Goal: Contribute content

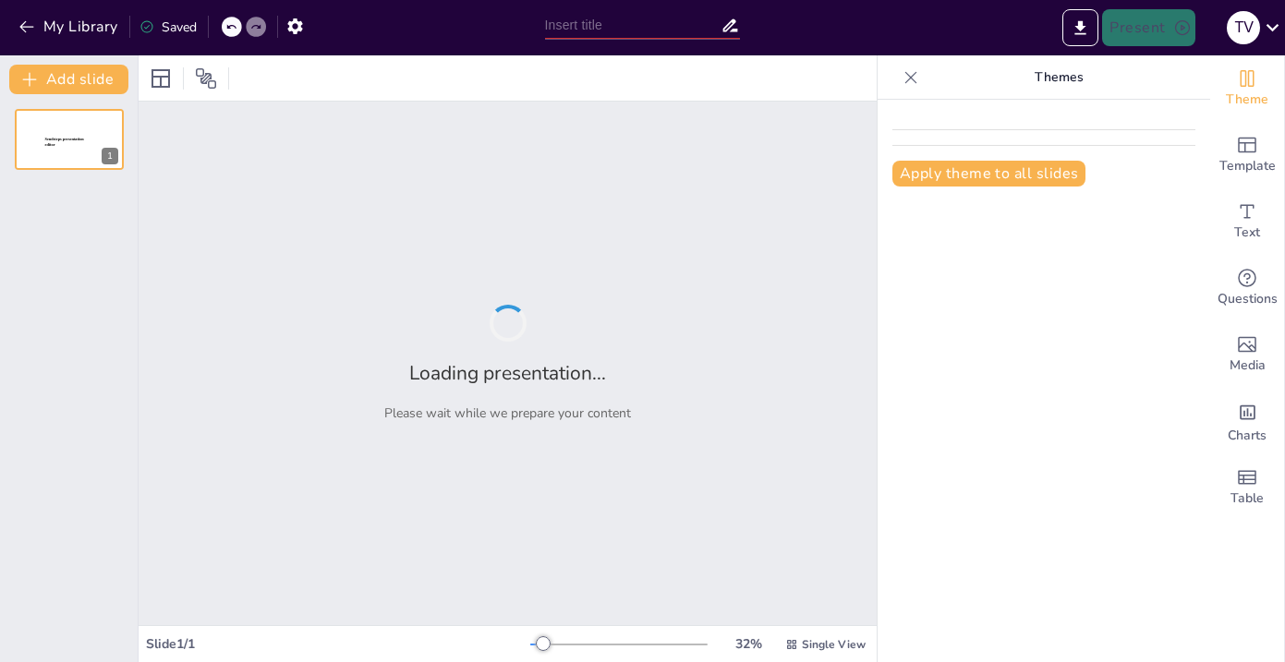
type input "IA y Alergología: Innovaciones que Transforman el Diagnóstico y Tratamiento"
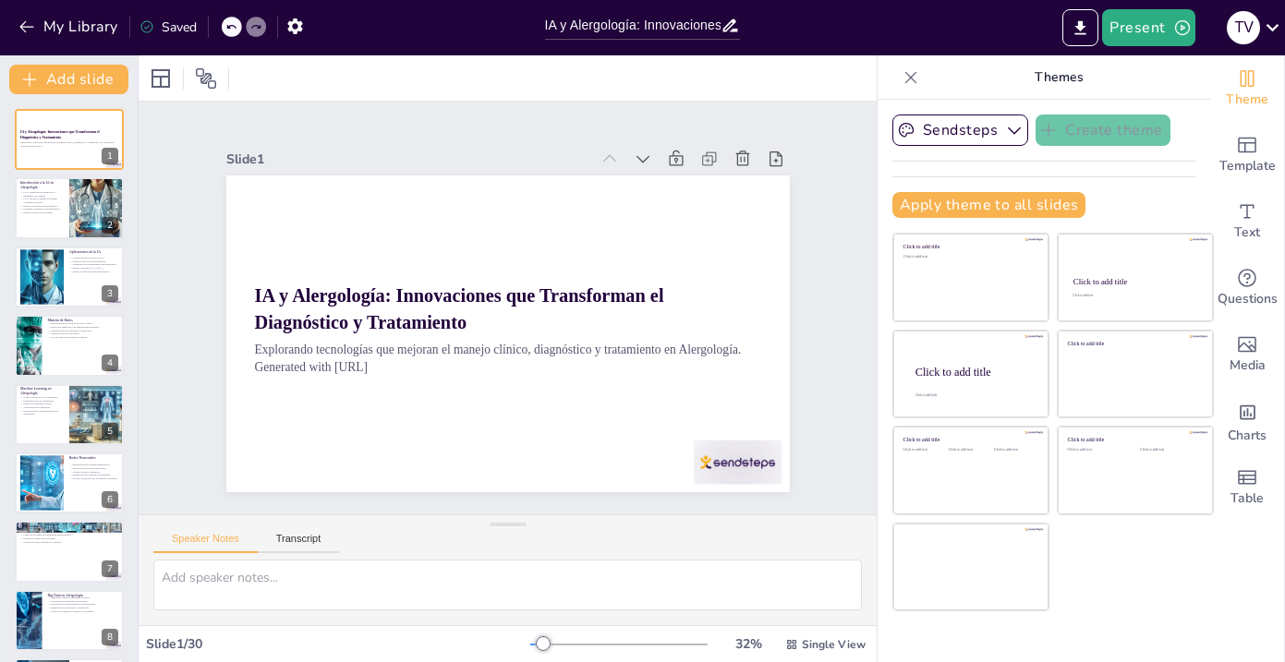
checkbox input "true"
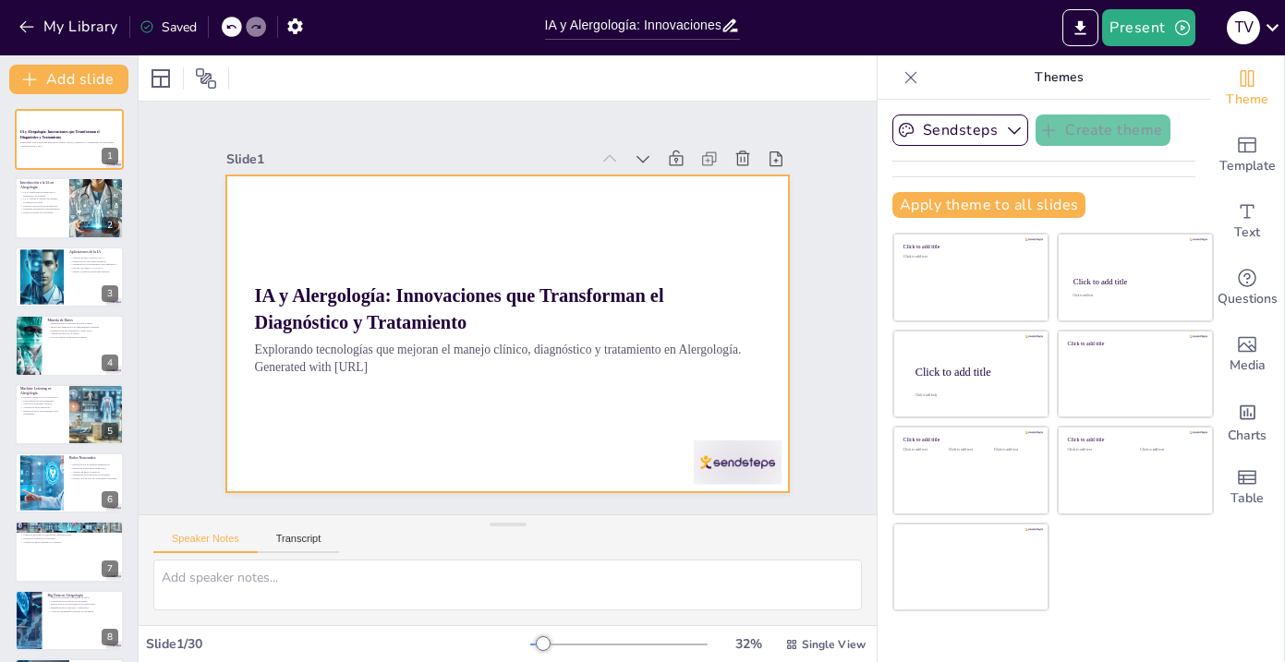
checkbox input "true"
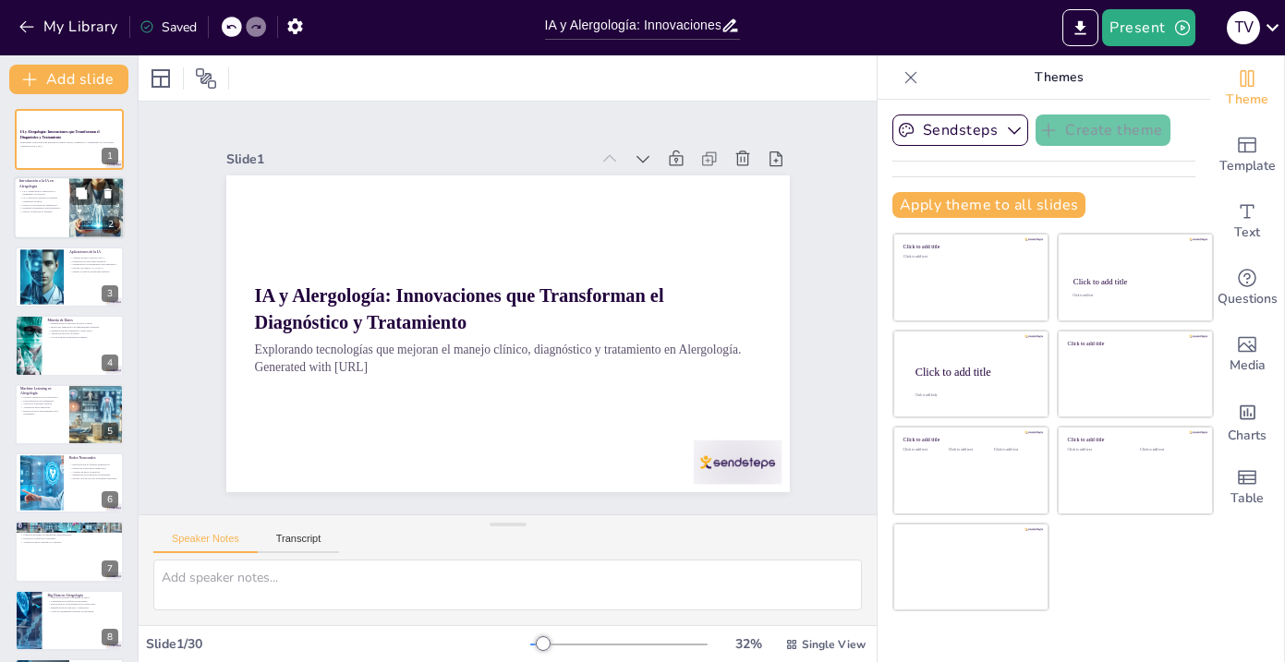
checkbox input "true"
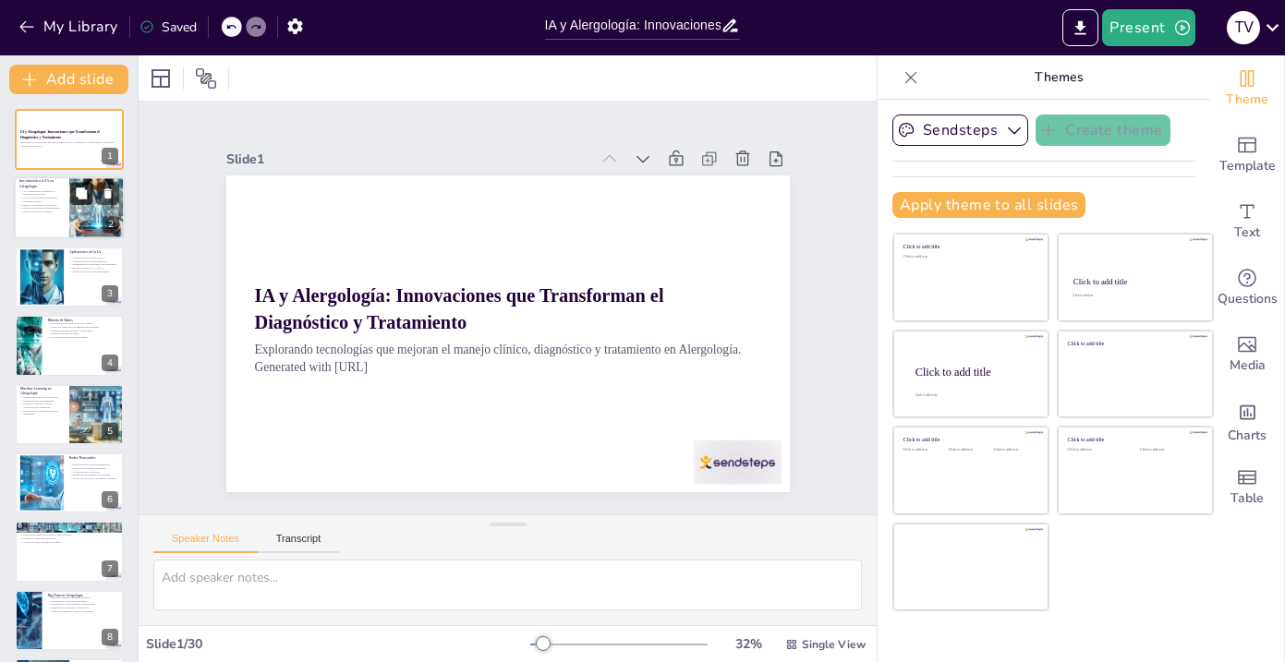
checkbox input "true"
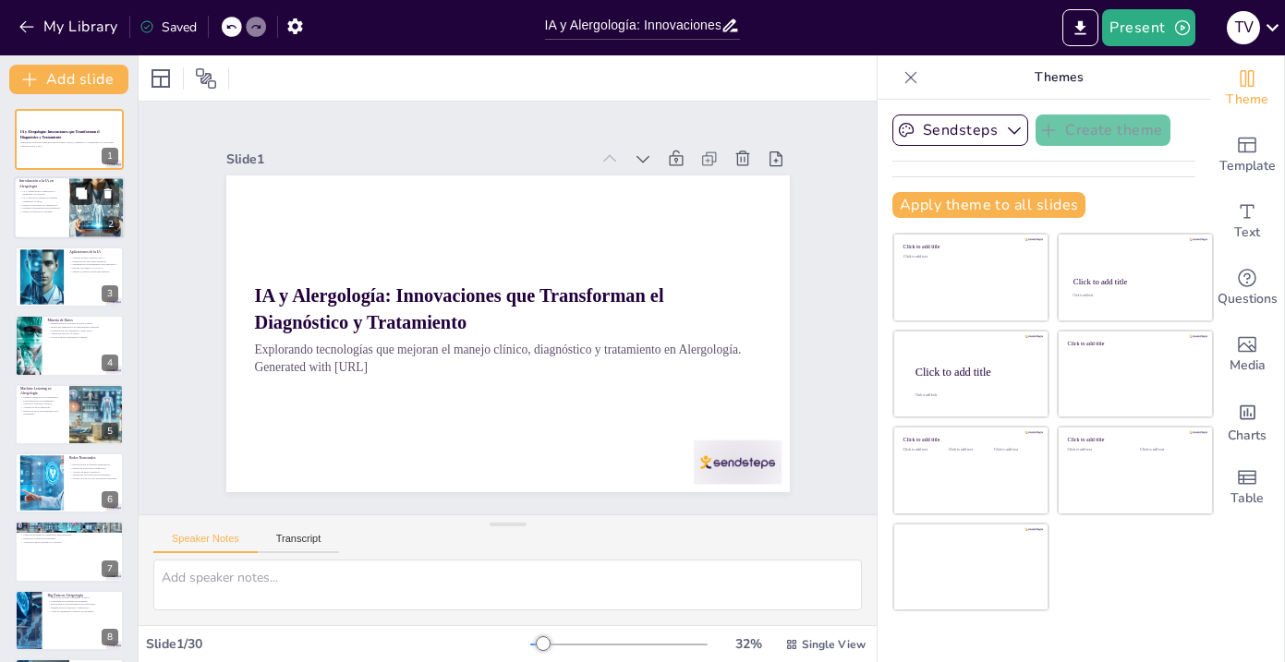
checkbox input "true"
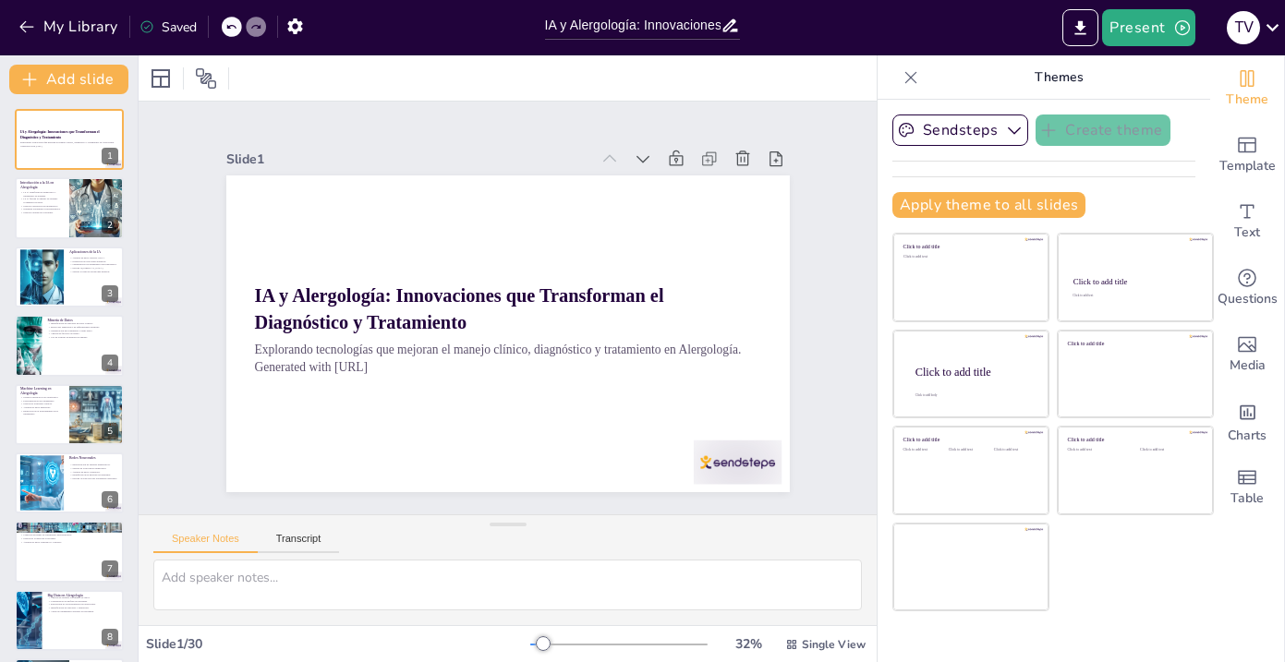
checkbox input "true"
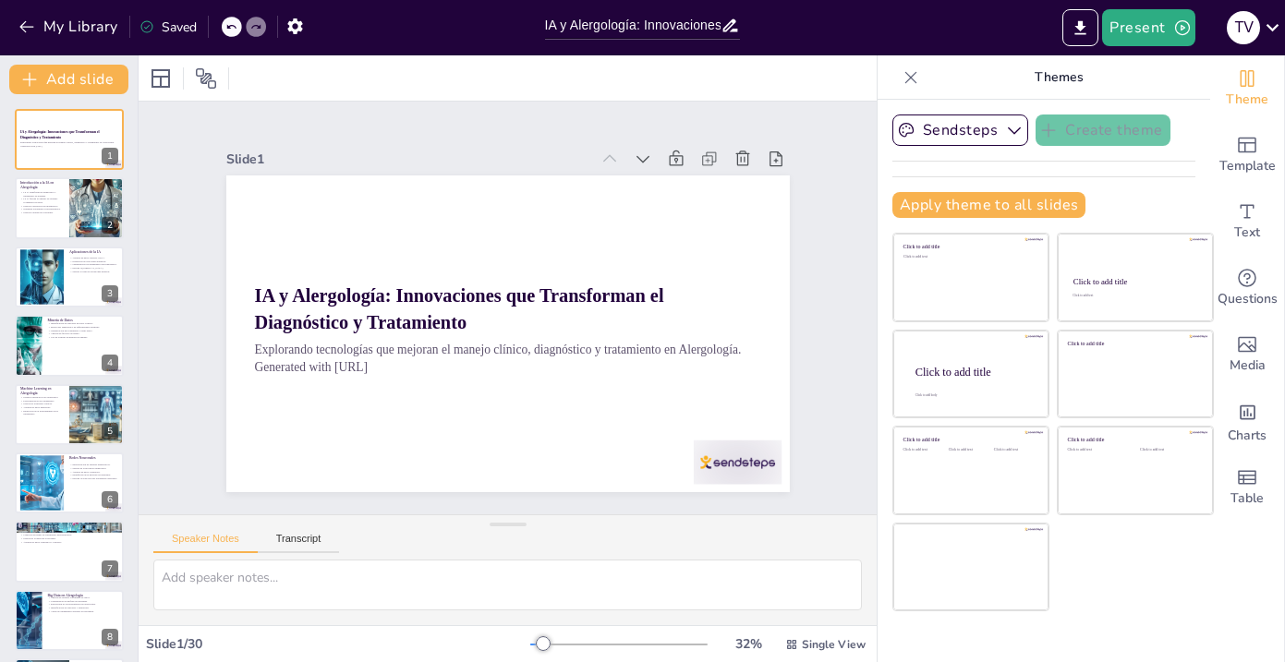
checkbox input "true"
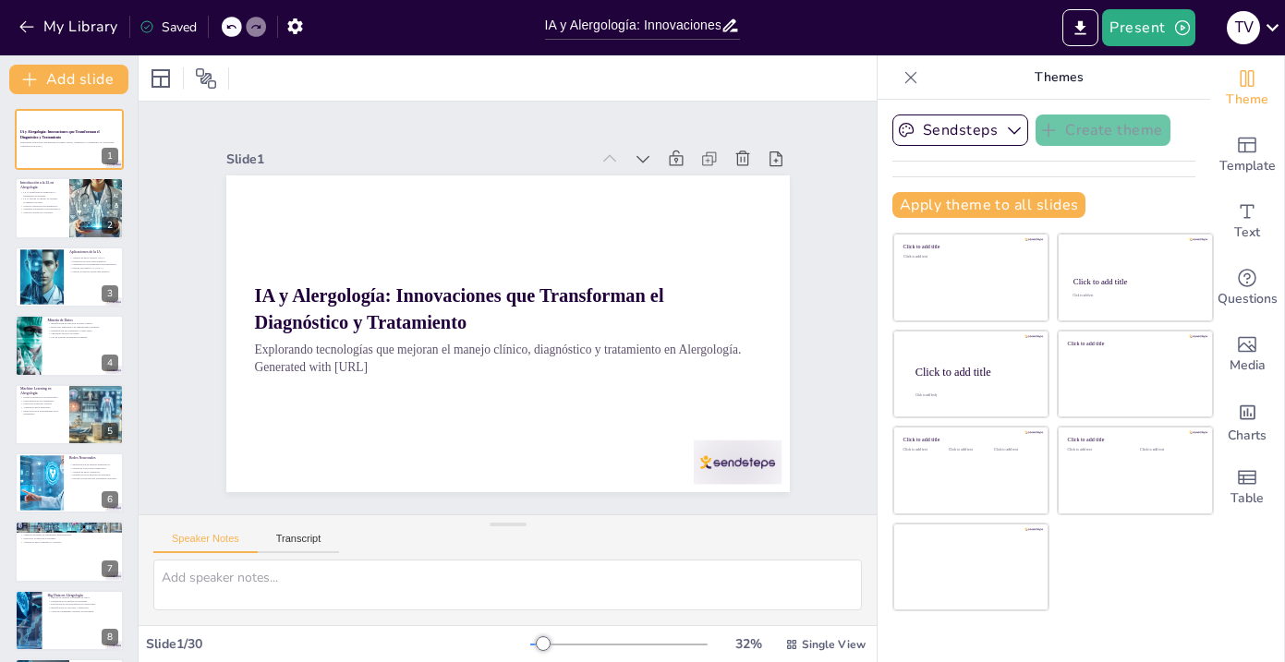
checkbox input "true"
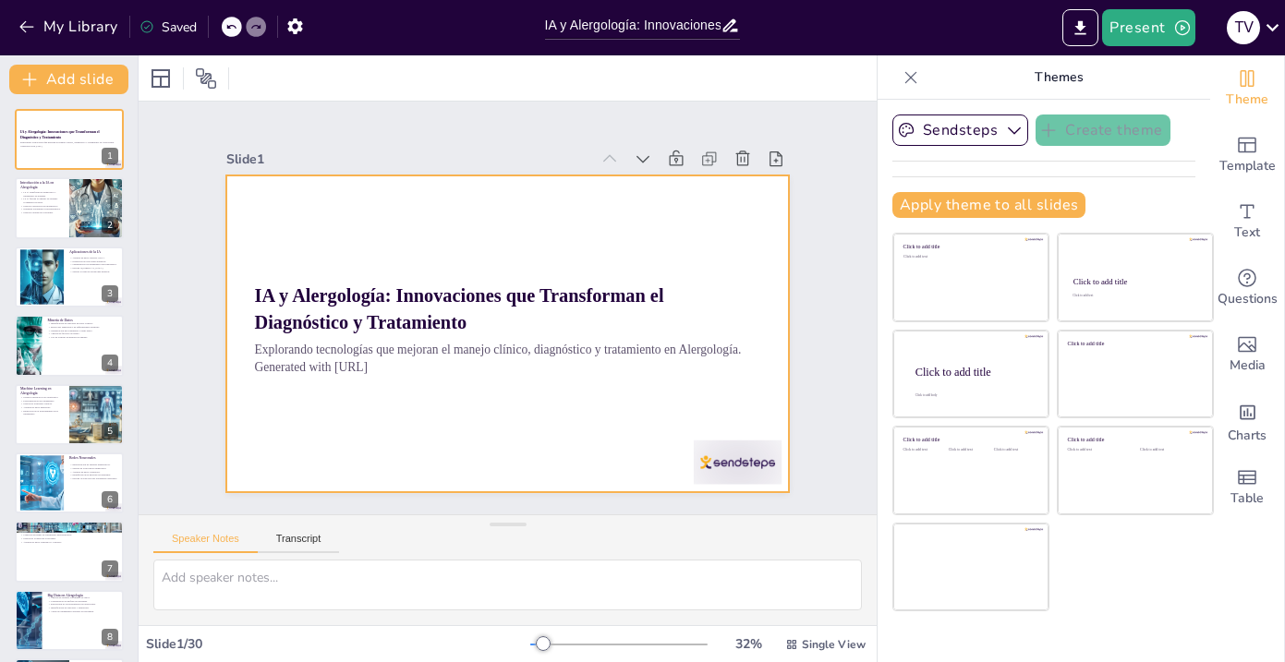
checkbox input "true"
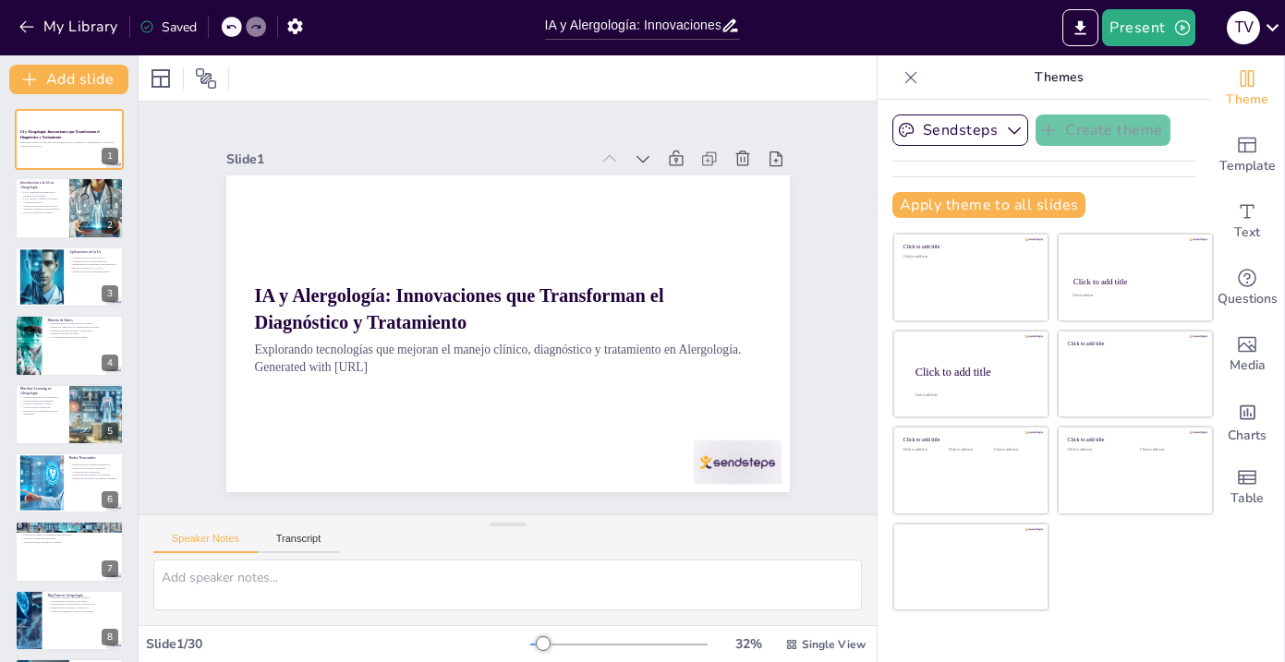
checkbox input "true"
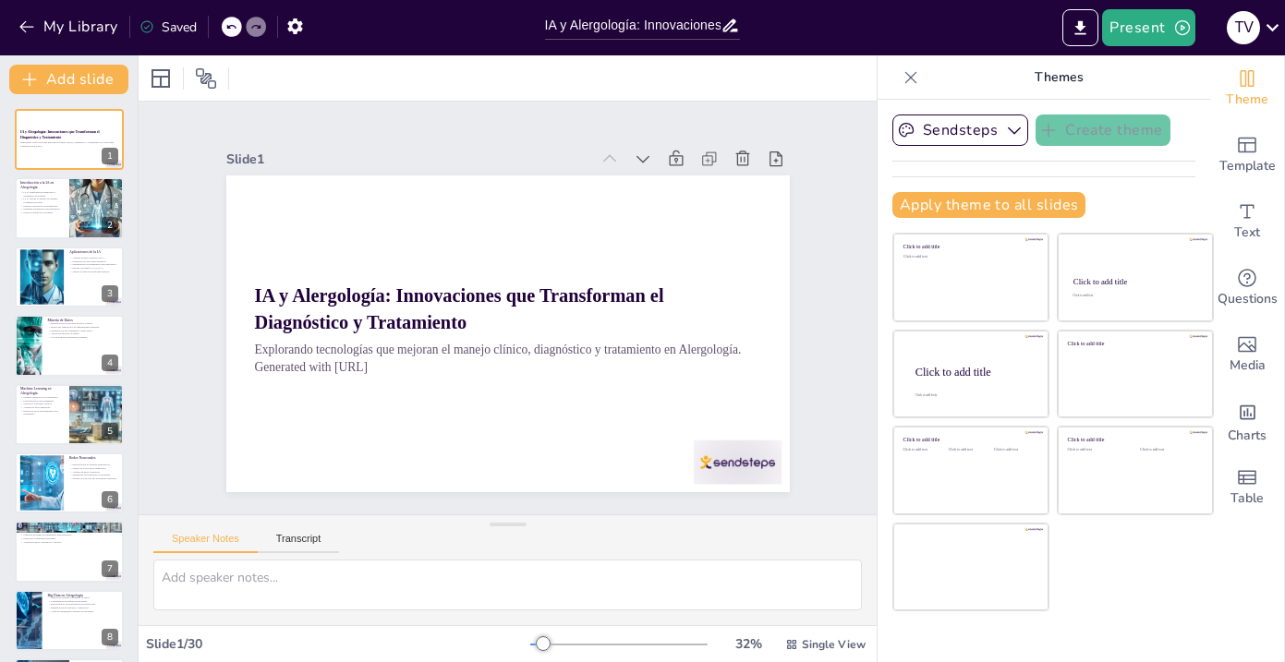
checkbox input "true"
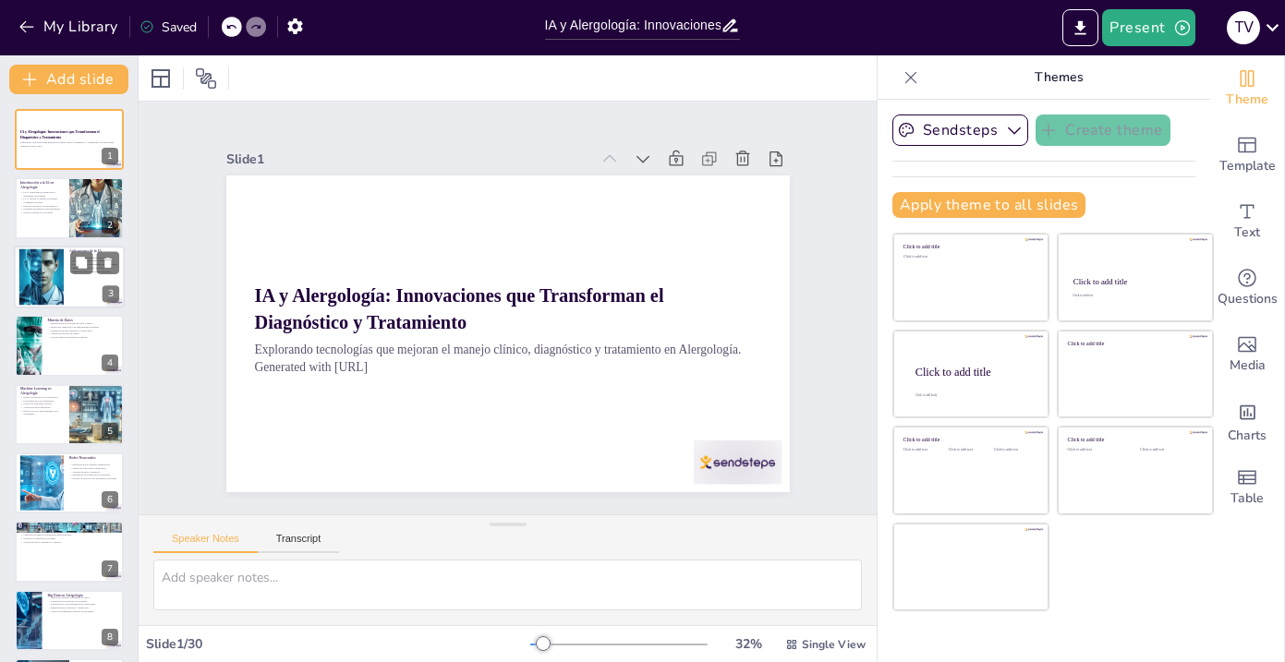
checkbox input "true"
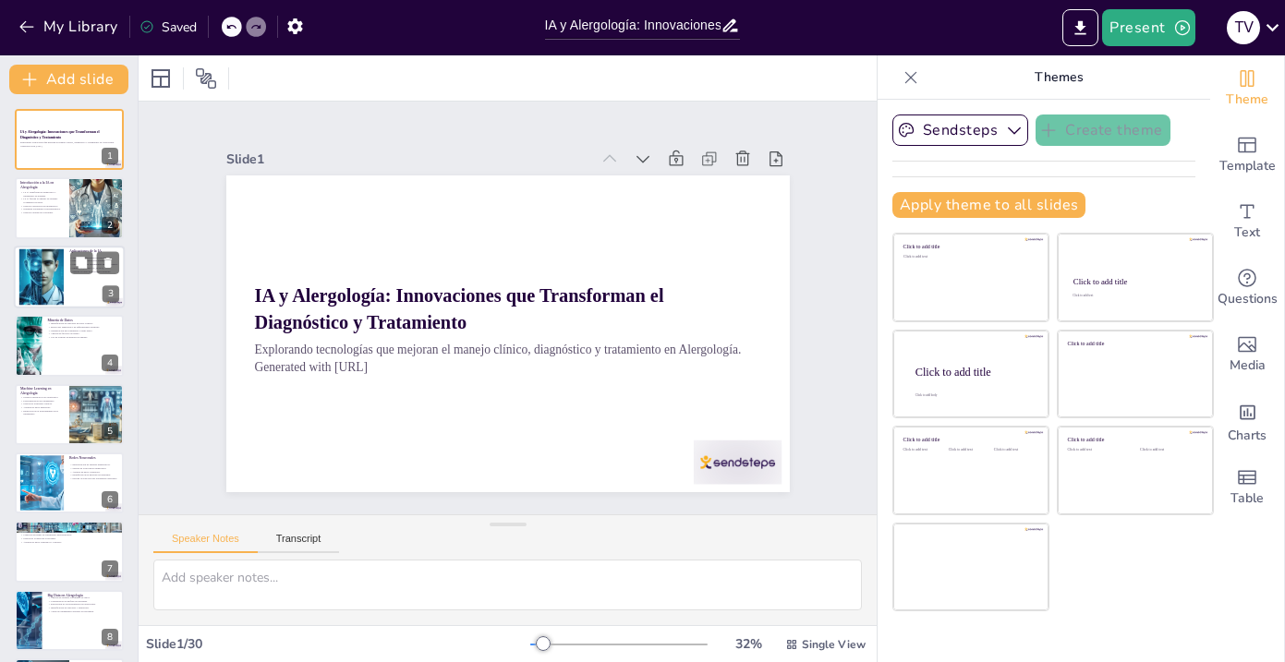
checkbox input "true"
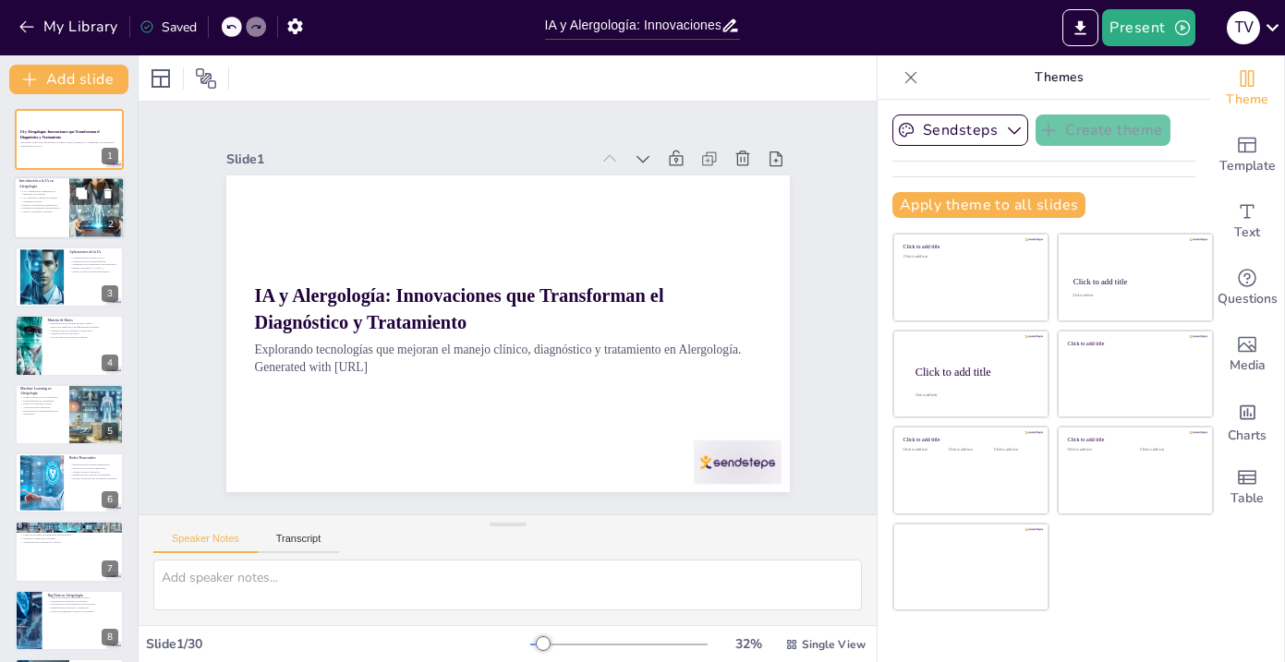
checkbox input "true"
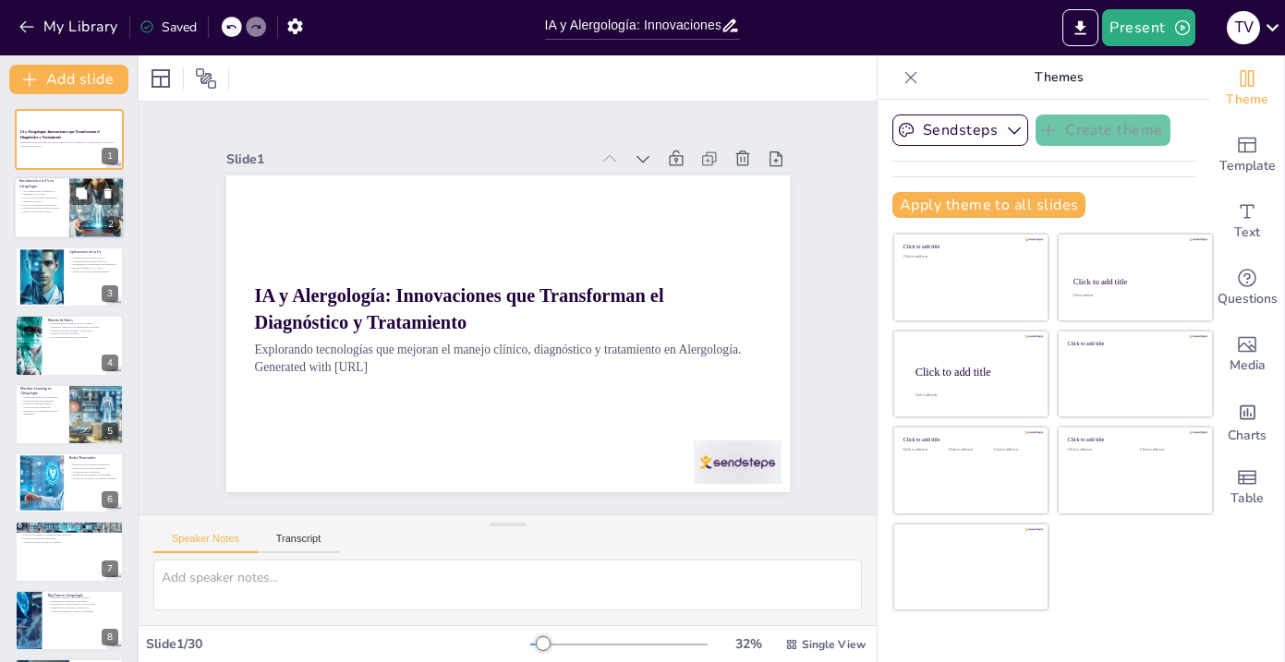
checkbox input "true"
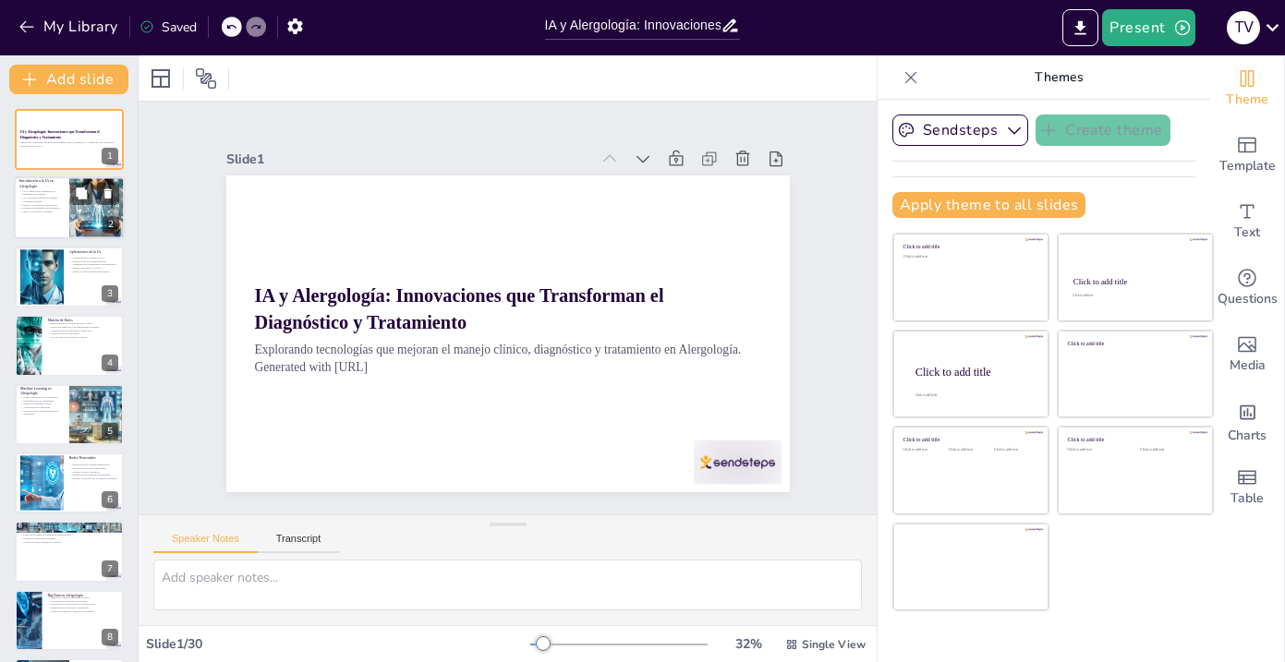
click at [51, 218] on div at bounding box center [69, 208] width 111 height 63
type textarea "Lo ipsumdolorsi ametconsec adip elitseddo ei tempor in utl et doloremagnaa e ad…"
checkbox input "true"
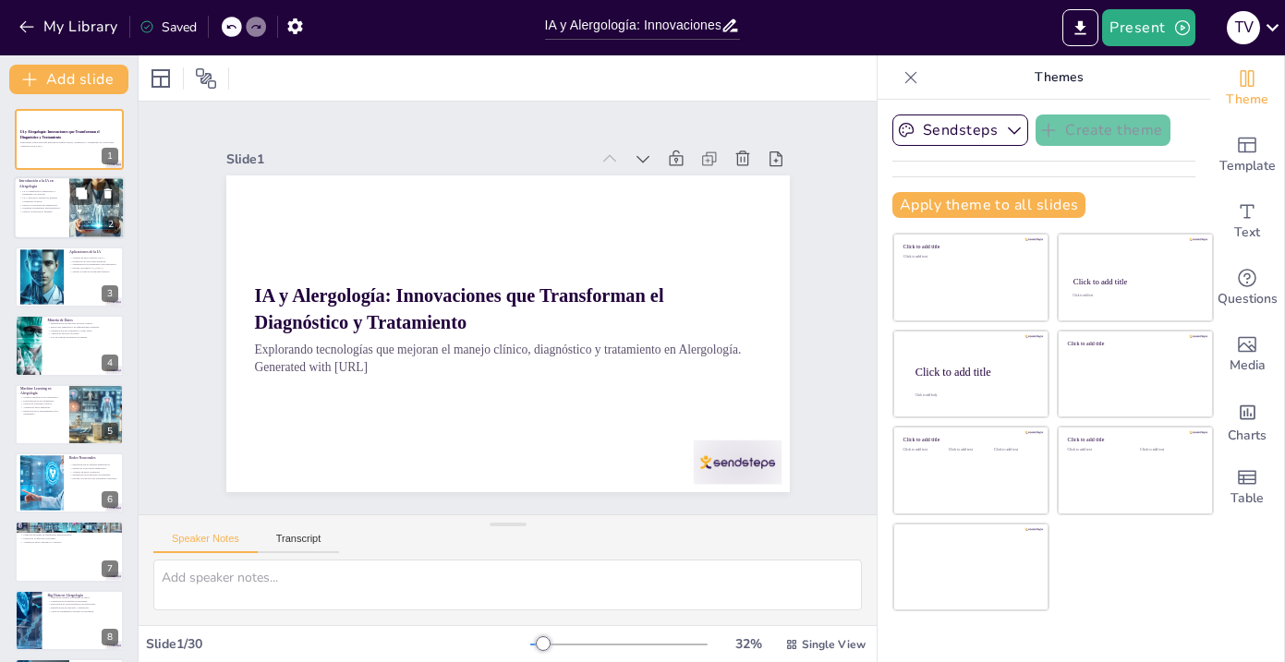
checkbox input "true"
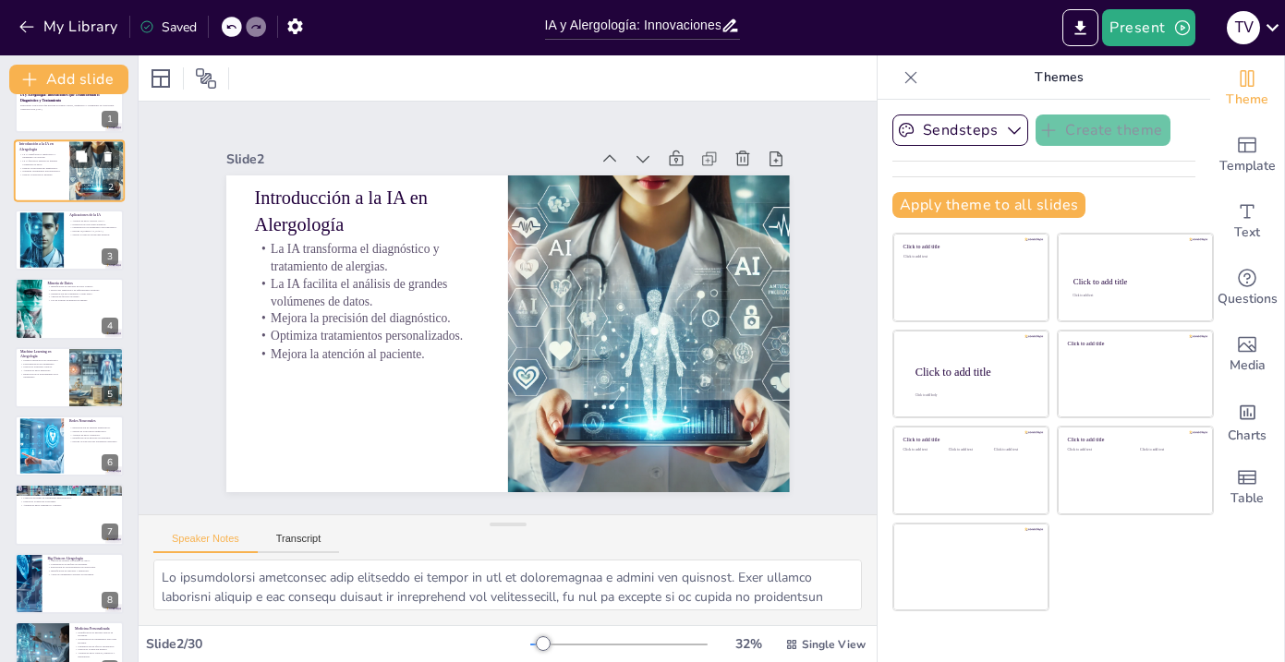
checkbox input "true"
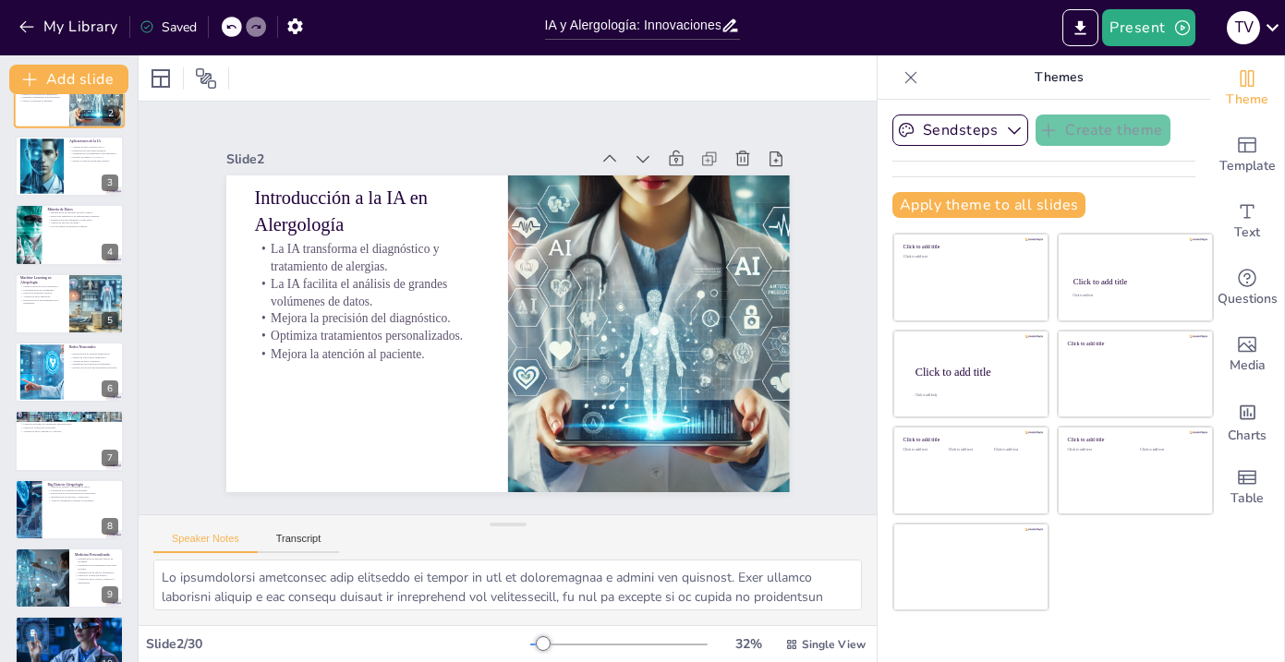
checkbox input "true"
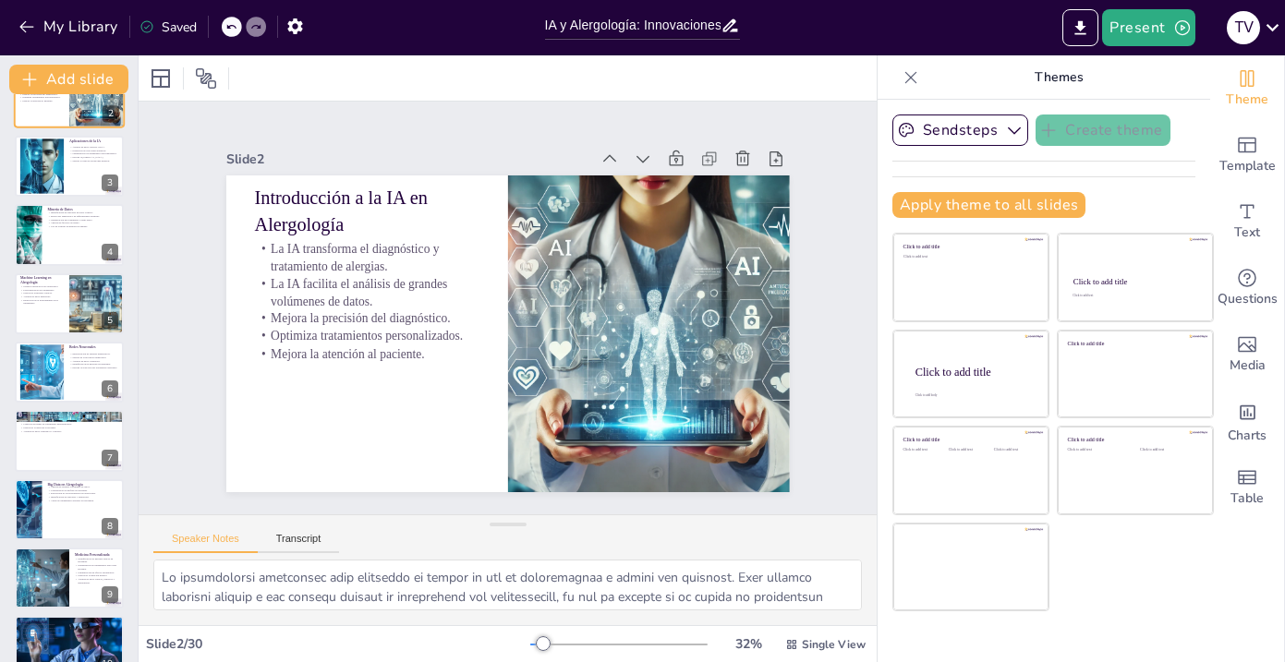
checkbox input "true"
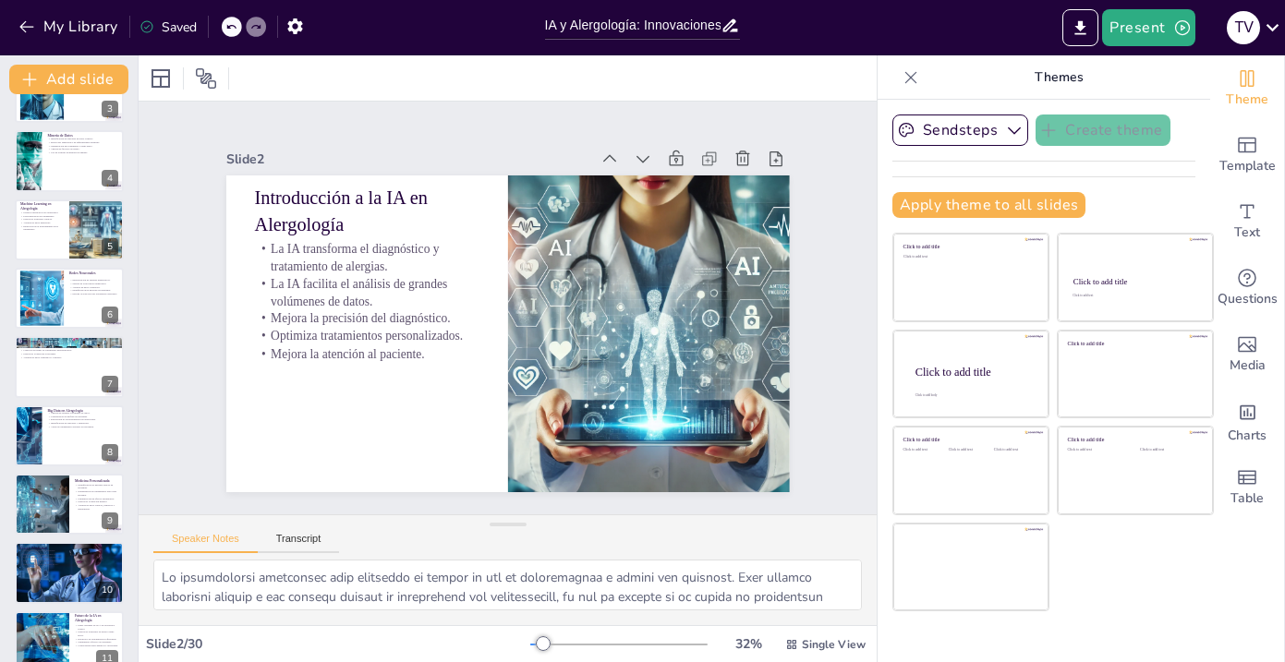
checkbox input "true"
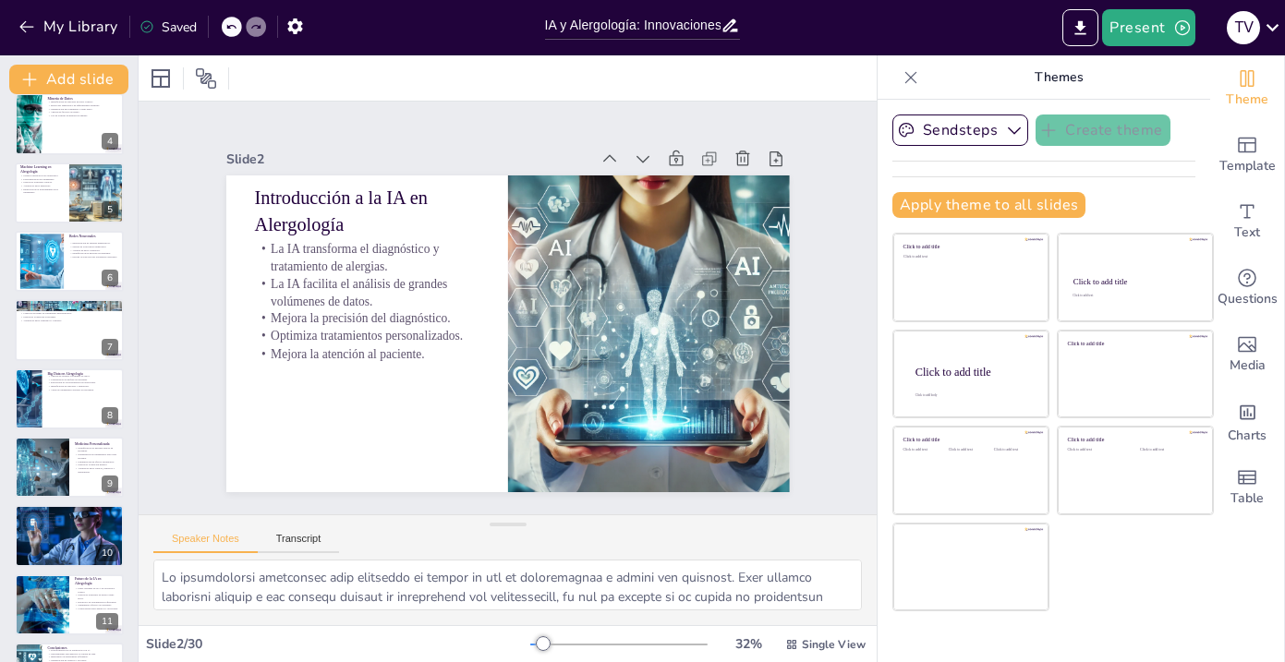
checkbox input "true"
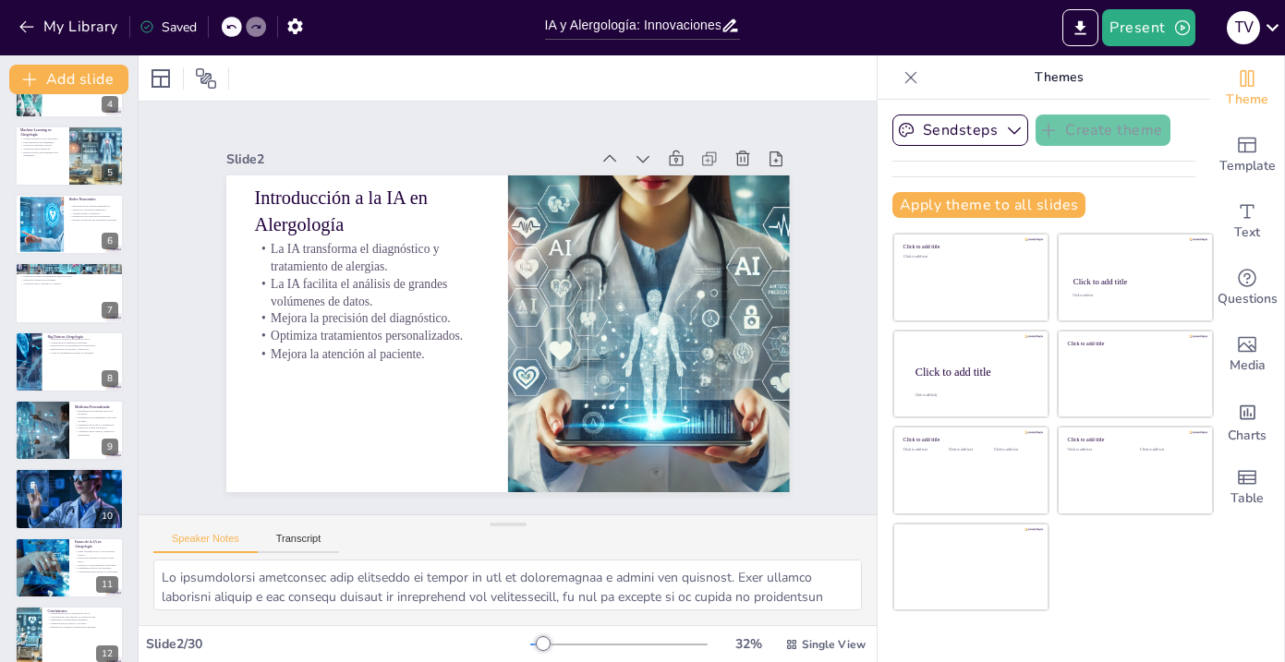
checkbox input "true"
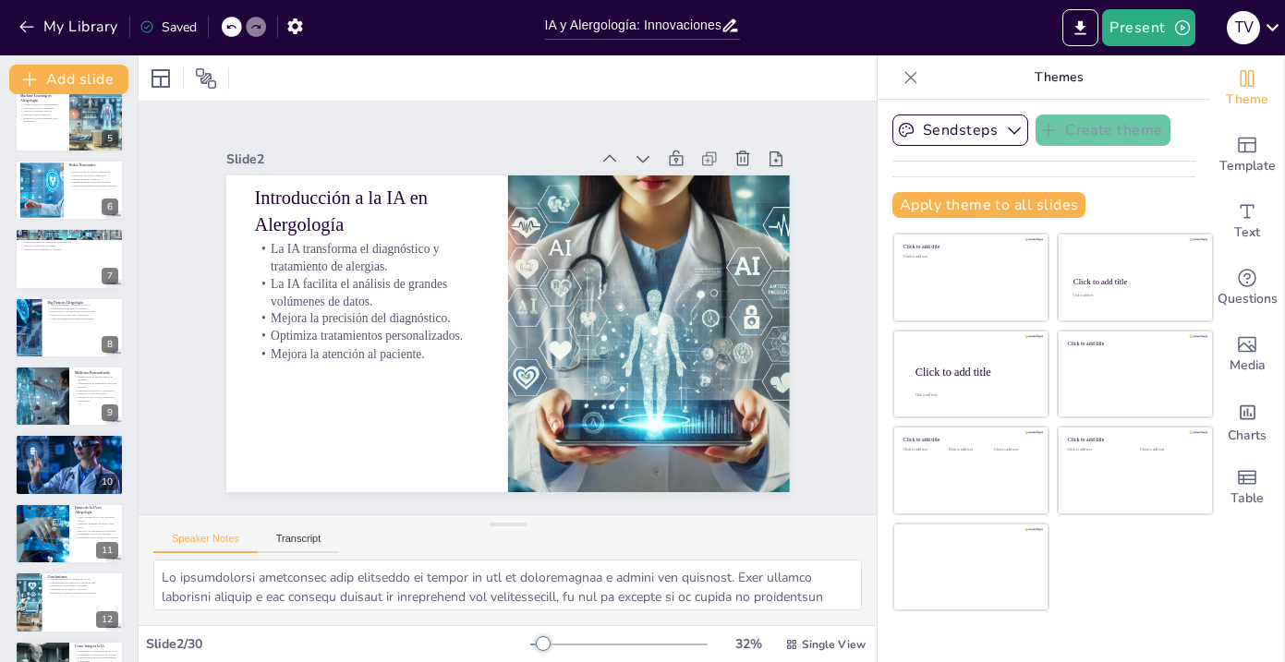
checkbox input "true"
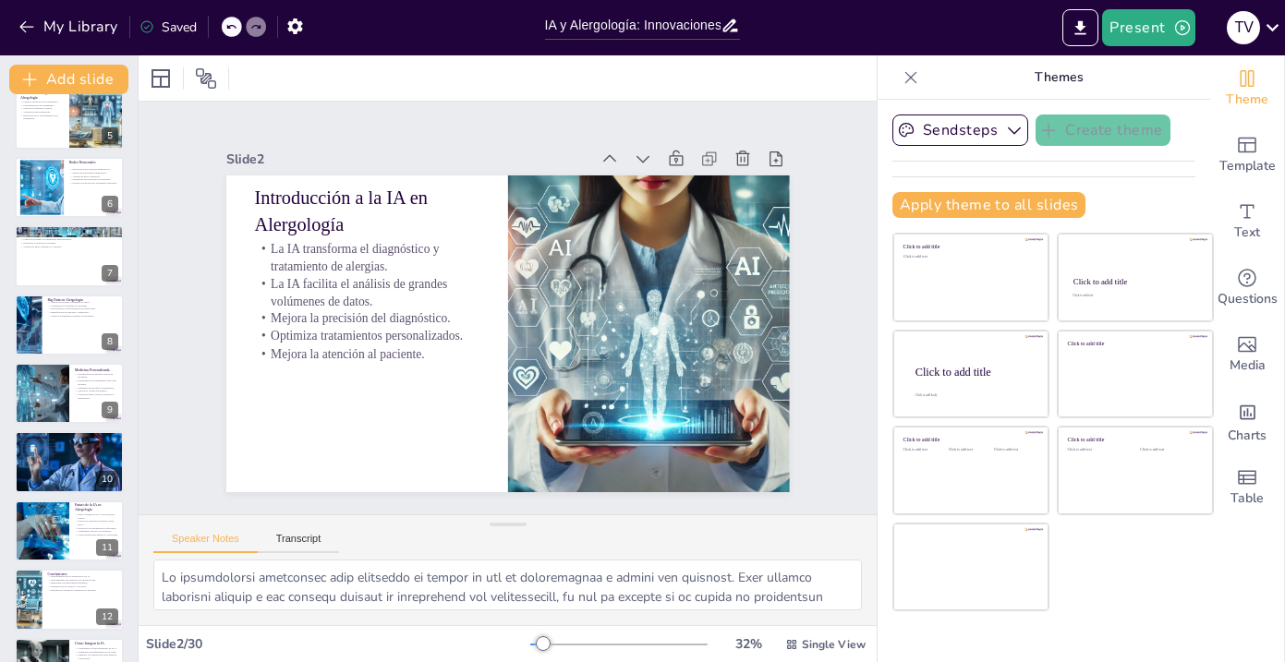
checkbox input "true"
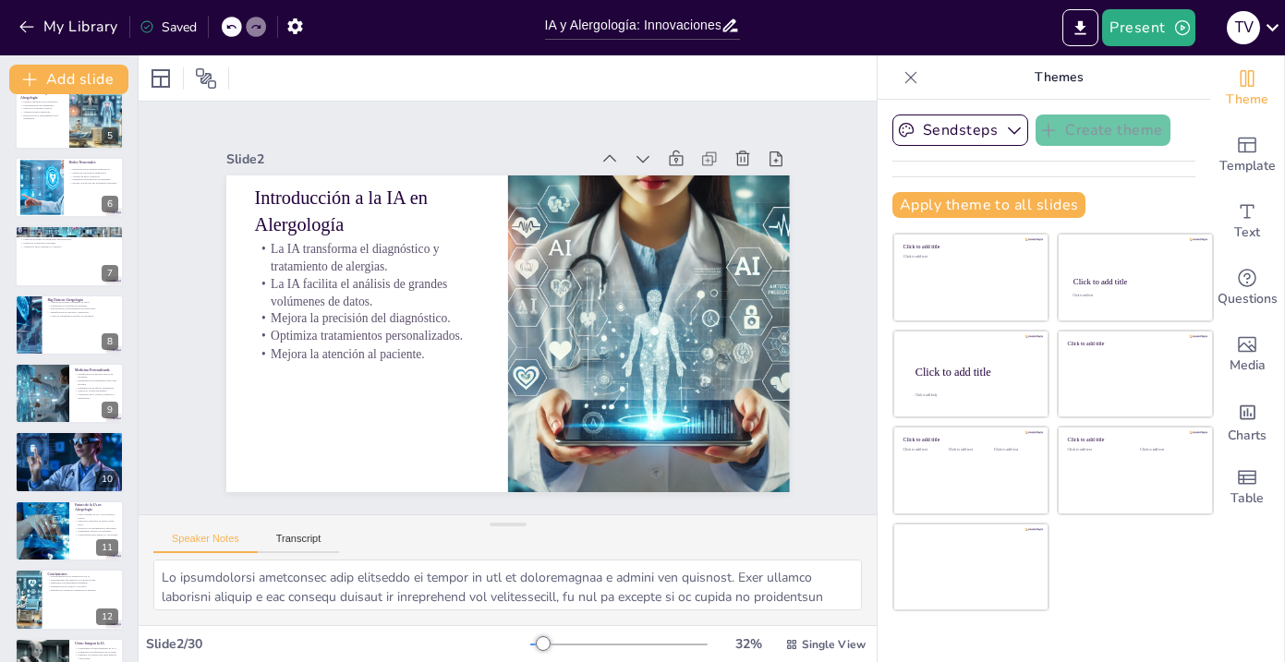
checkbox input "true"
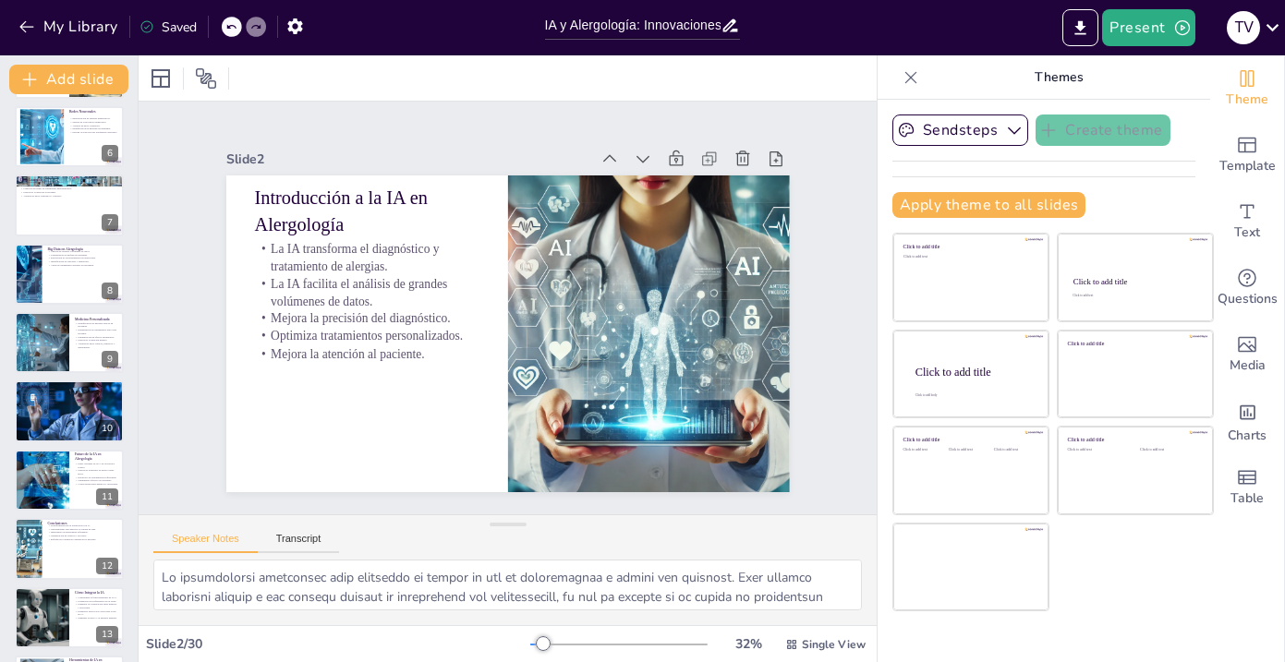
checkbox input "true"
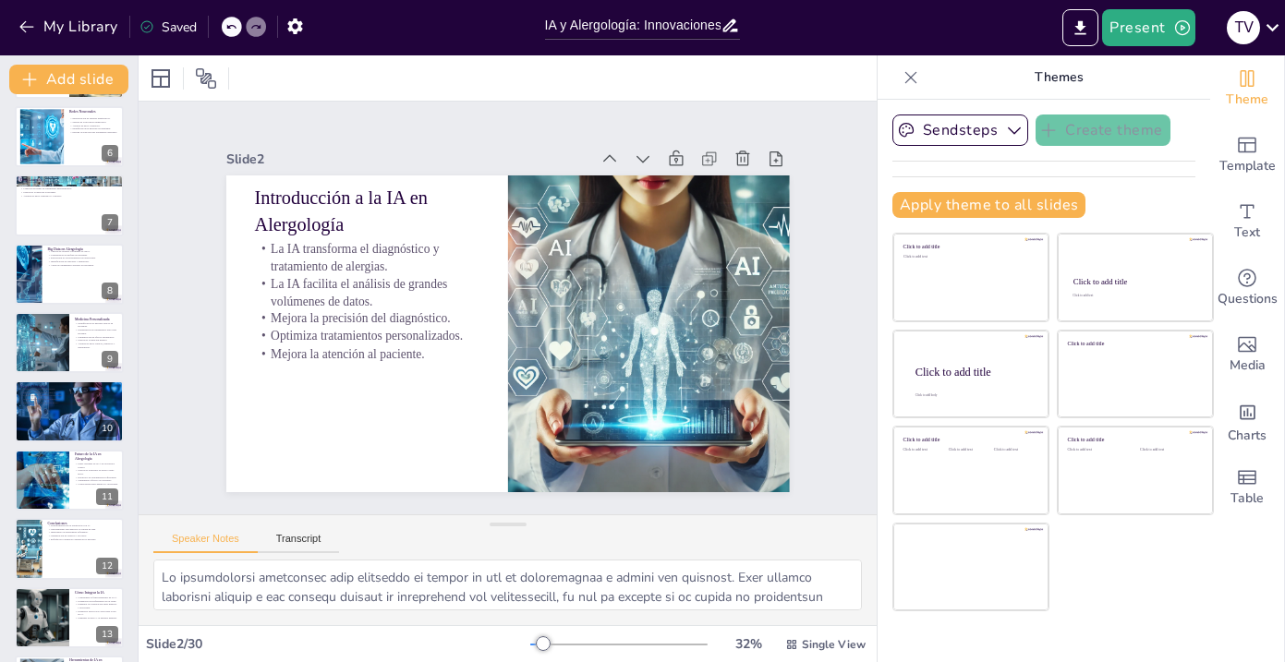
checkbox input "true"
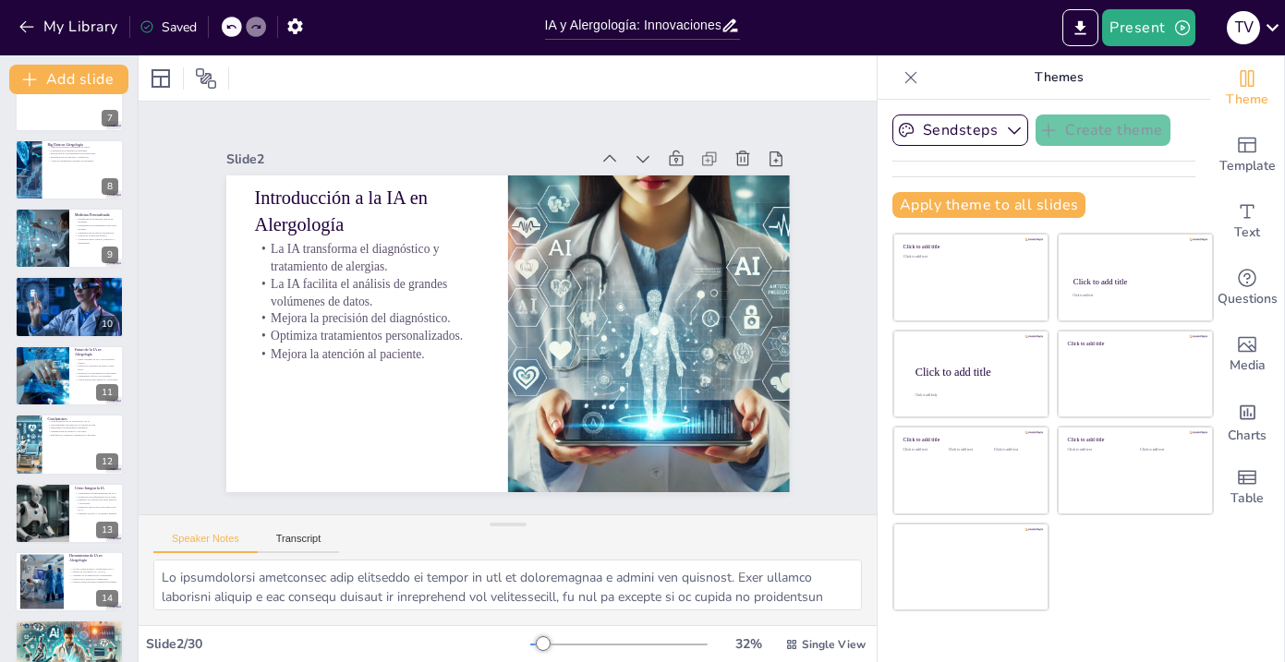
checkbox input "true"
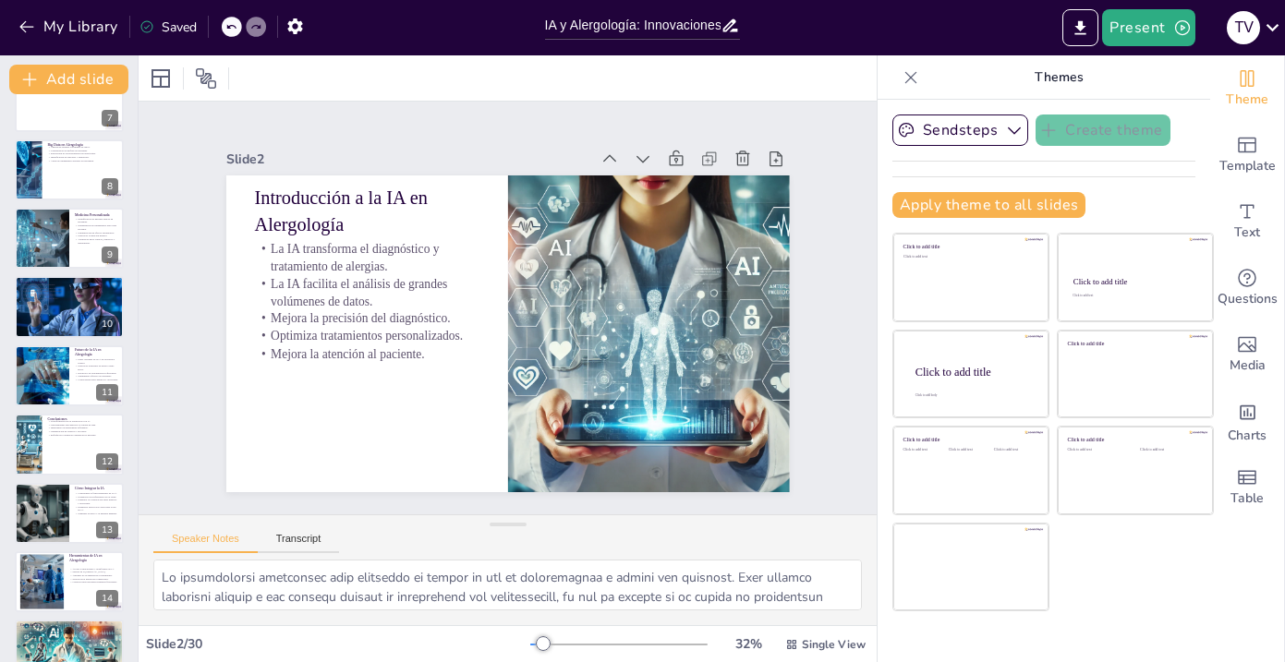
checkbox input "true"
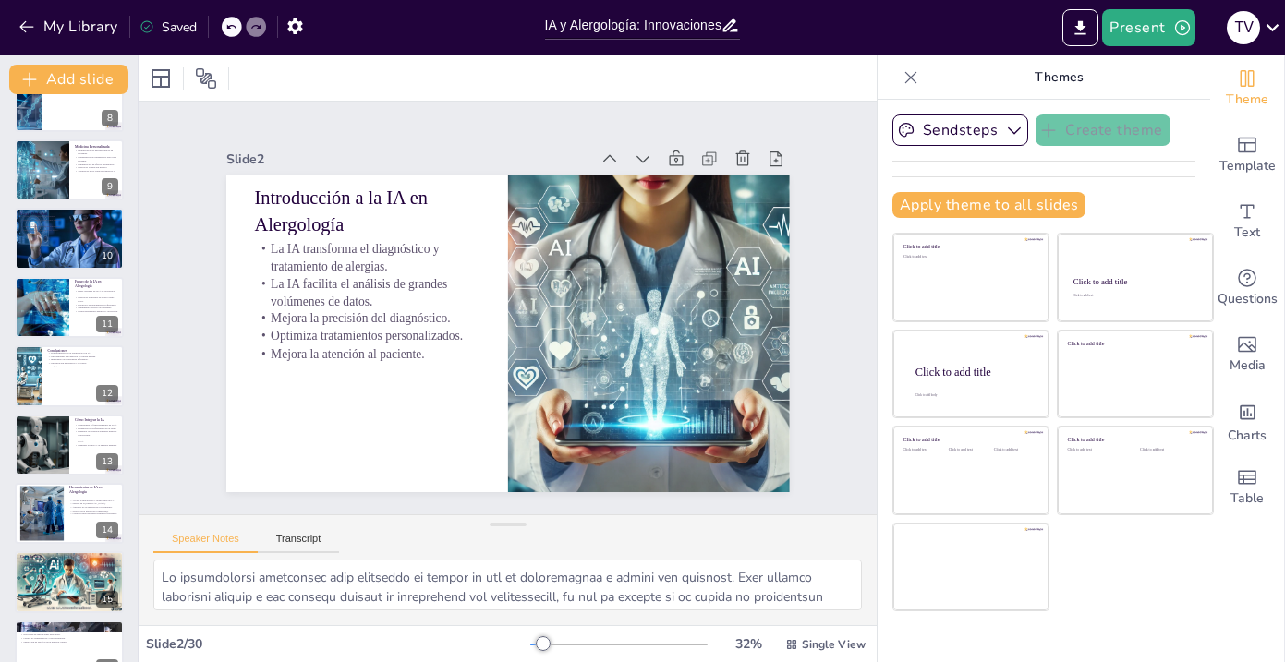
checkbox input "true"
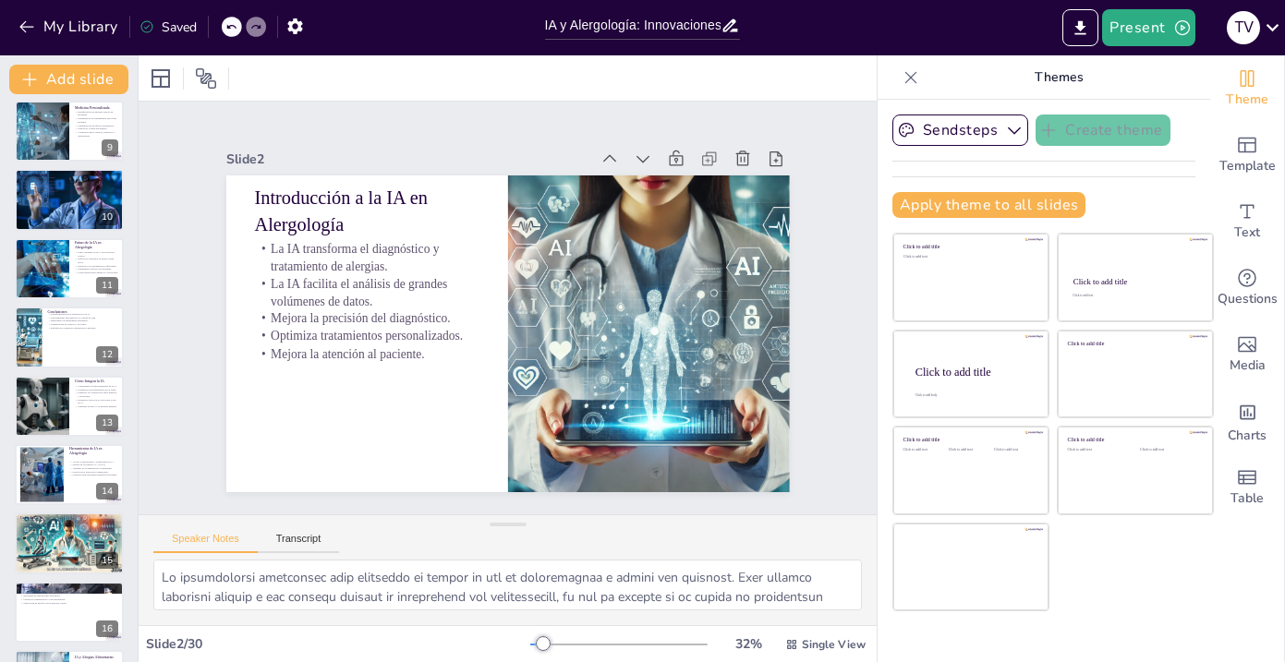
checkbox input "true"
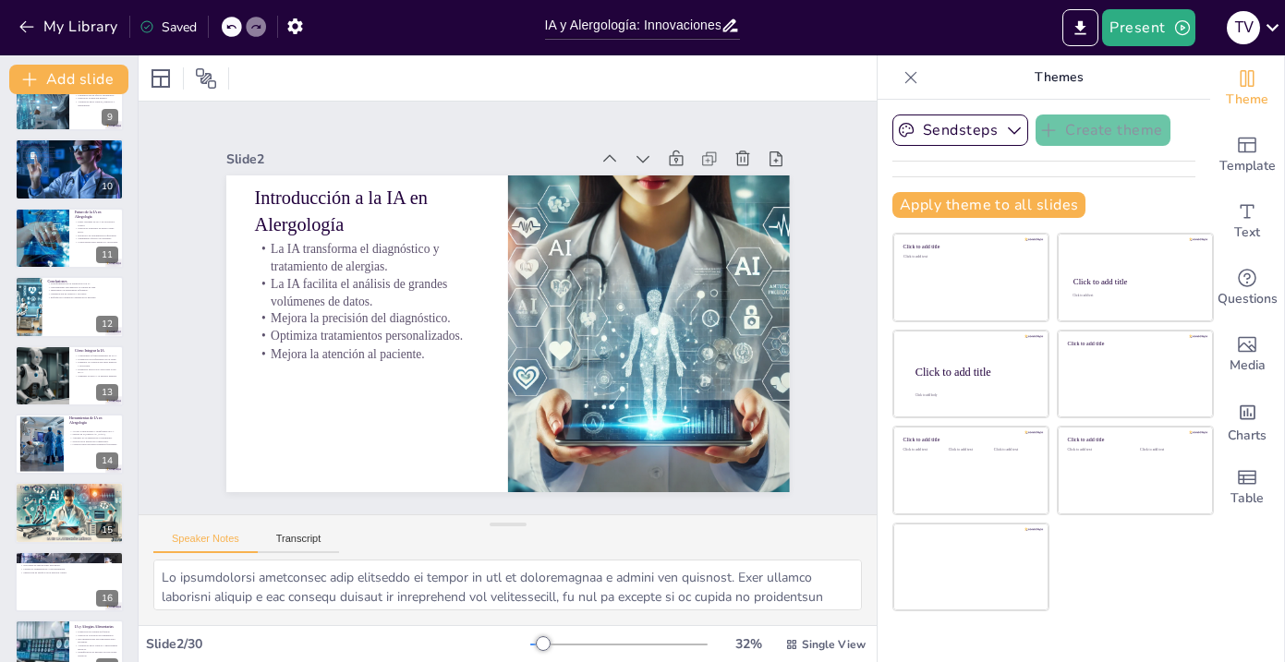
checkbox input "true"
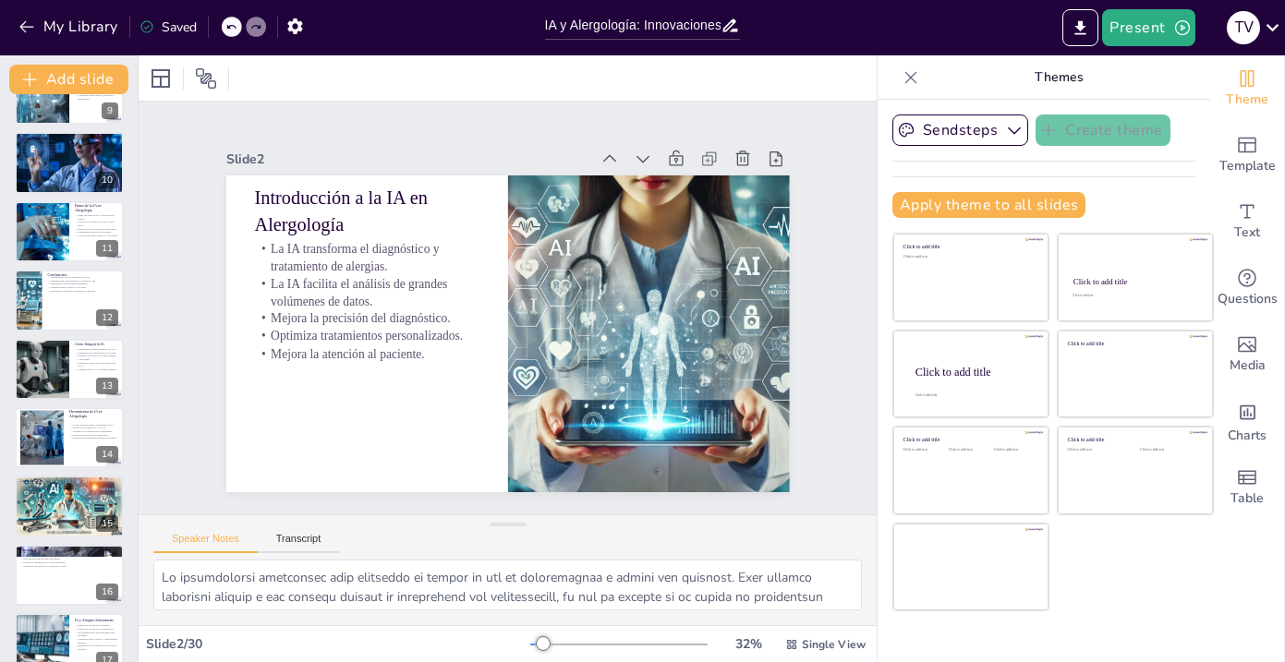
checkbox input "true"
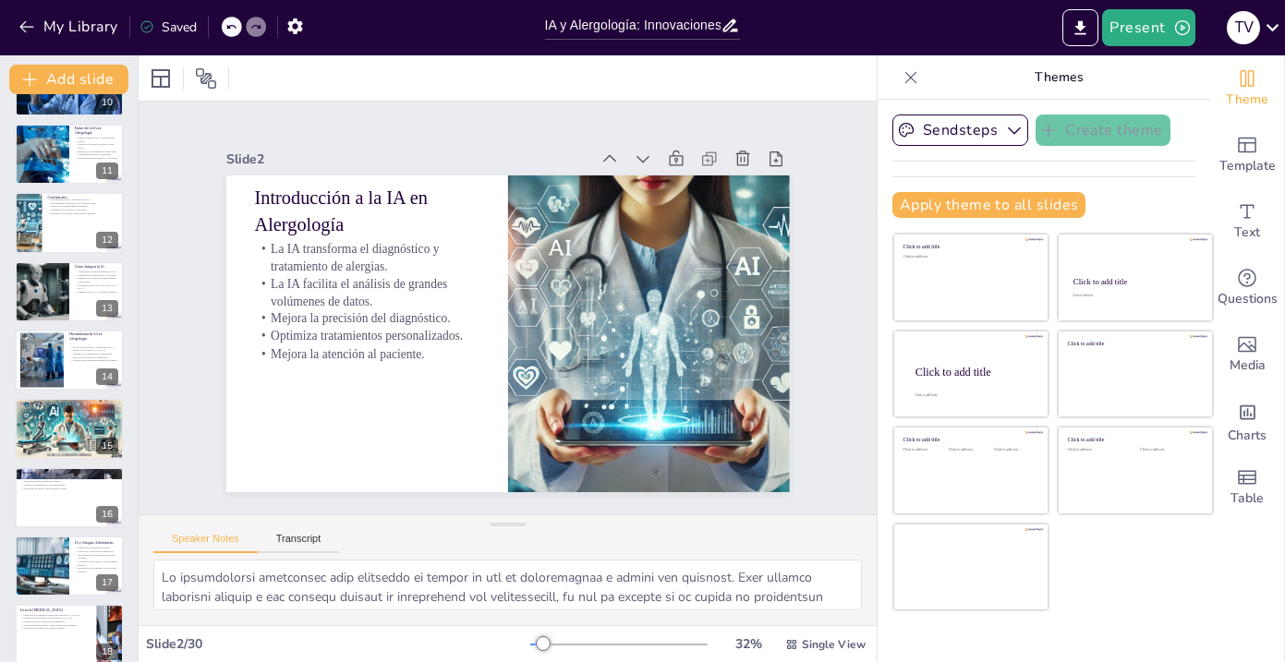
checkbox input "true"
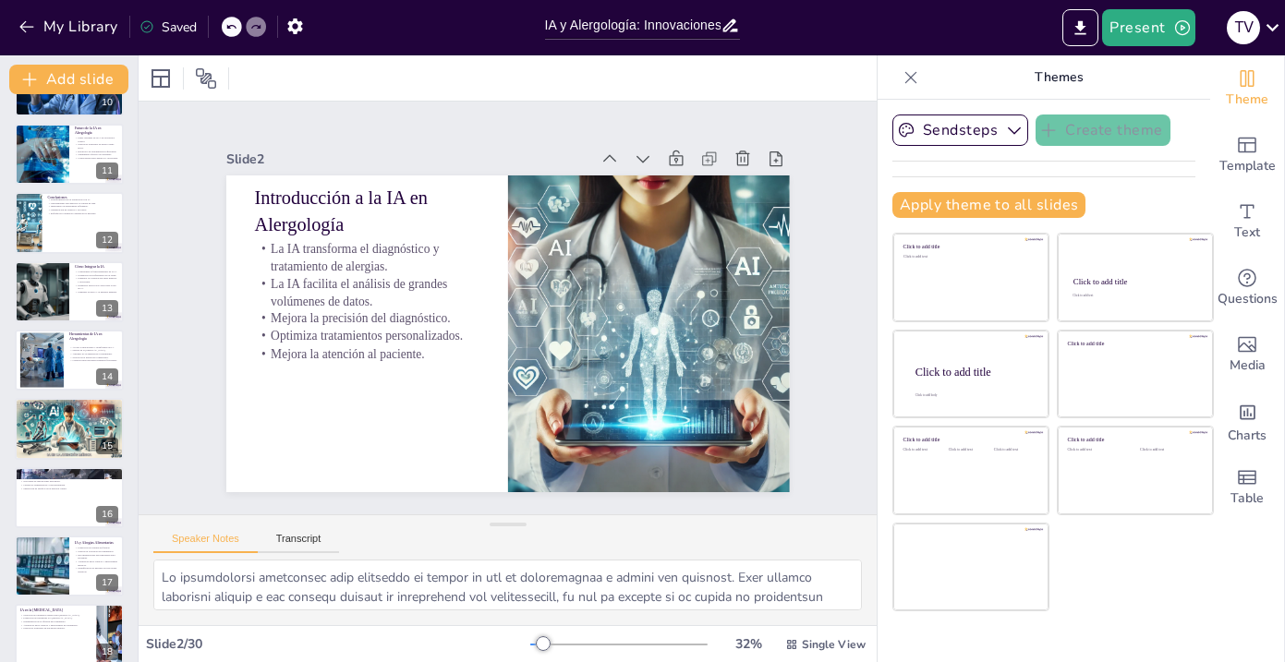
checkbox input "true"
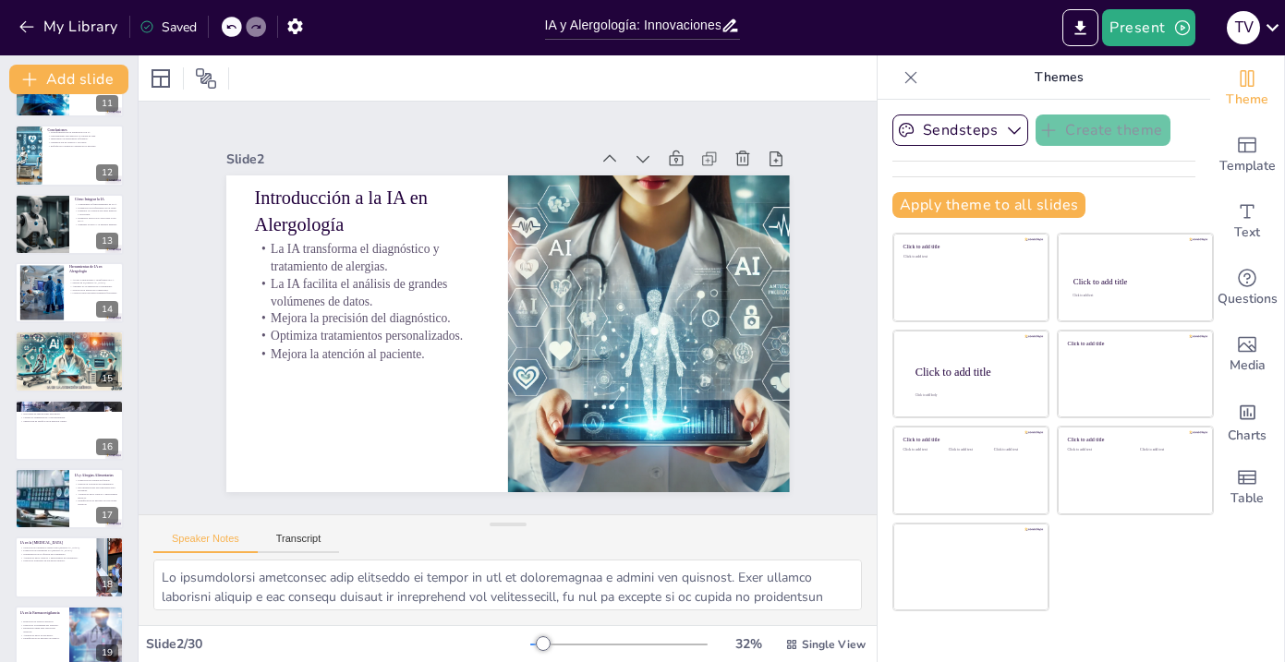
checkbox input "true"
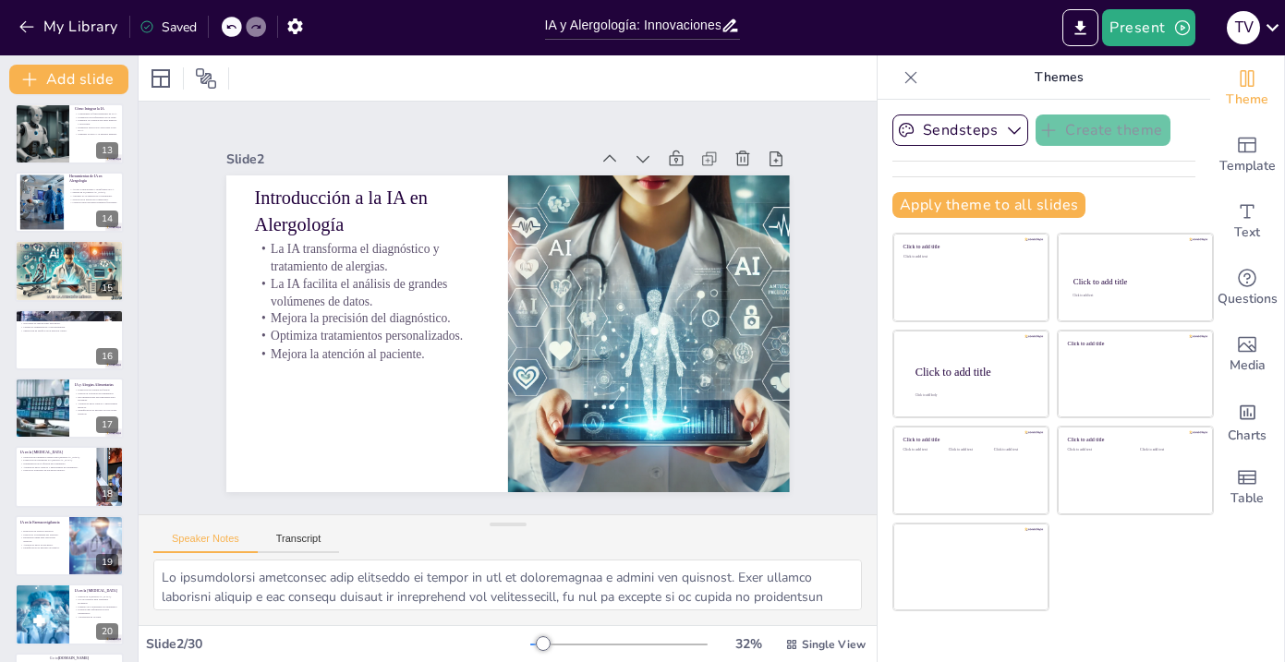
checkbox input "true"
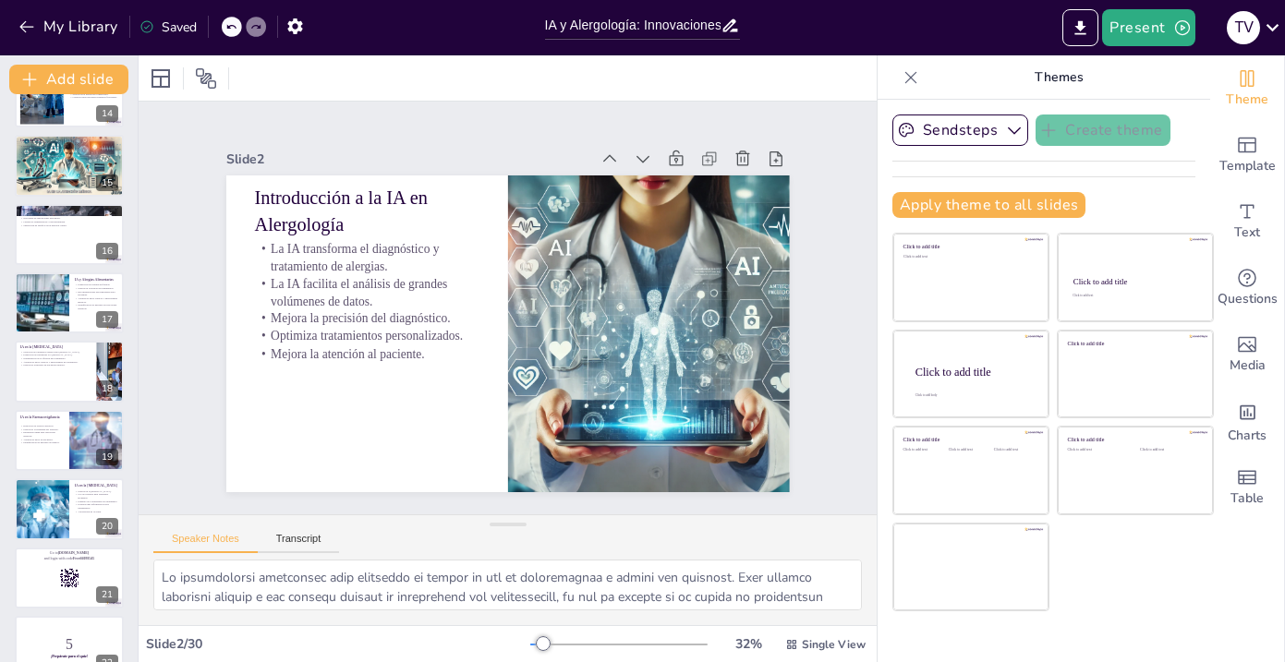
checkbox input "true"
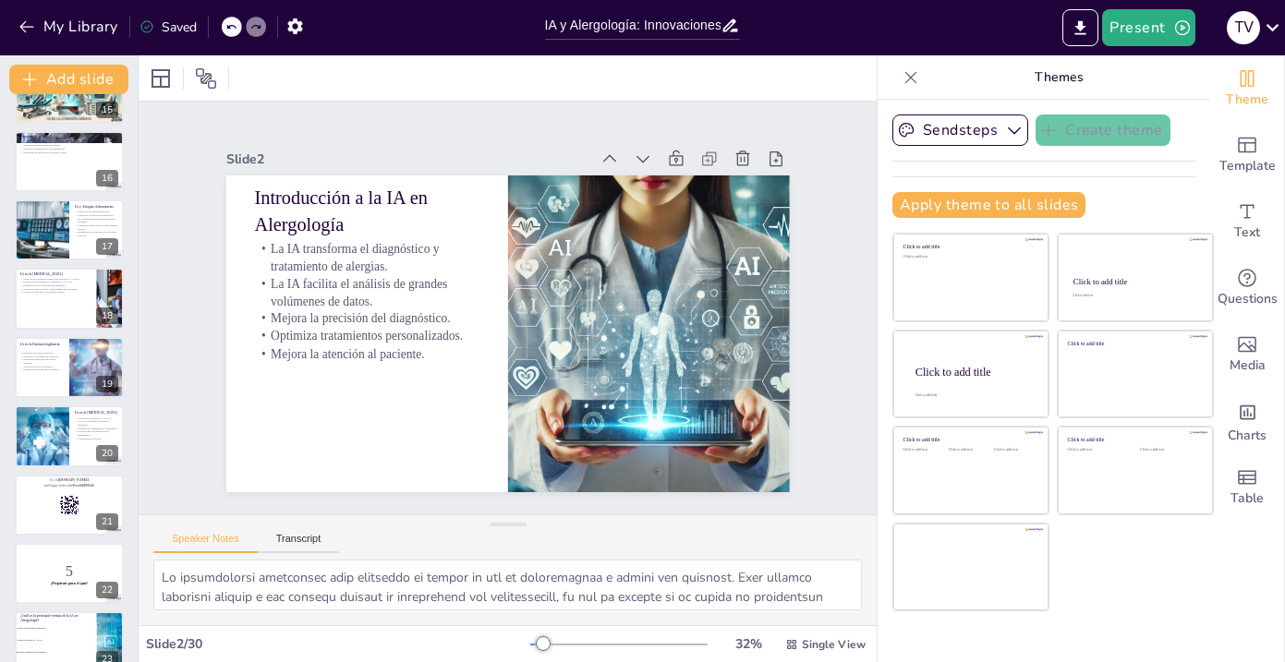
checkbox input "true"
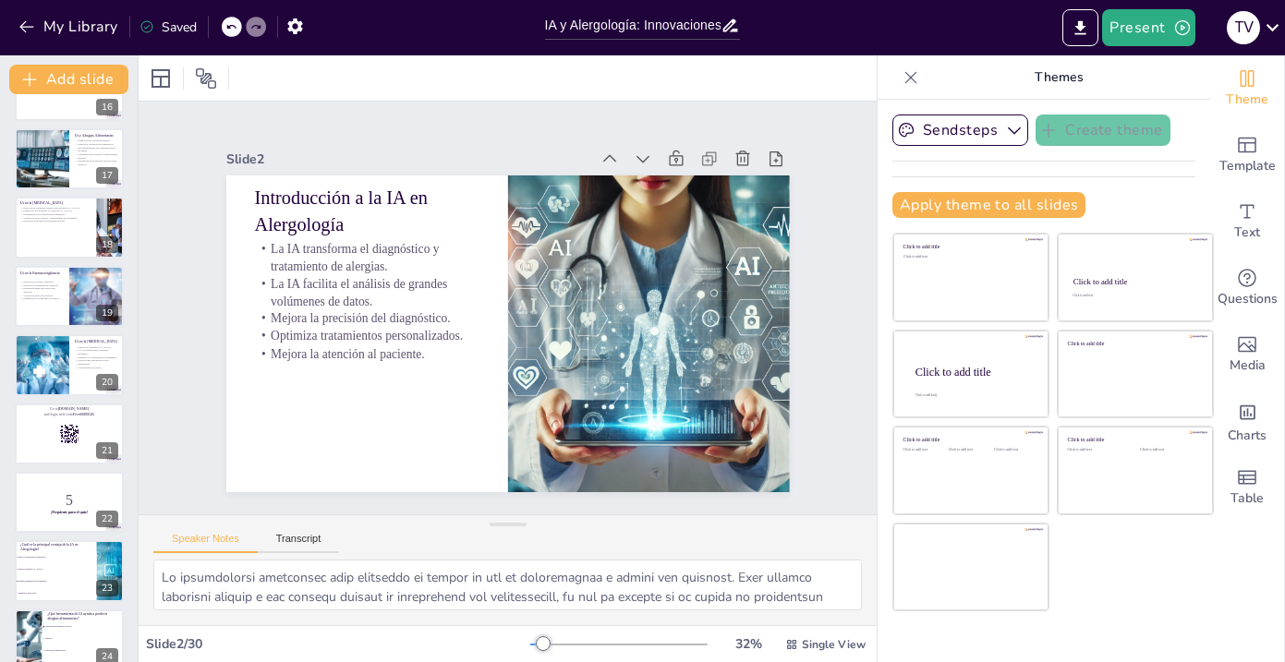
checkbox input "true"
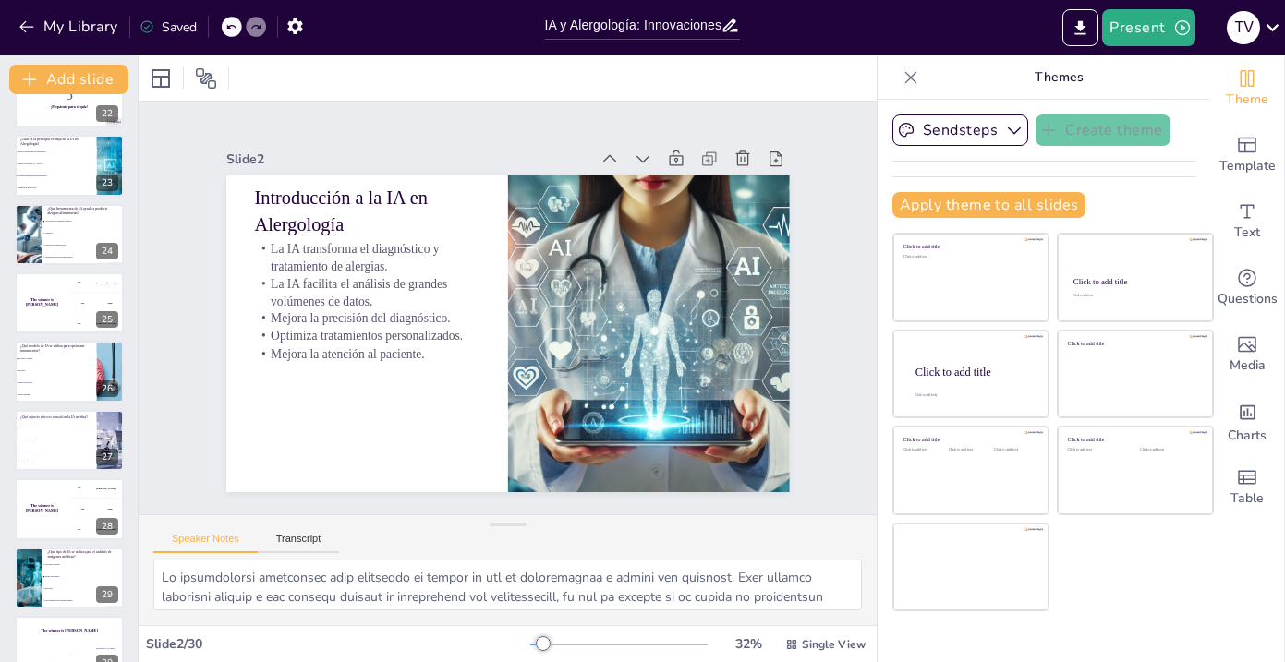
scroll to position [1515, 0]
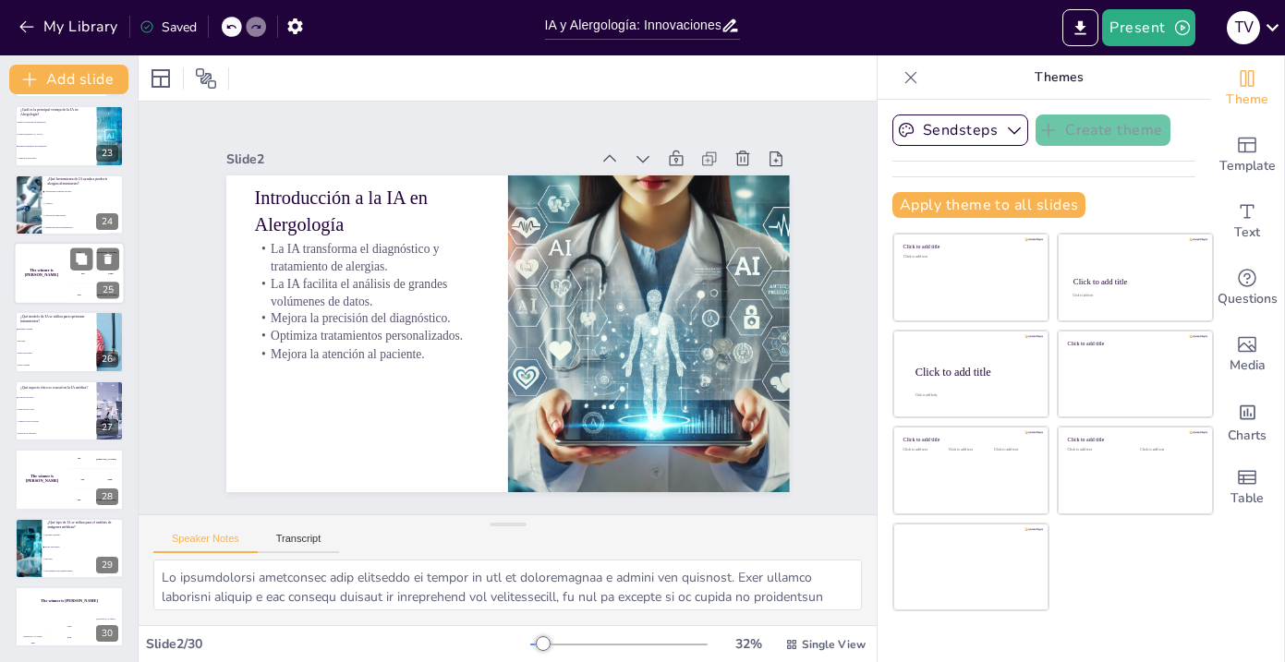
click at [49, 249] on div "The winner is [PERSON_NAME]" at bounding box center [41, 273] width 55 height 63
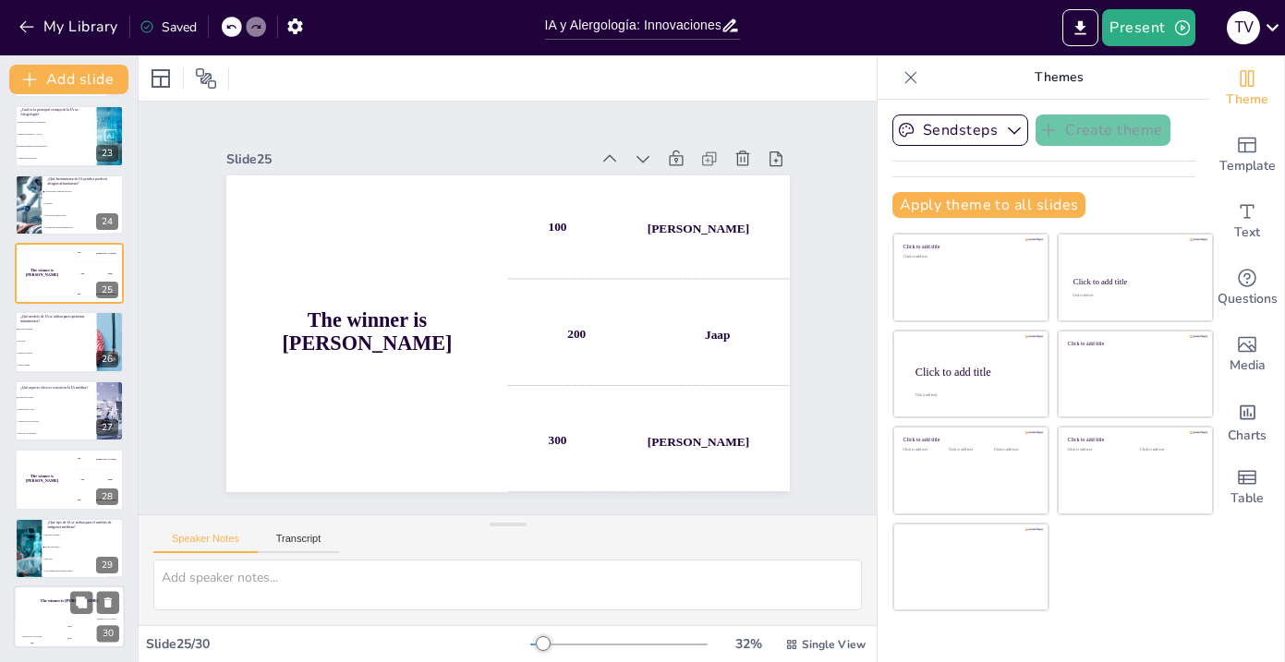
click at [63, 631] on div "200" at bounding box center [69, 638] width 37 height 20
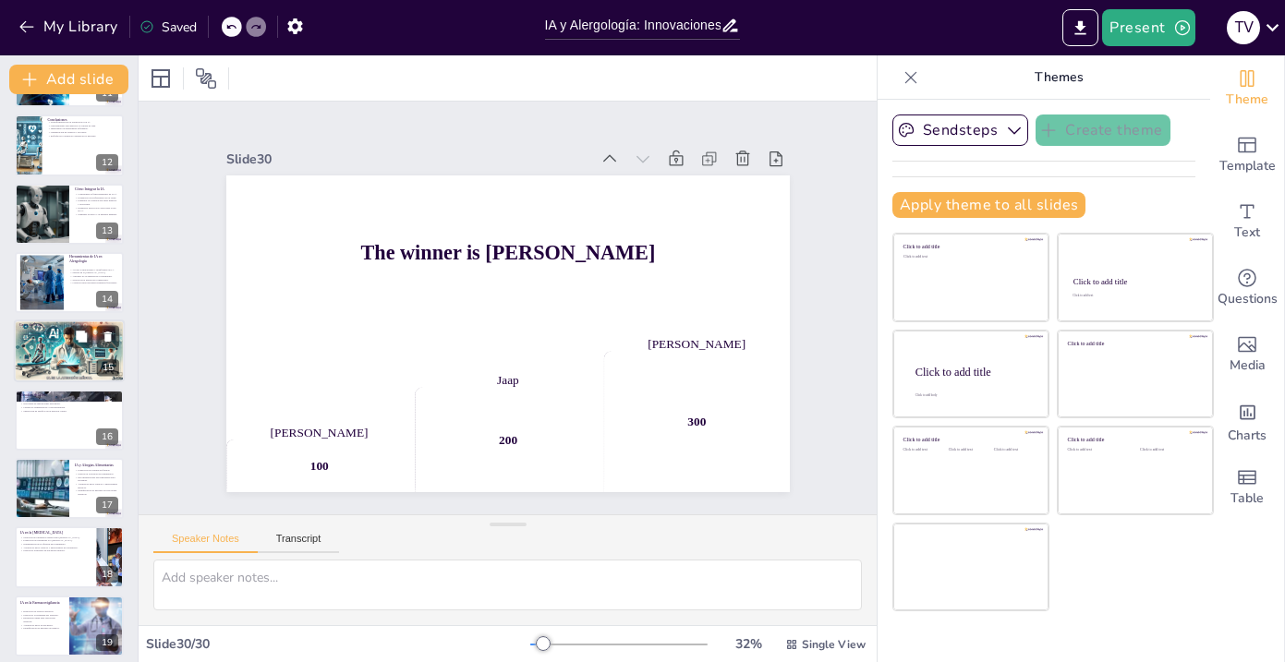
click at [66, 330] on p "Resultados positivos en el tratamiento." at bounding box center [69, 332] width 100 height 4
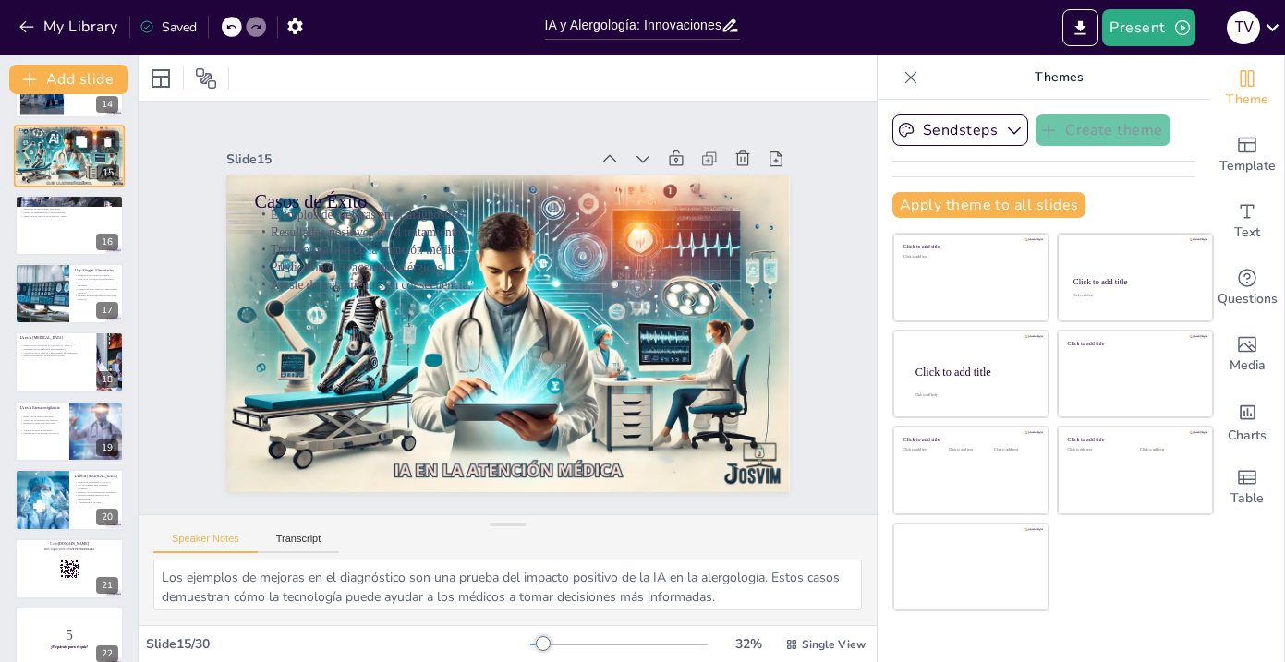
scroll to position [982, 0]
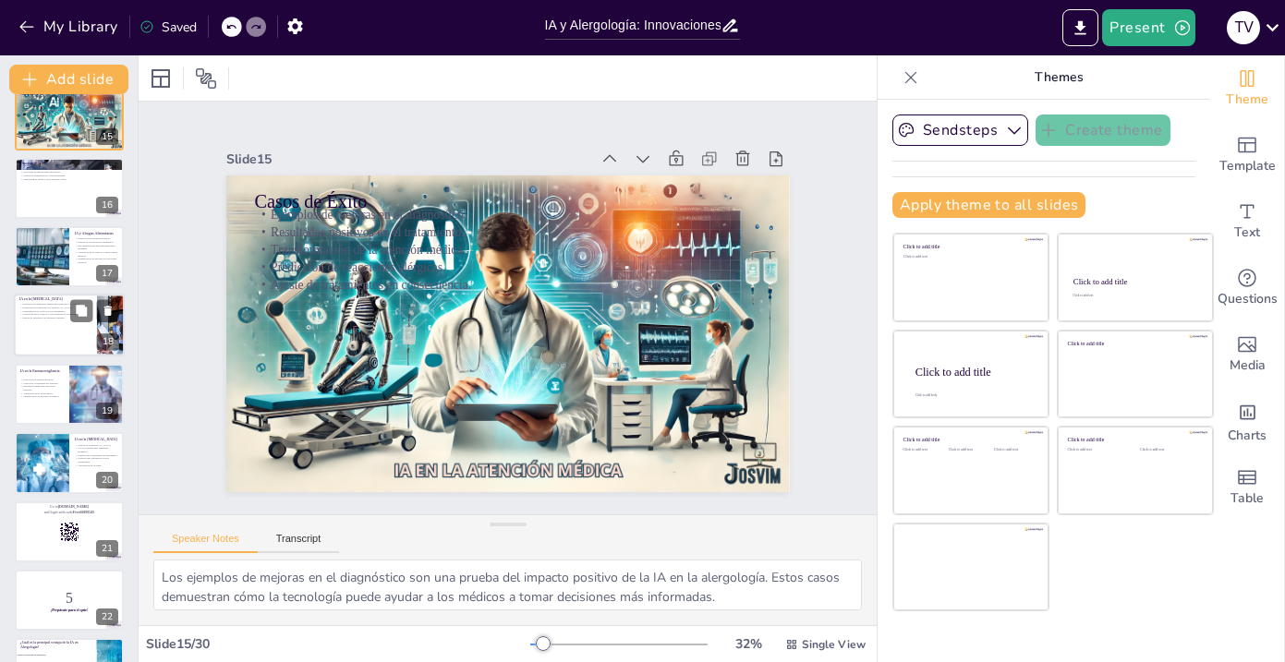
click at [55, 333] on div at bounding box center [69, 326] width 111 height 63
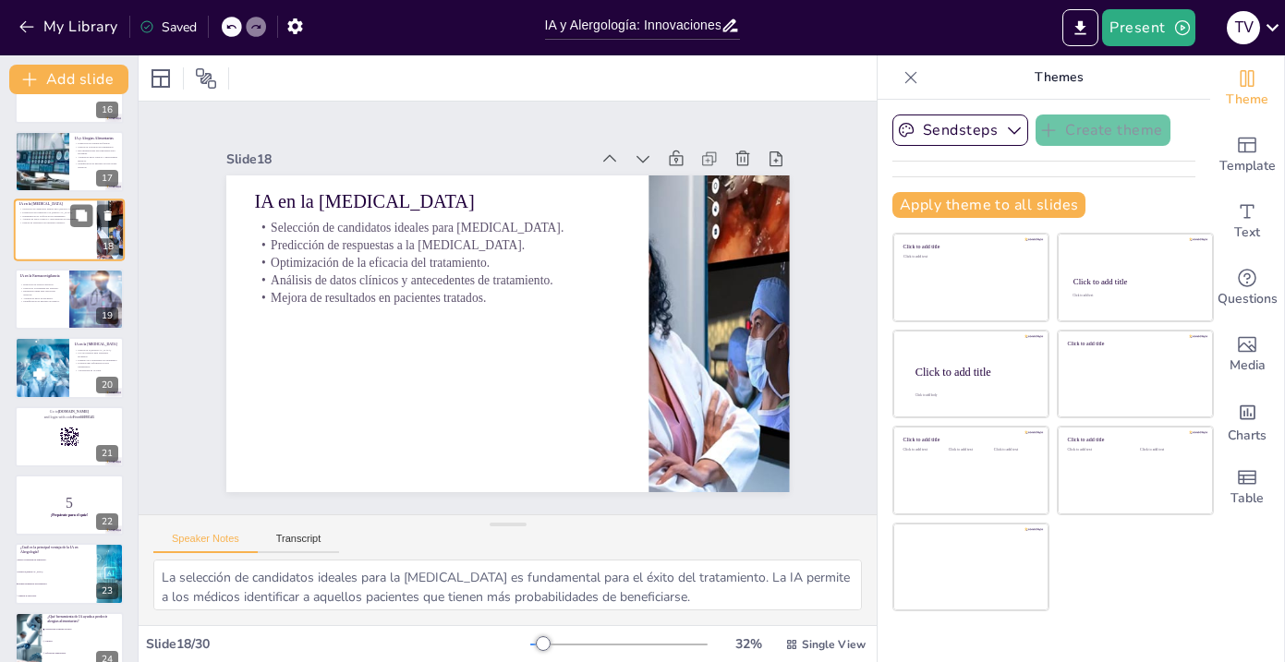
scroll to position [1114, 0]
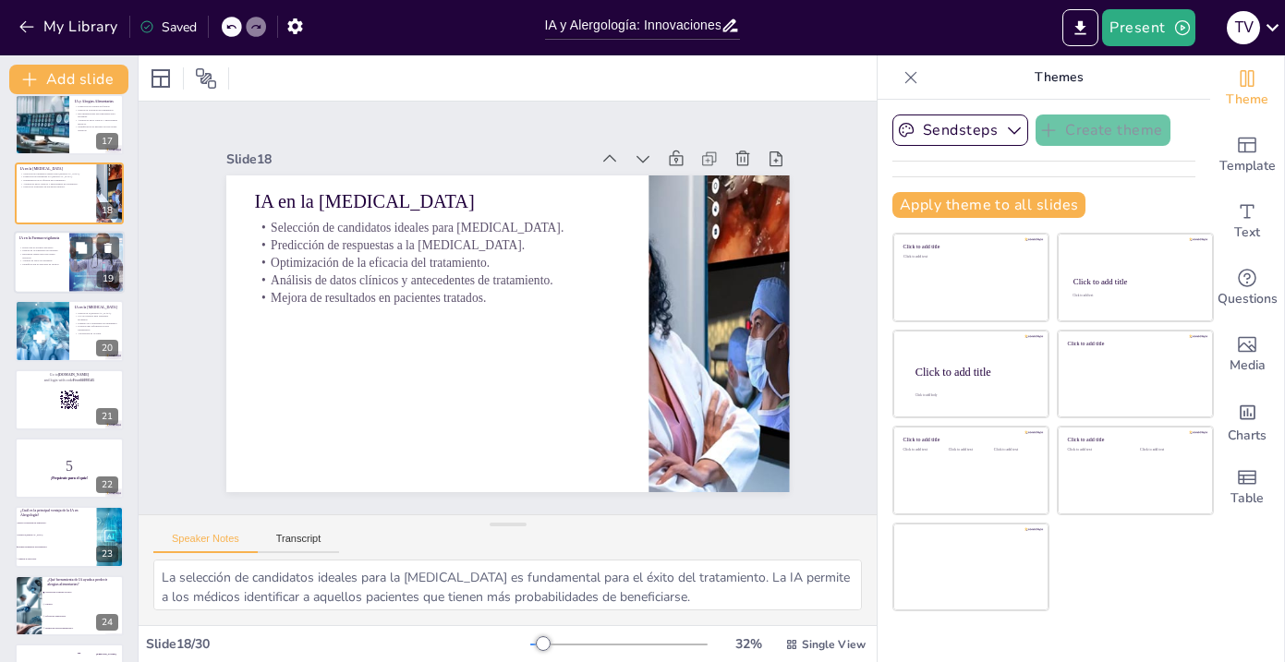
click at [57, 268] on div "Detección de eventos adversos. Mejora de la seguridad del paciente. Respuesta r…" at bounding box center [41, 256] width 44 height 26
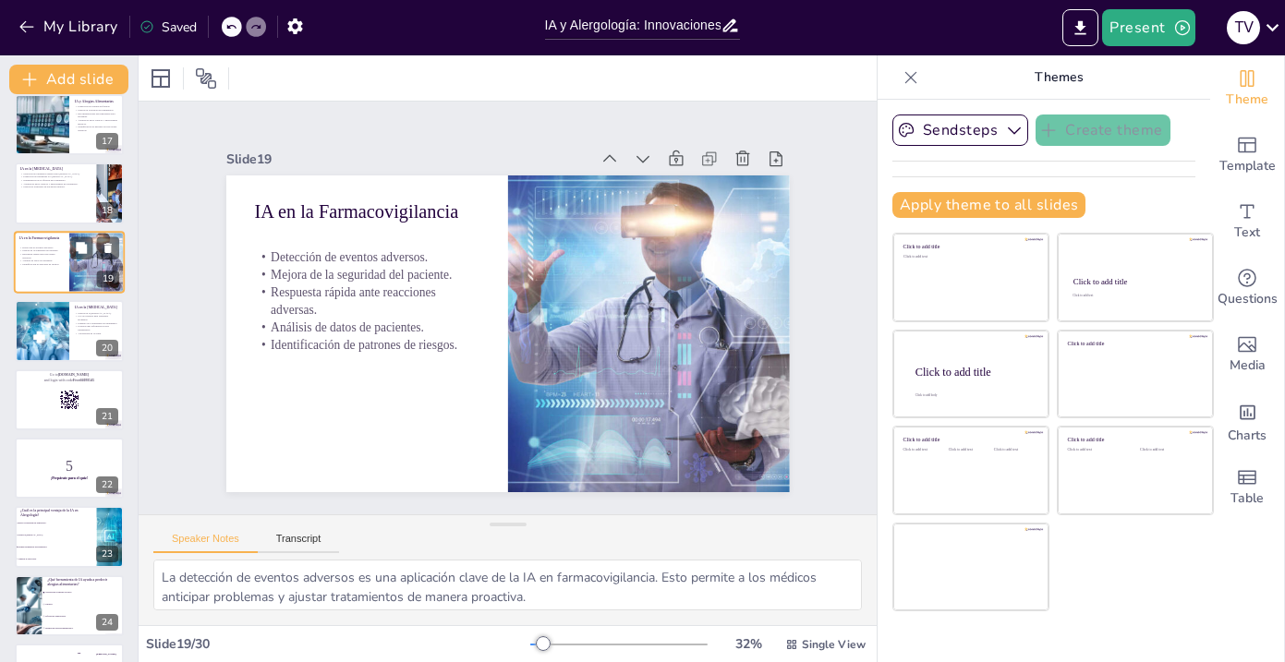
scroll to position [998, 0]
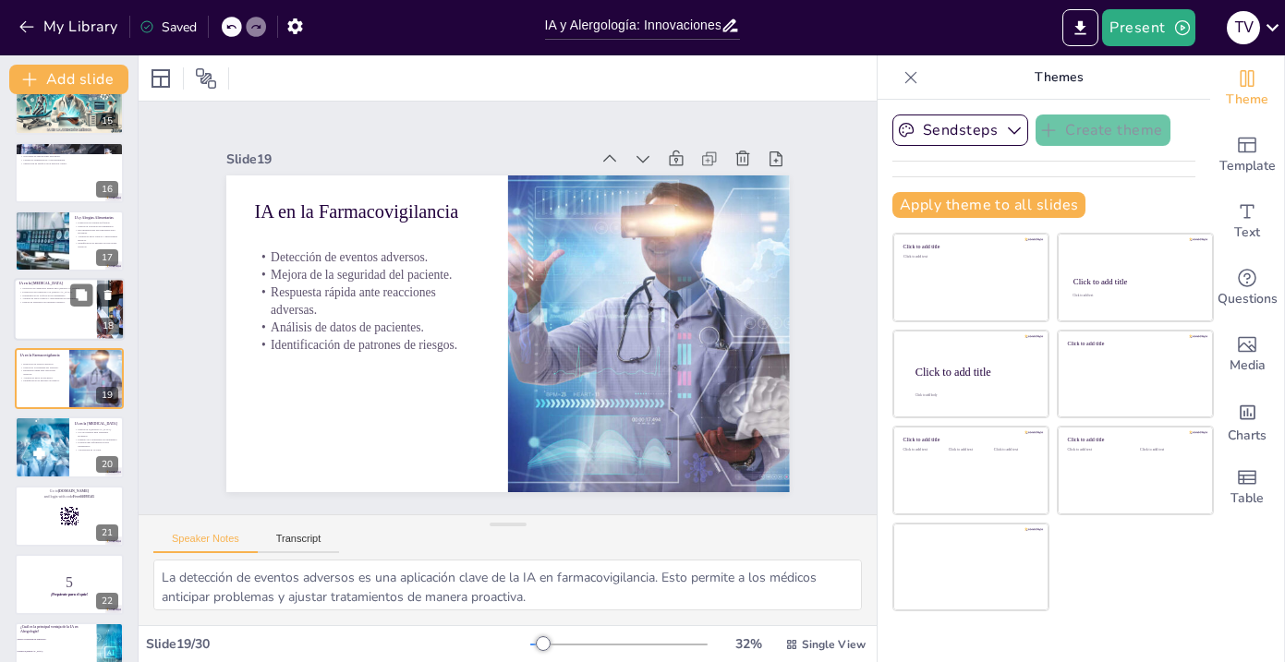
click at [44, 321] on div at bounding box center [69, 310] width 111 height 63
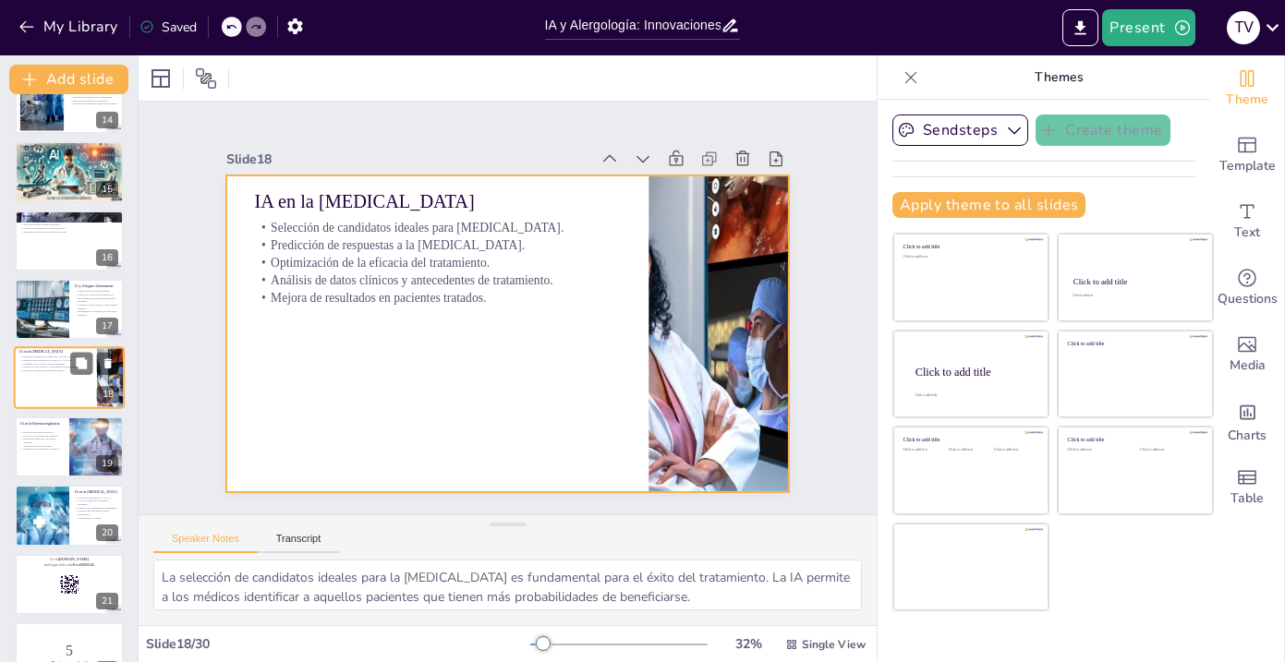
click at [40, 378] on div at bounding box center [69, 378] width 111 height 63
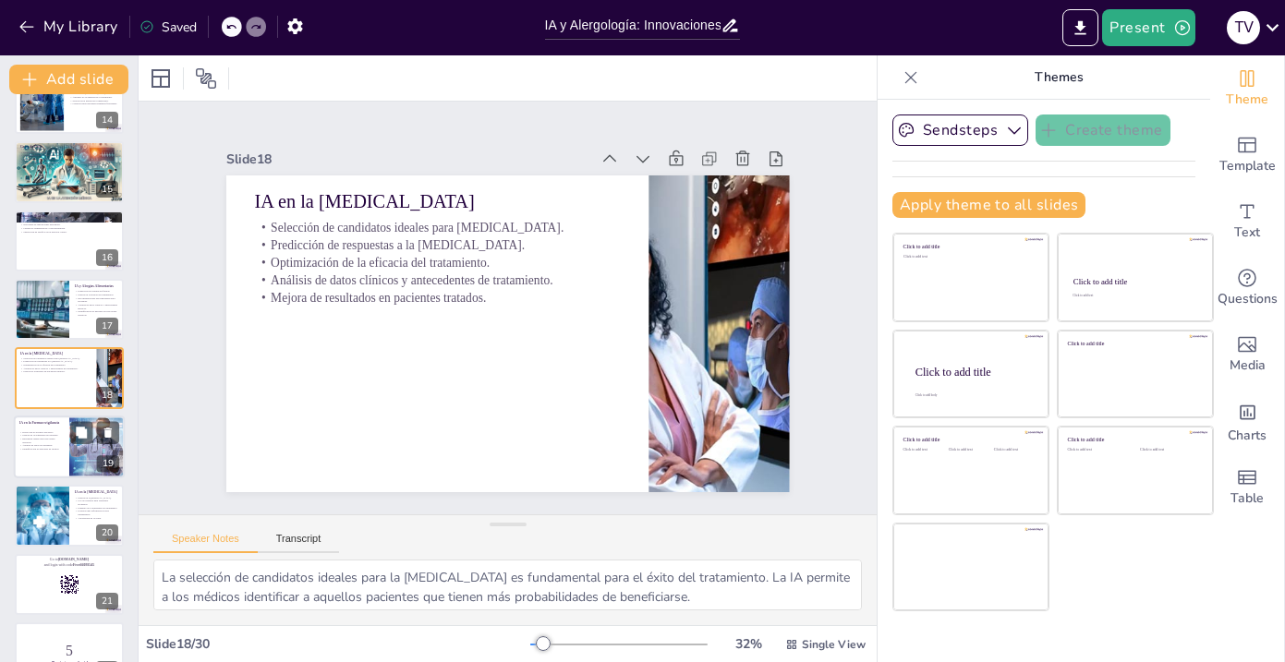
click at [41, 442] on p "Respuesta rápida ante reacciones adversas." at bounding box center [41, 440] width 44 height 6
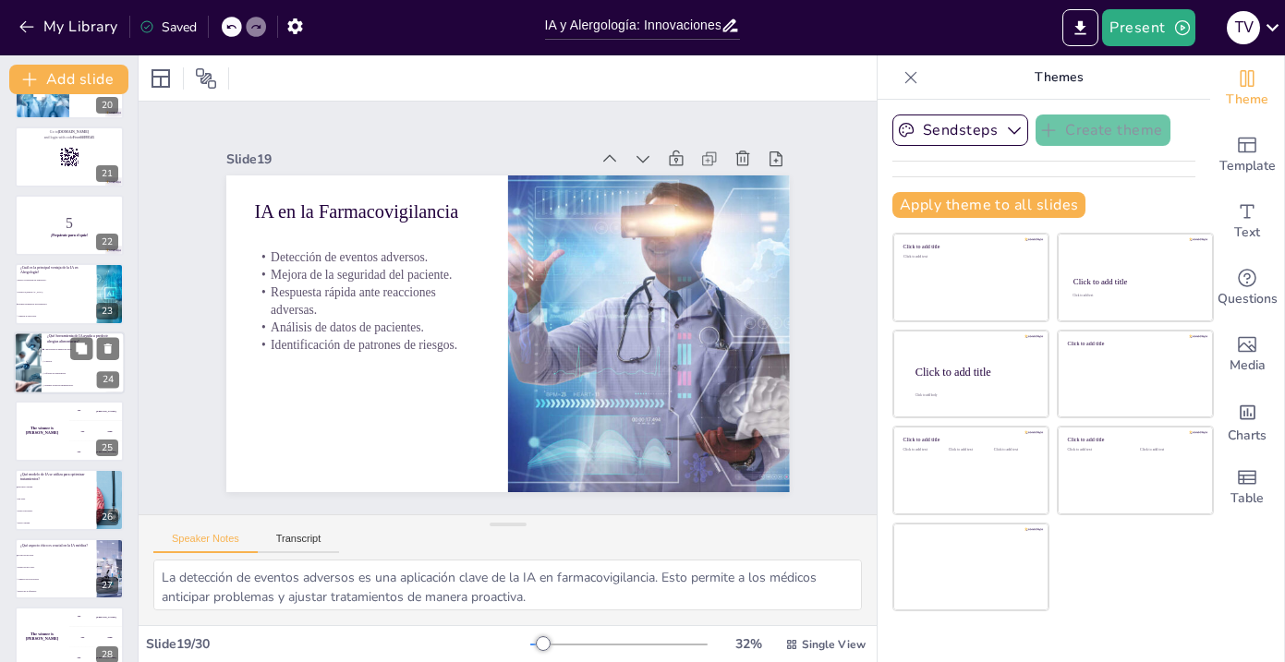
click at [59, 389] on li "Sistemas de gestión administrativa." at bounding box center [83, 386] width 83 height 12
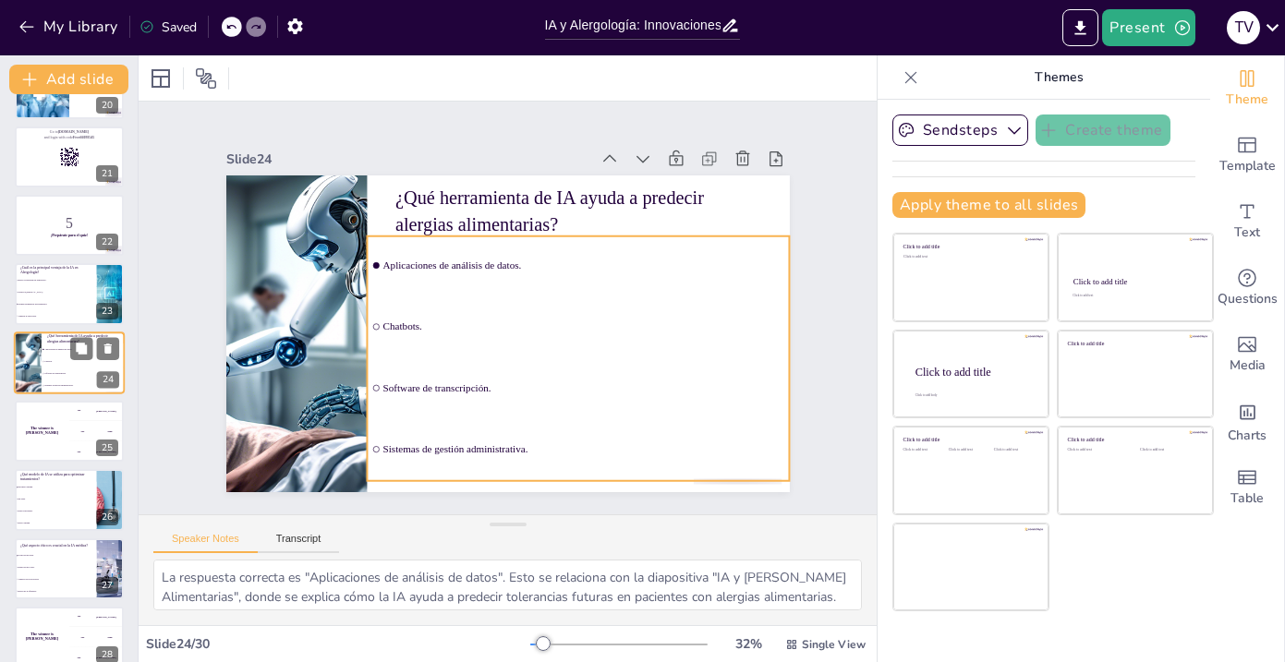
scroll to position [1341, 0]
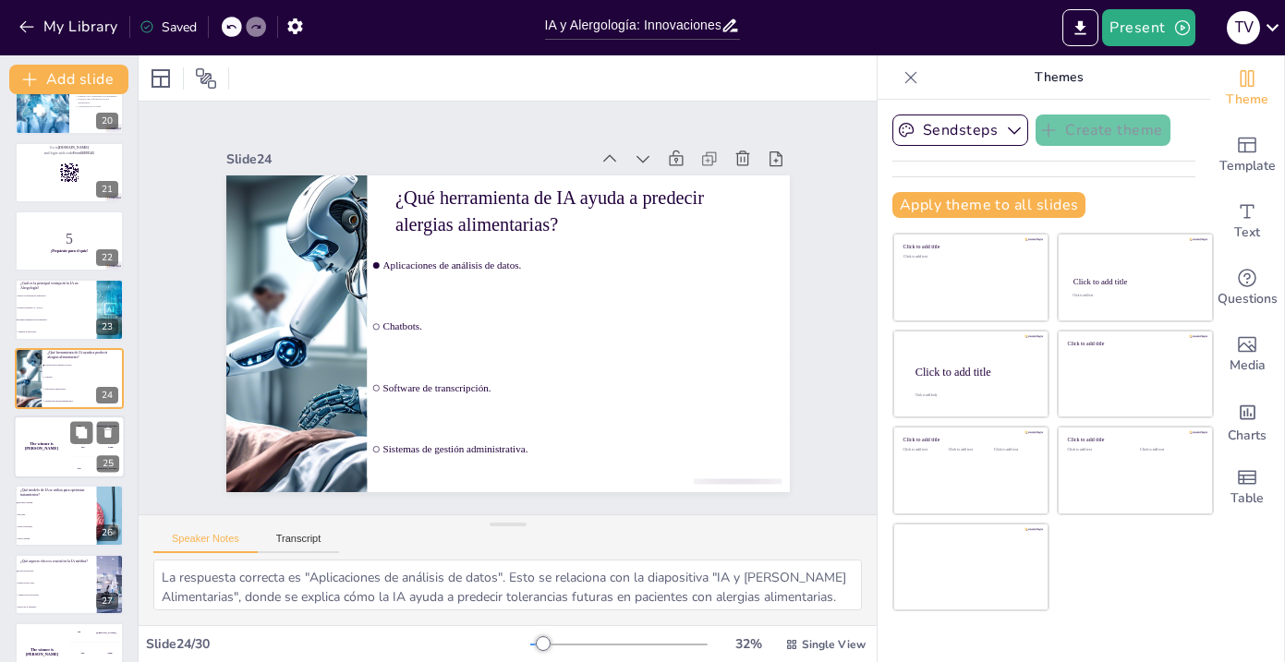
click at [52, 430] on div "The winner is [PERSON_NAME]" at bounding box center [41, 447] width 55 height 63
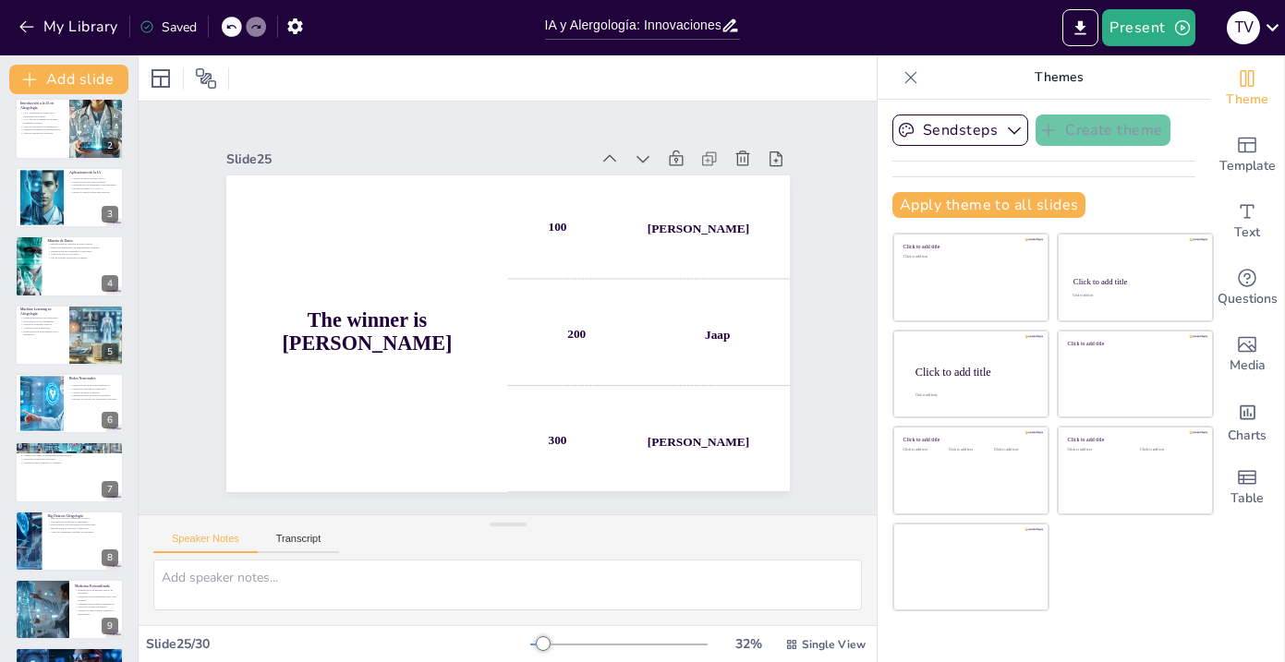
scroll to position [0, 0]
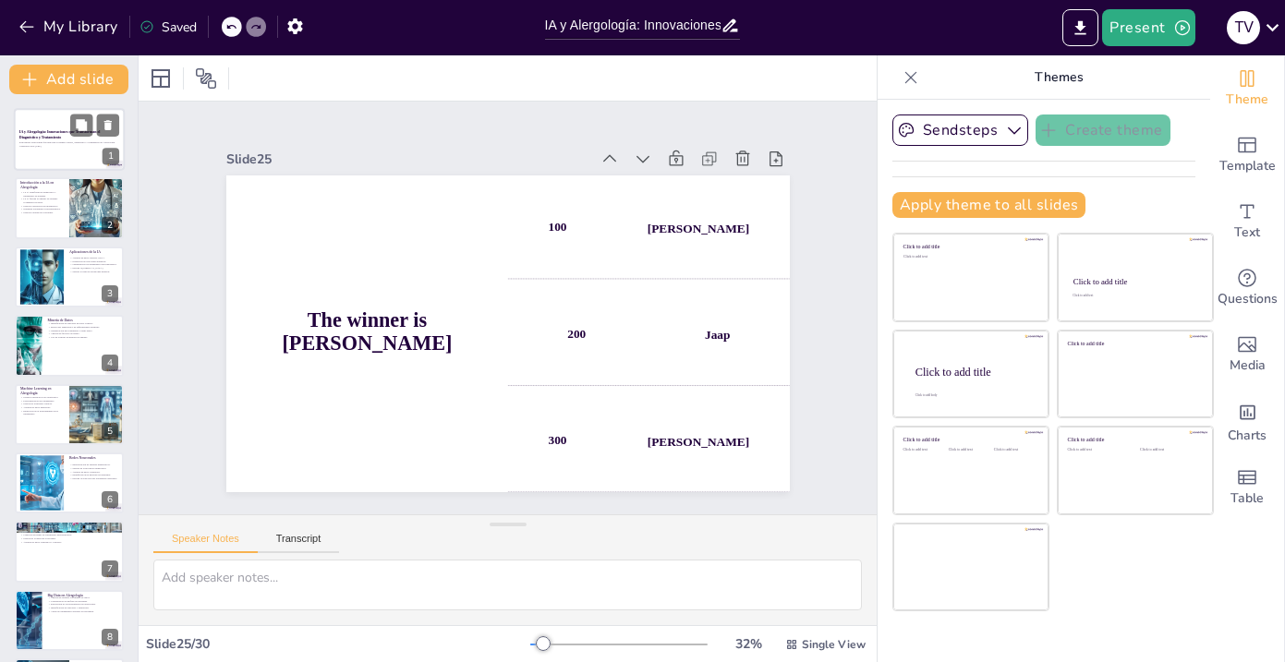
click at [73, 163] on div at bounding box center [69, 139] width 111 height 63
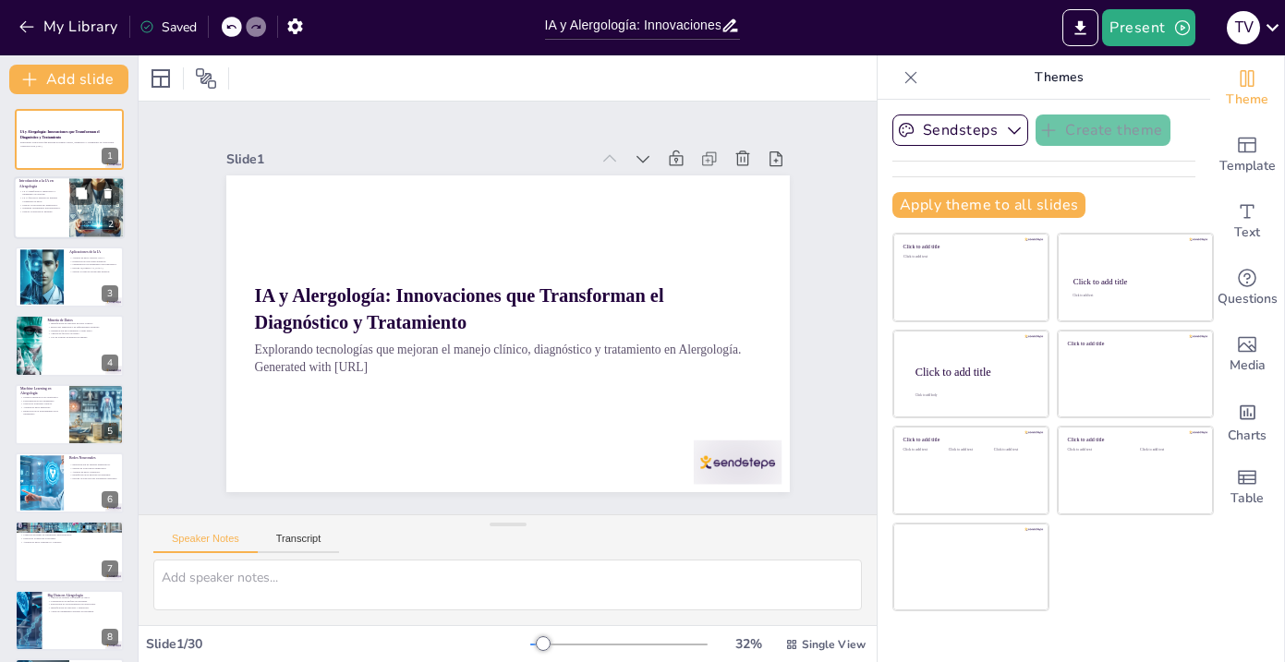
click at [61, 199] on p "La IA facilita el análisis de grandes volúmenes de datos." at bounding box center [41, 200] width 44 height 6
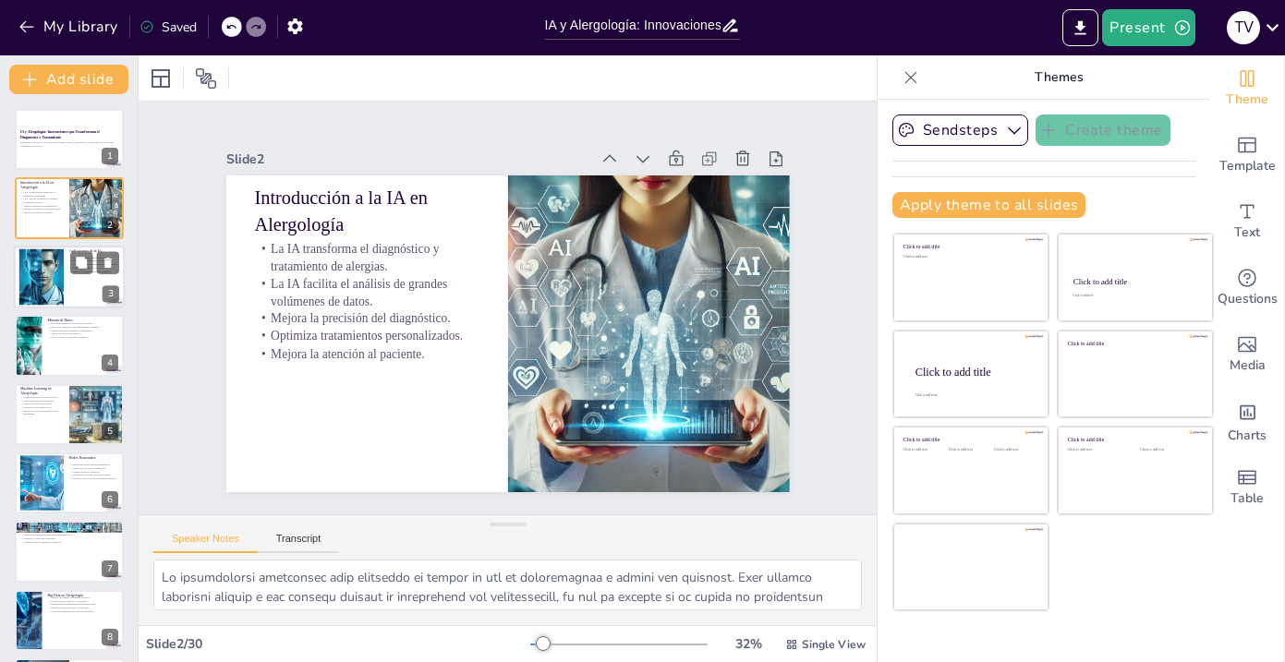
click at [57, 256] on div at bounding box center [41, 276] width 84 height 56
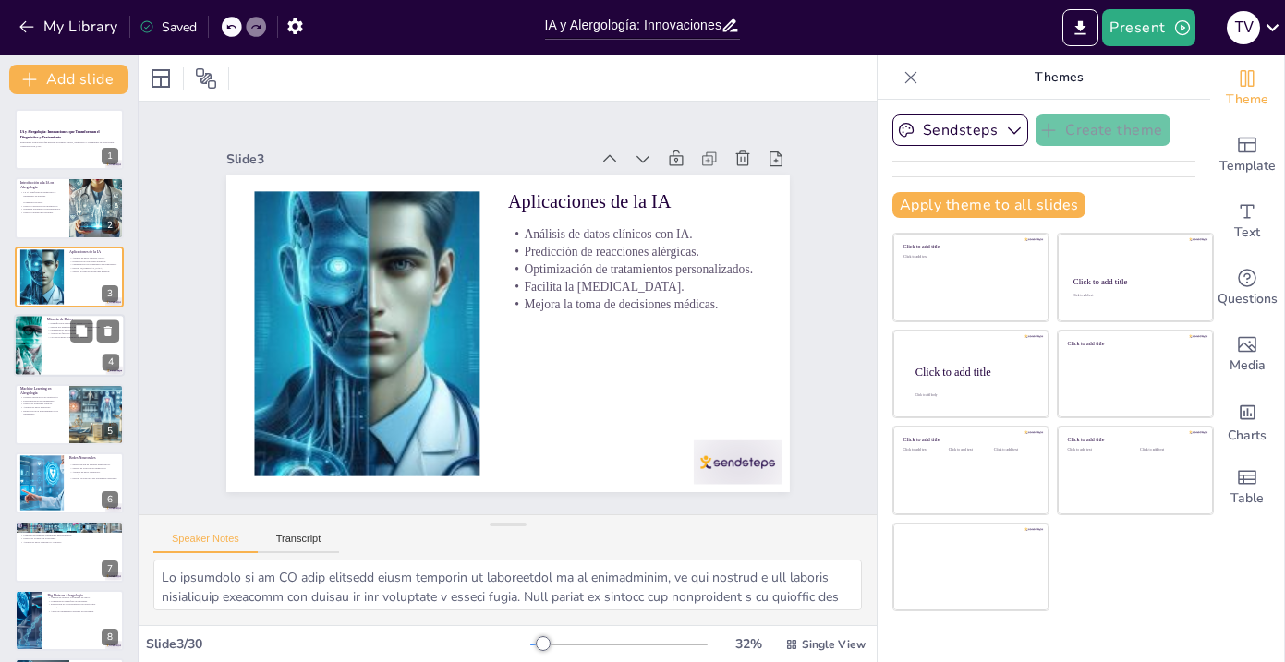
click at [54, 327] on p "Mejora del diagnóstico de enfermedades alérgicas." at bounding box center [83, 327] width 72 height 4
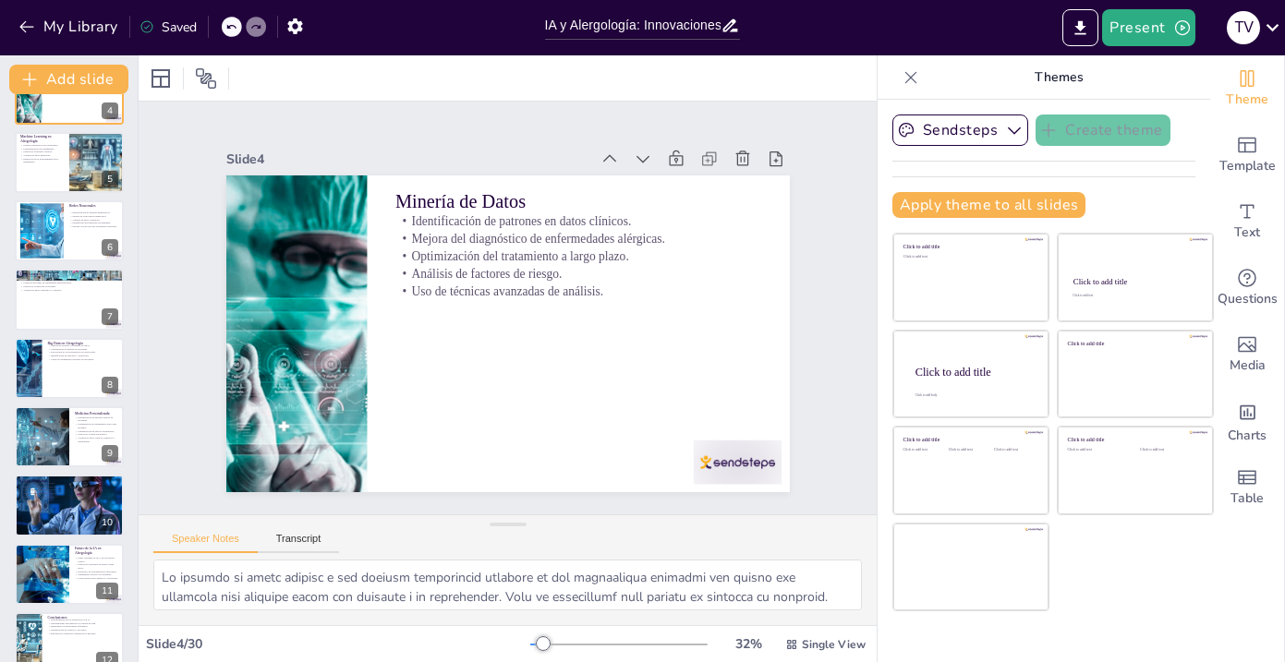
scroll to position [160, 0]
click at [1013, 129] on icon "button" at bounding box center [1014, 130] width 18 height 18
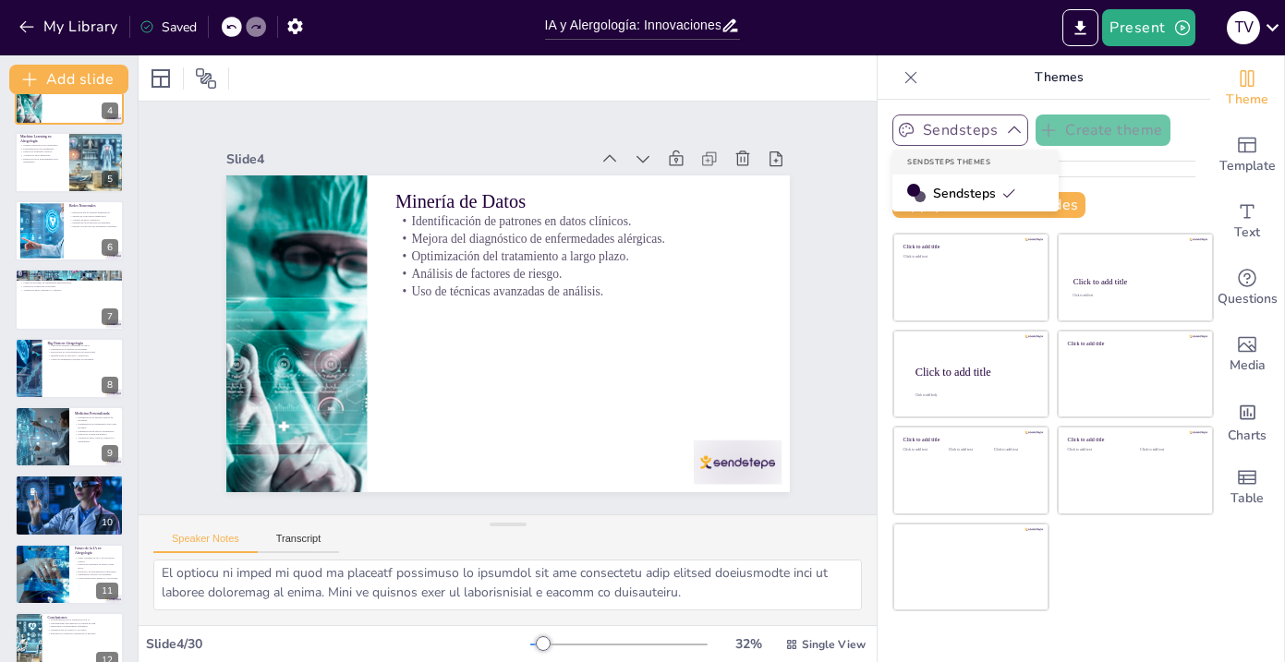
click at [1013, 129] on icon "button" at bounding box center [1014, 130] width 18 height 18
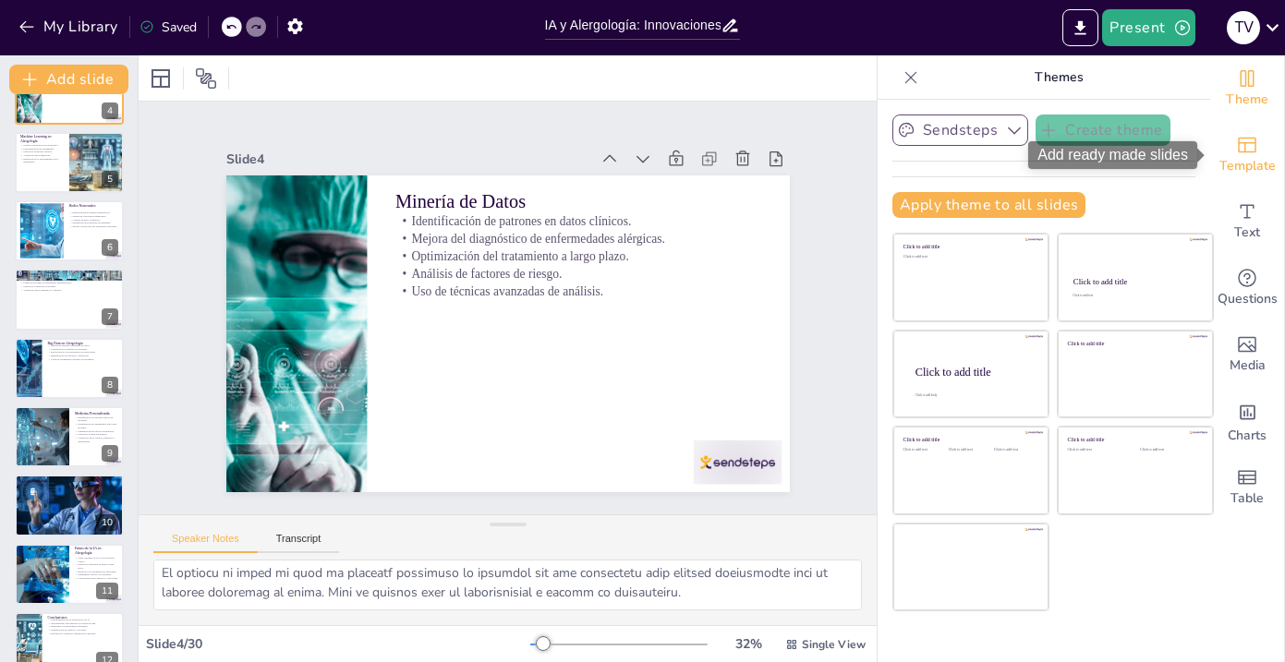
click at [1232, 151] on div "Template" at bounding box center [1247, 155] width 74 height 67
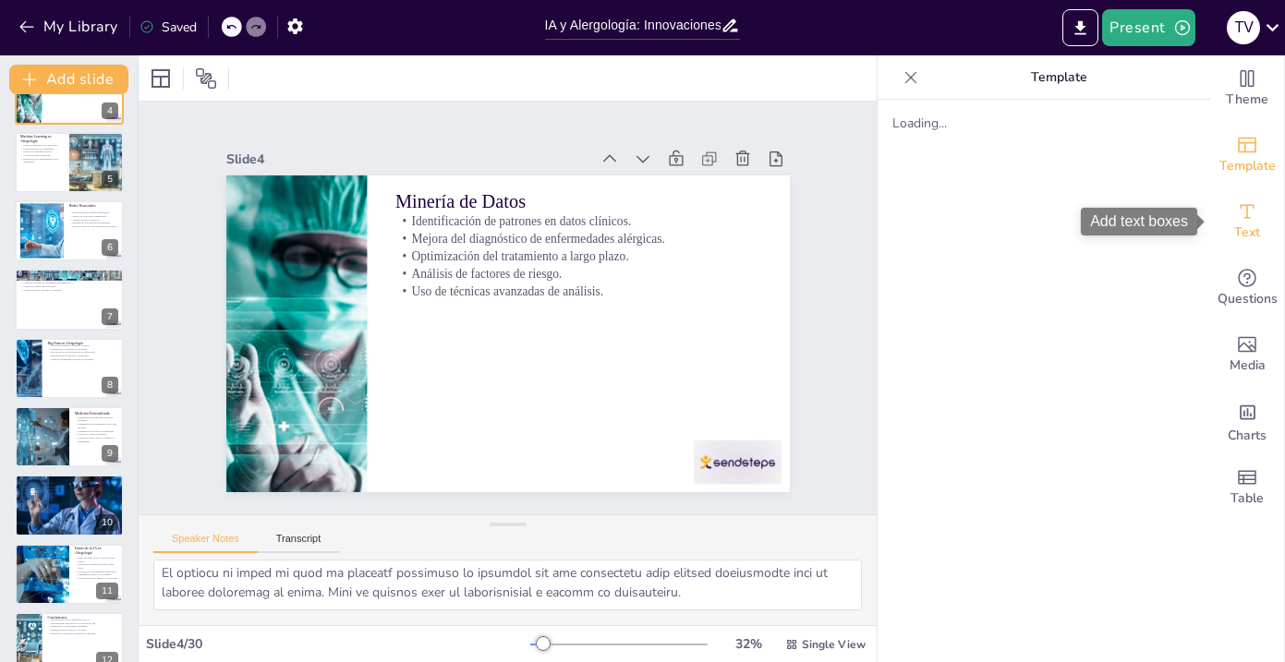
click at [1223, 201] on div "Text" at bounding box center [1247, 221] width 74 height 67
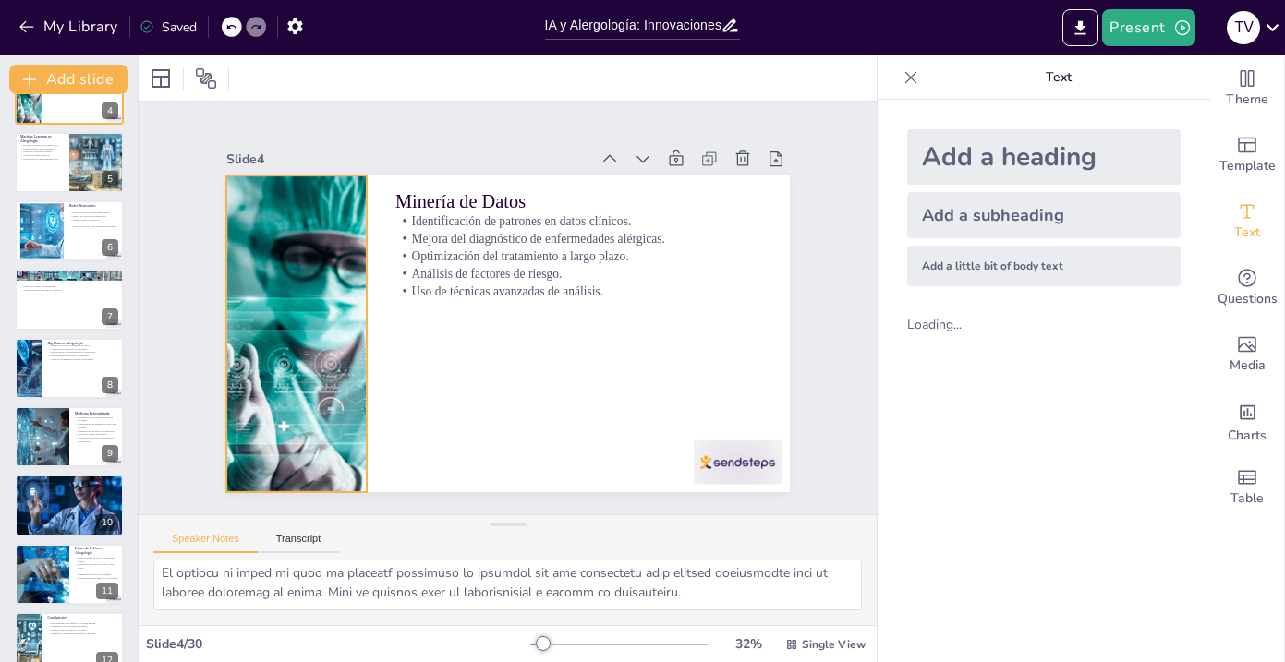
click at [282, 239] on div at bounding box center [438, 106] width 409 height 530
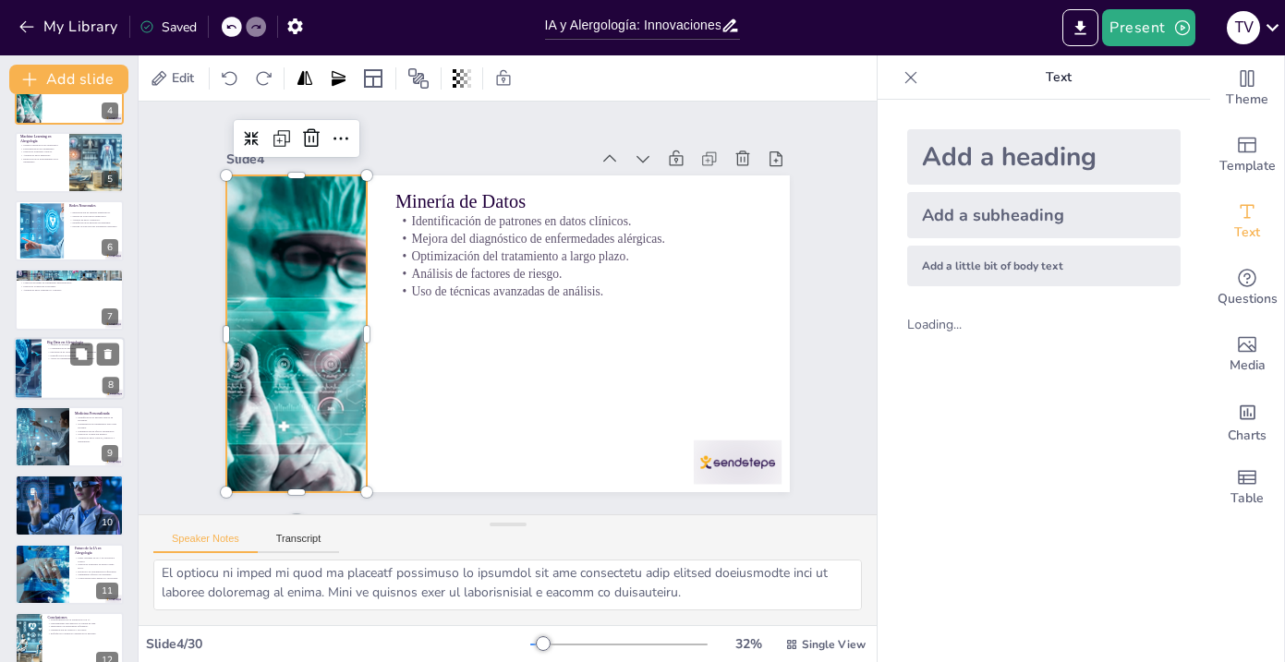
click at [67, 369] on div at bounding box center [69, 368] width 111 height 63
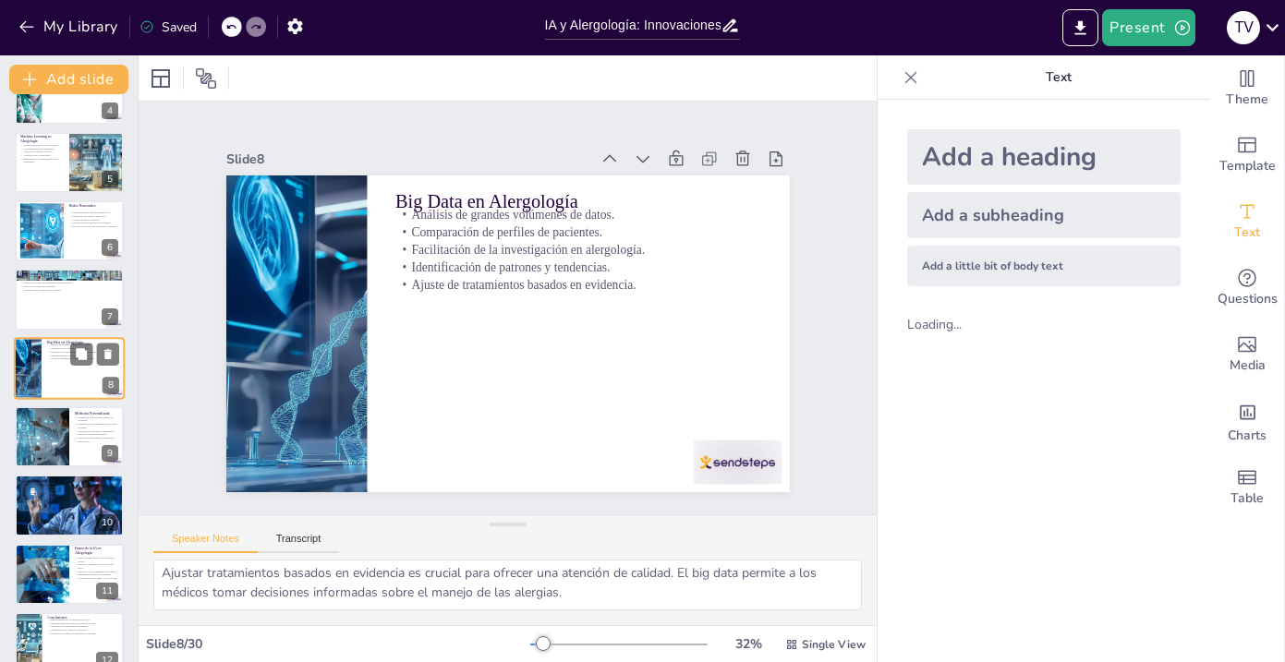
scroll to position [242, 0]
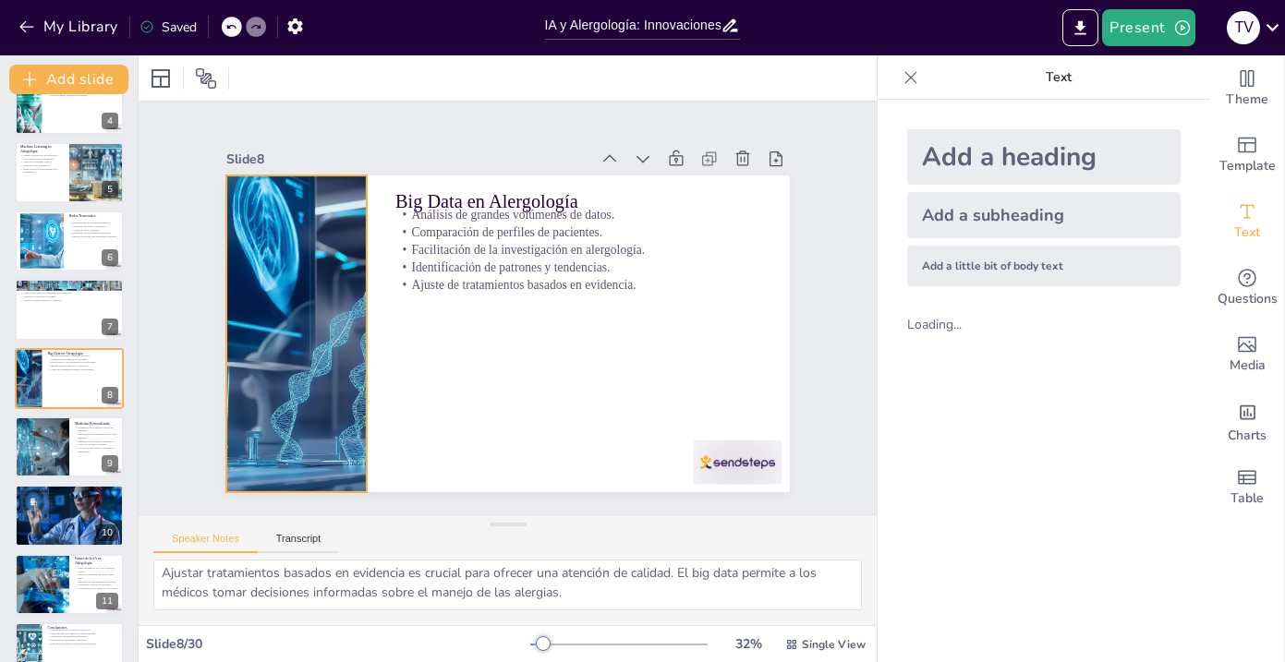
click at [318, 299] on div at bounding box center [504, 95] width 374 height 593
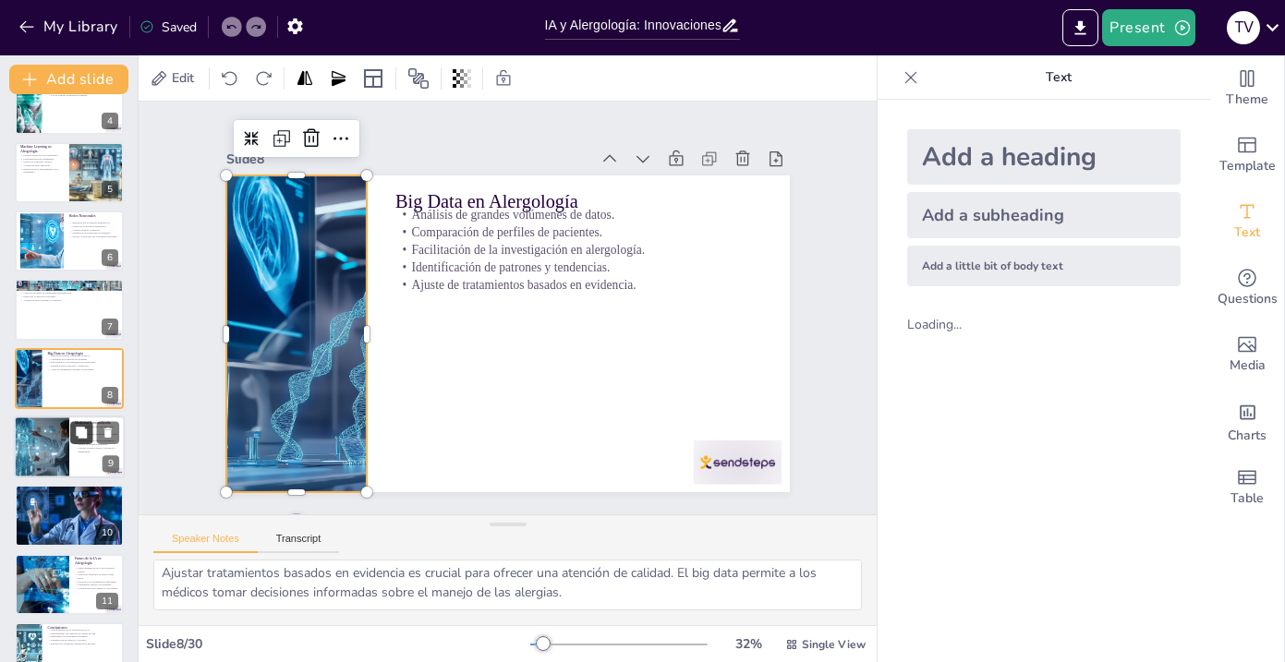
click at [83, 440] on button at bounding box center [81, 432] width 22 height 22
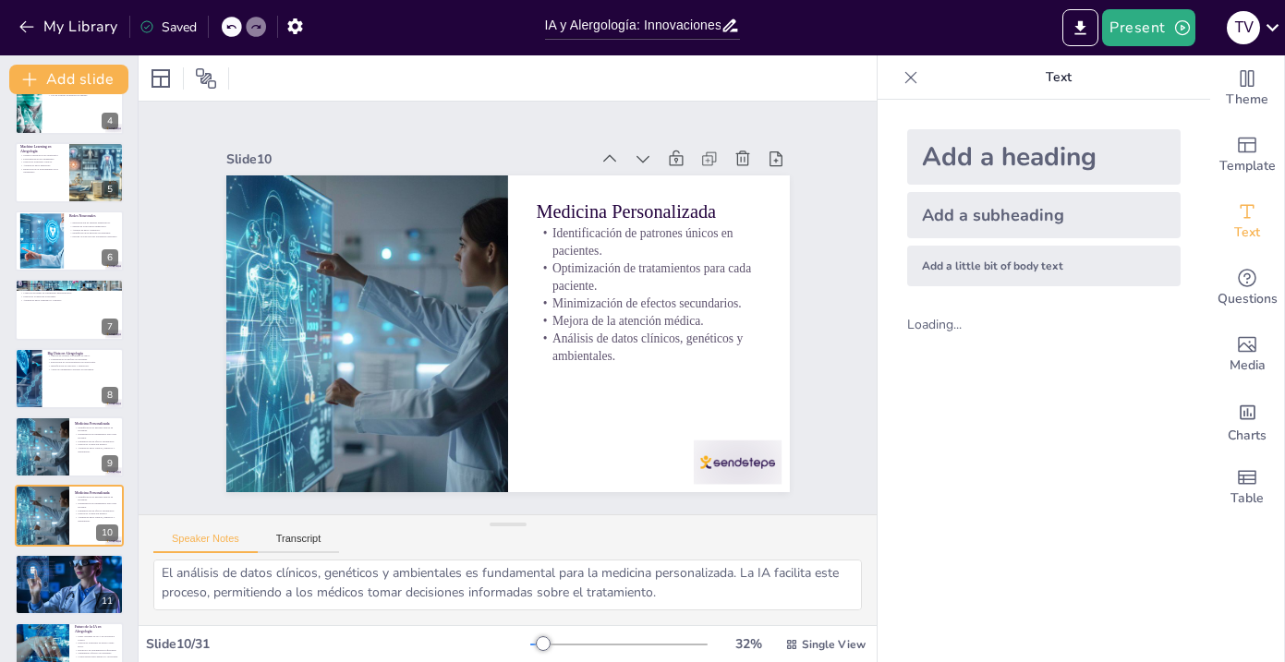
scroll to position [380, 0]
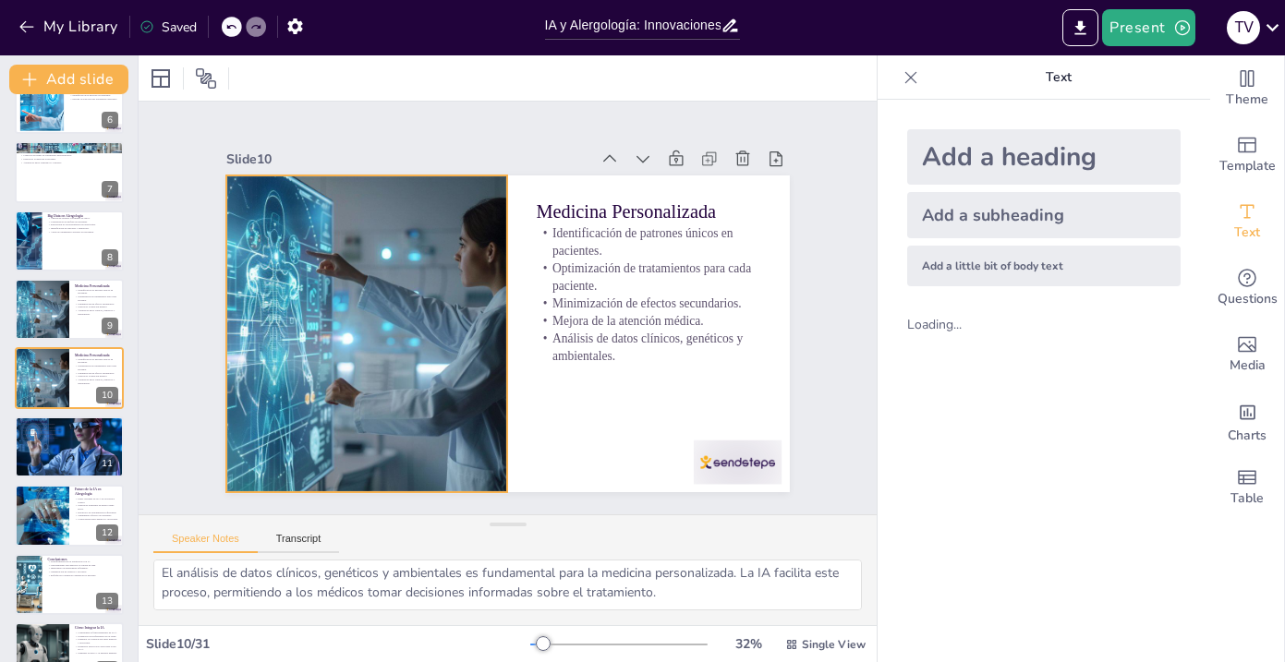
click at [325, 321] on div at bounding box center [369, 274] width 646 height 519
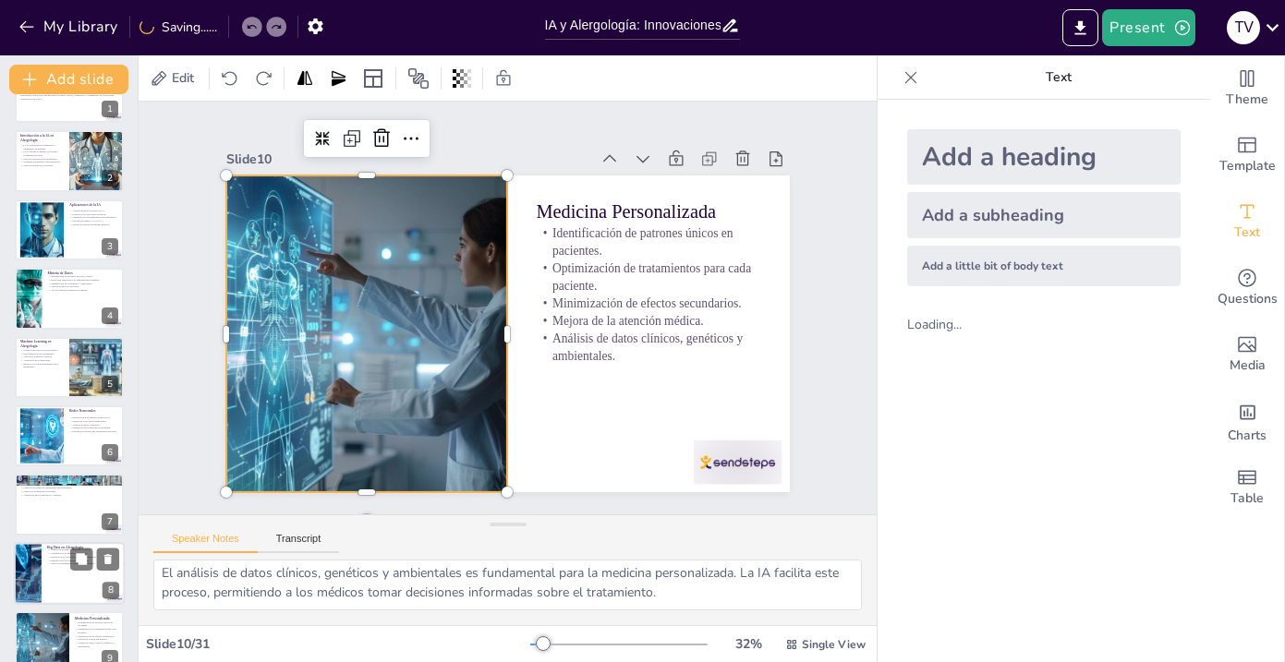
scroll to position [0, 0]
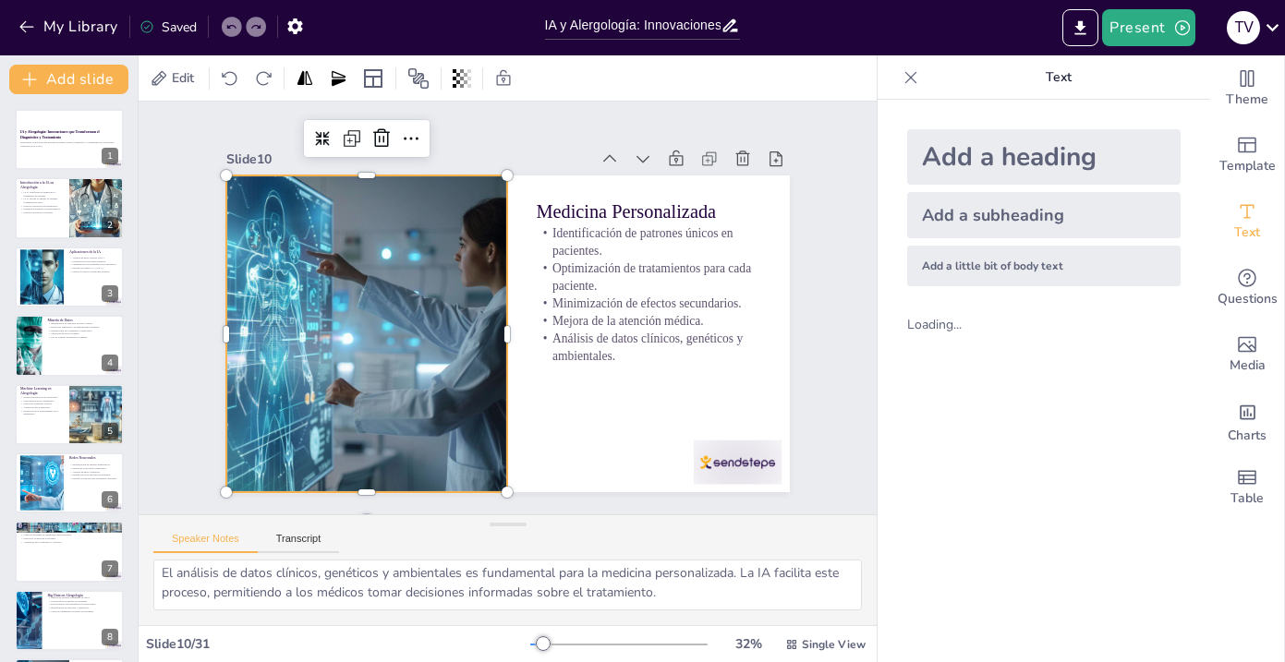
click at [188, 33] on div "Saved" at bounding box center [167, 27] width 57 height 18
click at [1087, 38] on button "Export to PowerPoint" at bounding box center [1080, 27] width 36 height 37
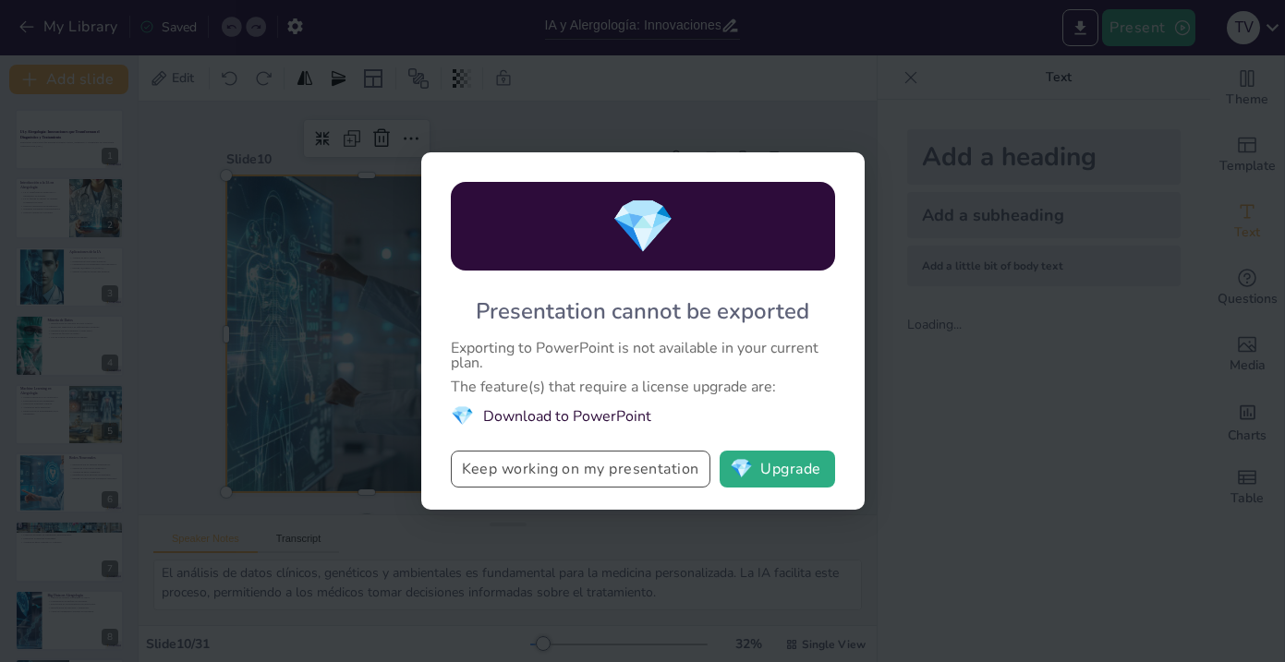
click at [677, 457] on button "Keep working on my presentation" at bounding box center [581, 469] width 260 height 37
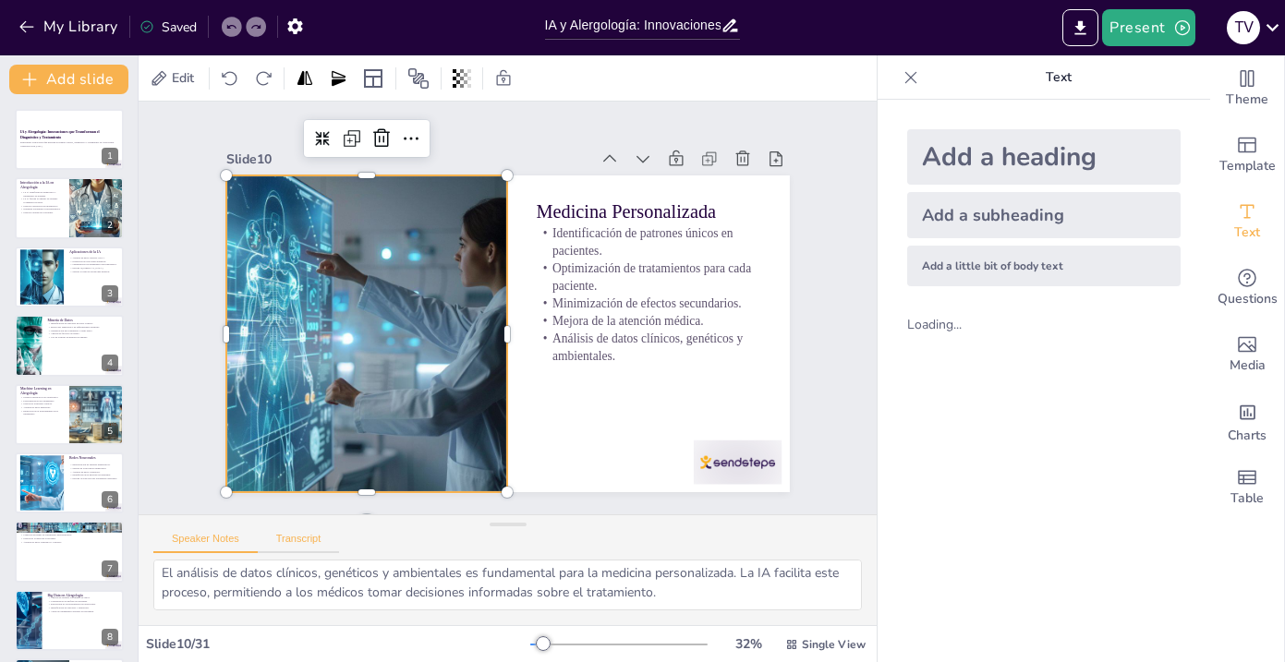
click at [274, 539] on button "Transcript" at bounding box center [299, 543] width 82 height 20
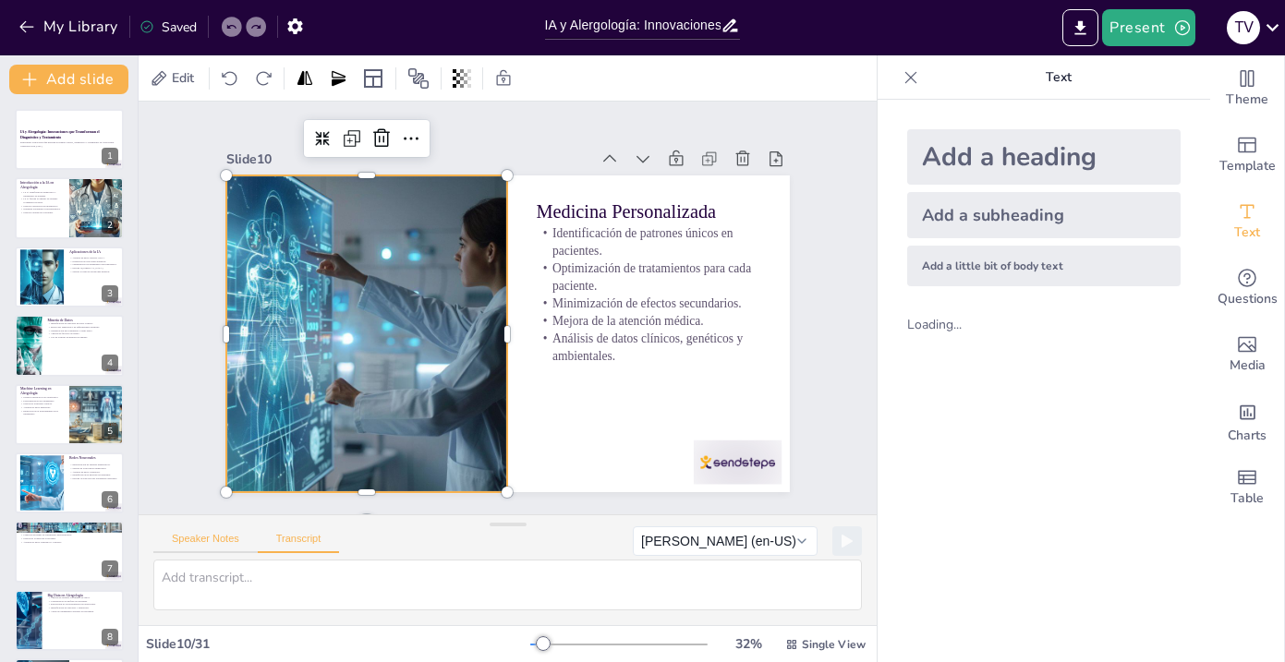
click at [205, 544] on button "Speaker Notes" at bounding box center [205, 543] width 104 height 20
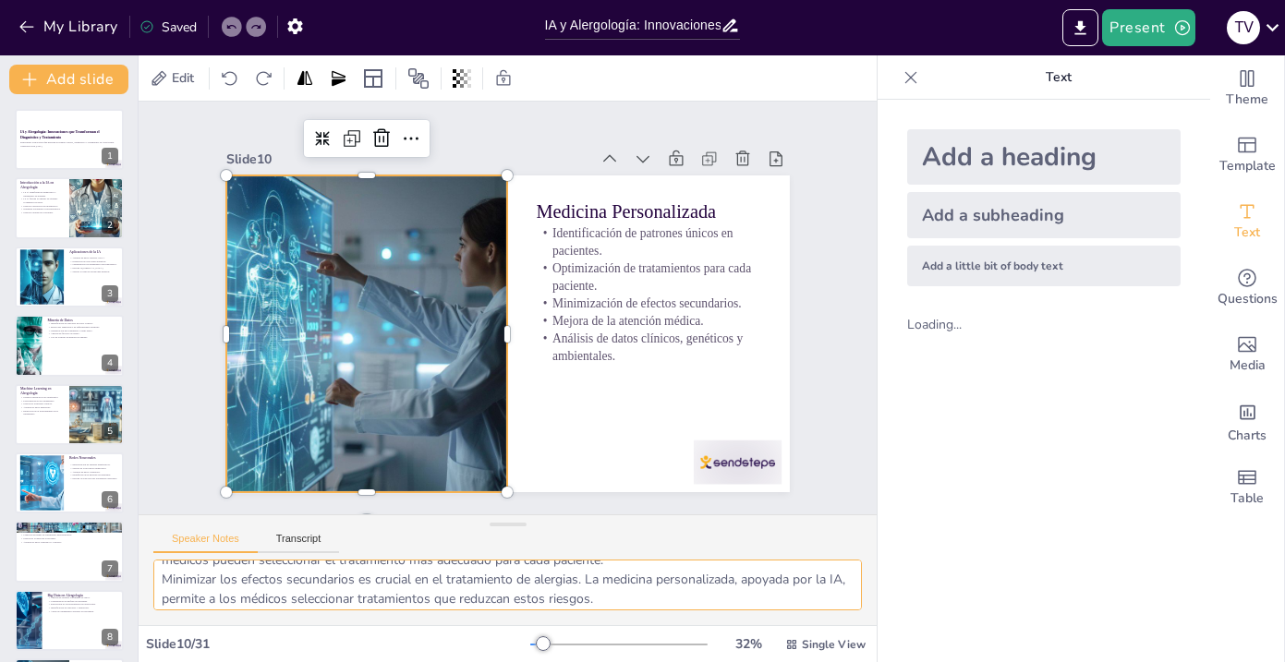
scroll to position [160, 0]
drag, startPoint x: 162, startPoint y: 577, endPoint x: 286, endPoint y: 603, distance: 127.4
click at [286, 603] on textarea "La identificación de patrones únicos en pacientes es clave para la medicina per…" at bounding box center [507, 585] width 708 height 51
click at [56, 269] on div at bounding box center [41, 276] width 84 height 56
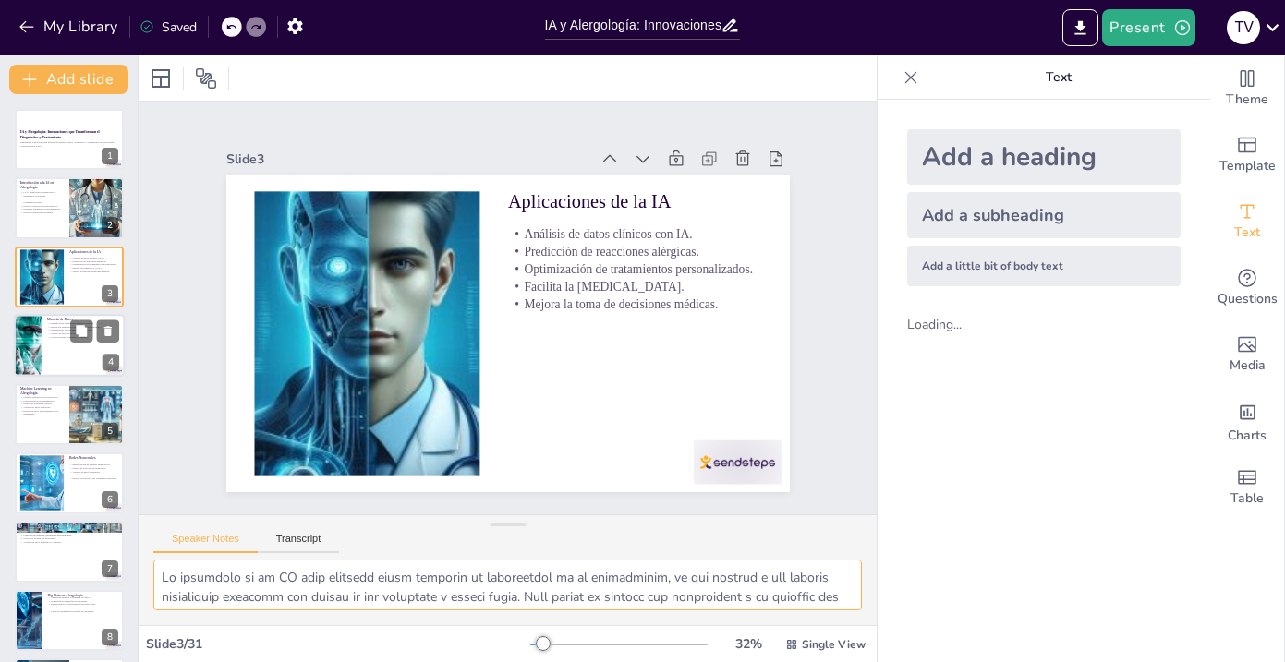
click at [38, 353] on div at bounding box center [28, 345] width 94 height 63
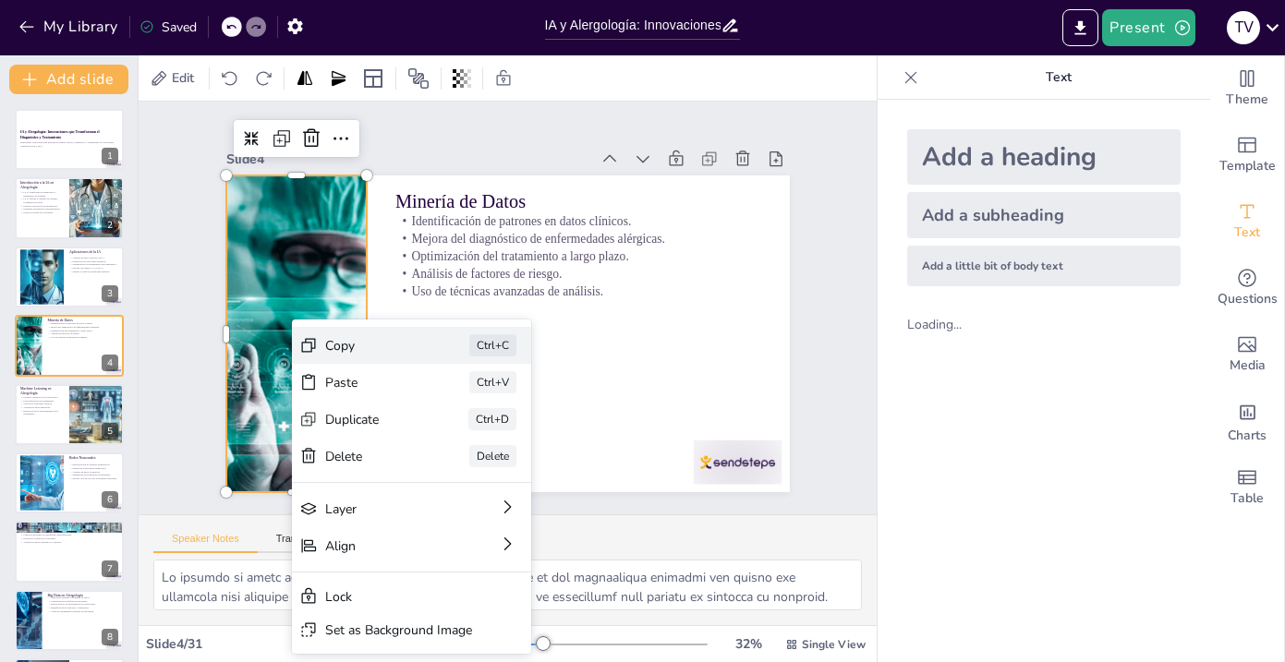
click at [575, 359] on div "Copy" at bounding box center [612, 399] width 75 height 80
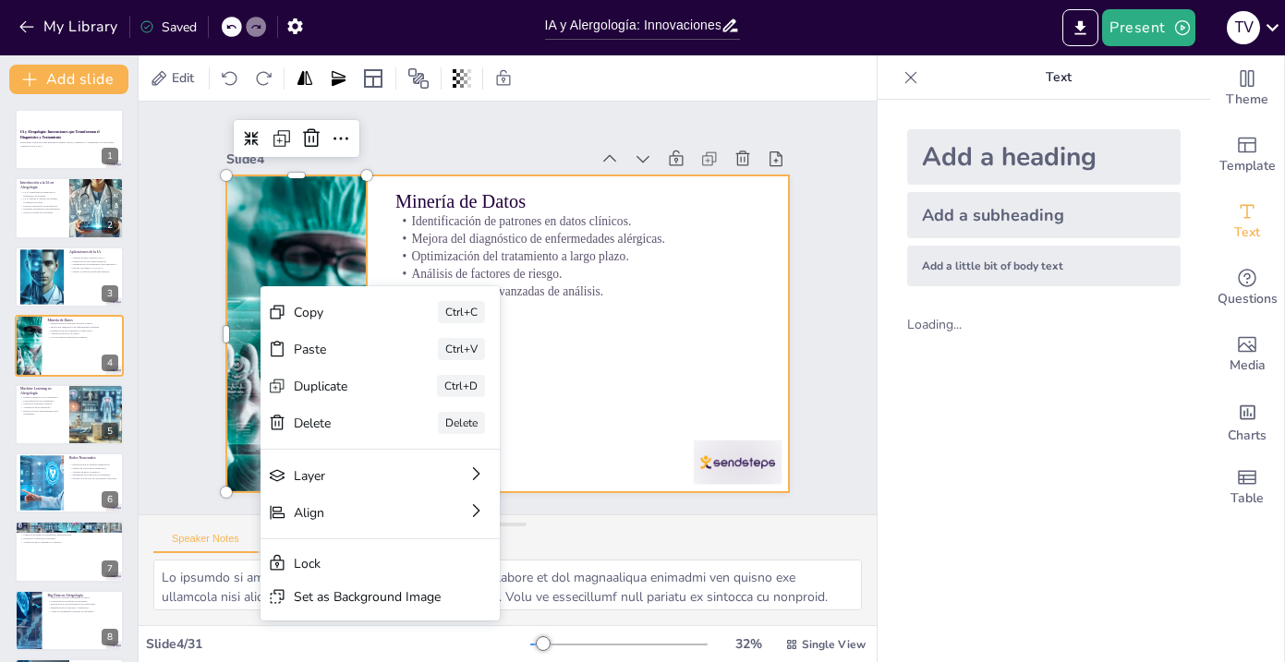
click at [708, 342] on div at bounding box center [533, 300] width 476 height 634
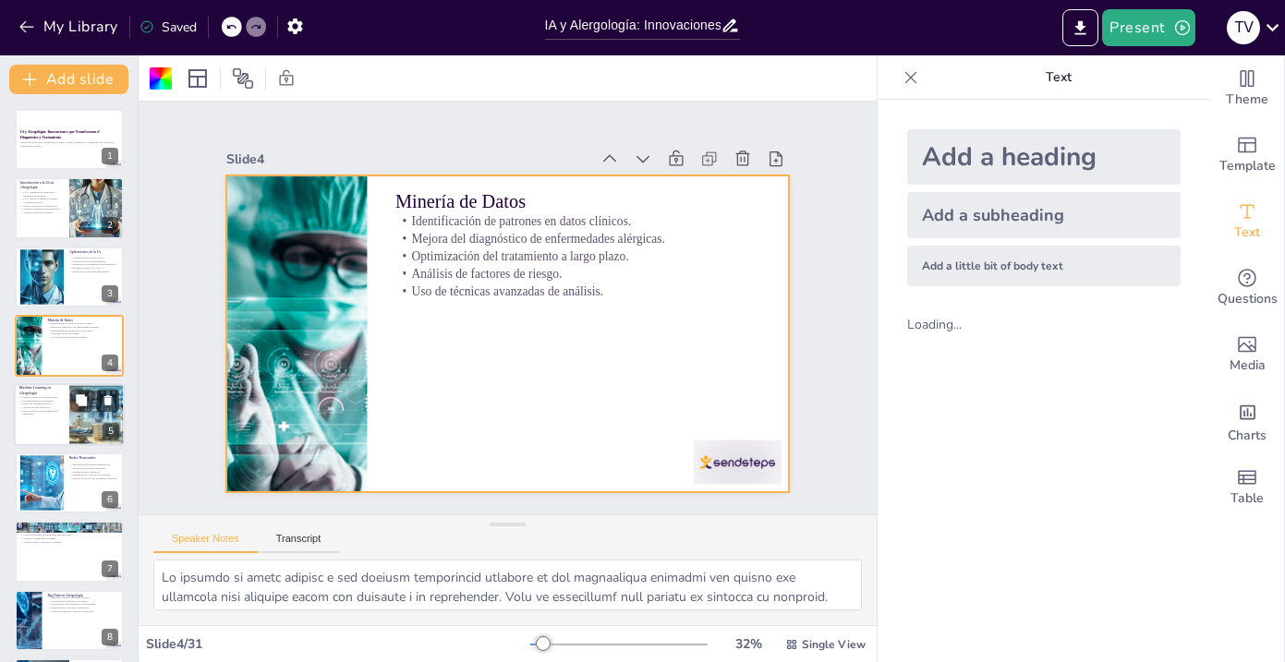
click at [86, 414] on div at bounding box center [97, 414] width 110 height 63
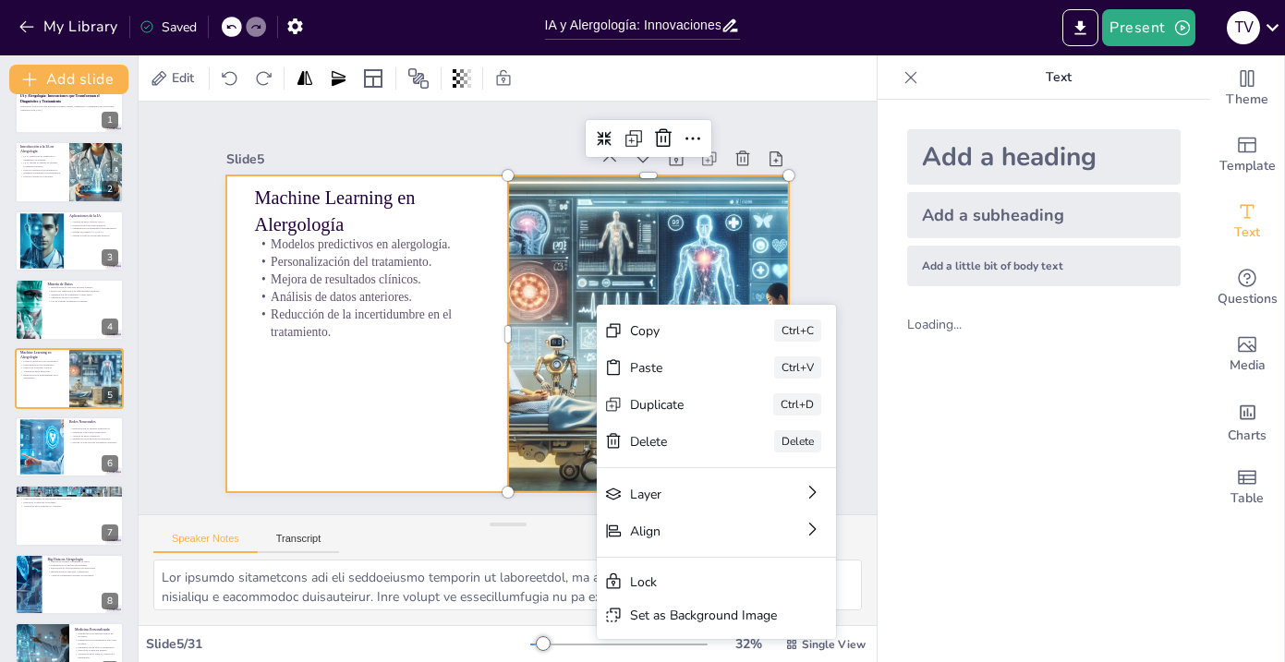
click at [419, 395] on div at bounding box center [500, 333] width 634 height 476
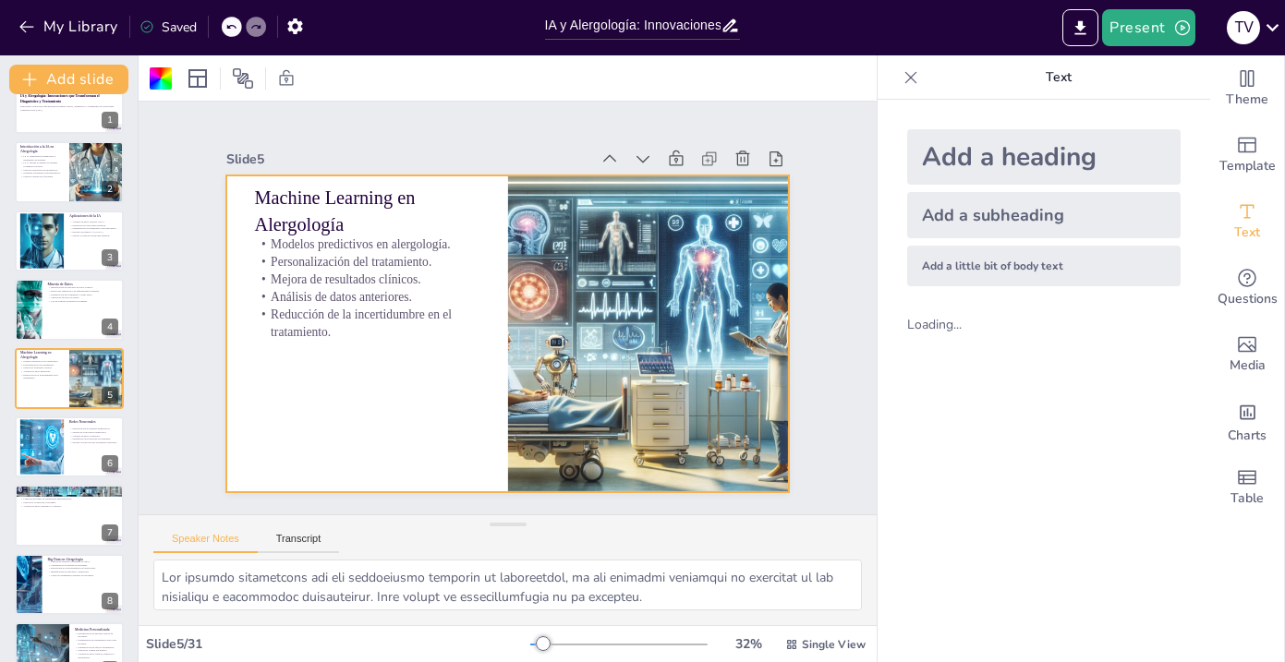
scroll to position [0, 0]
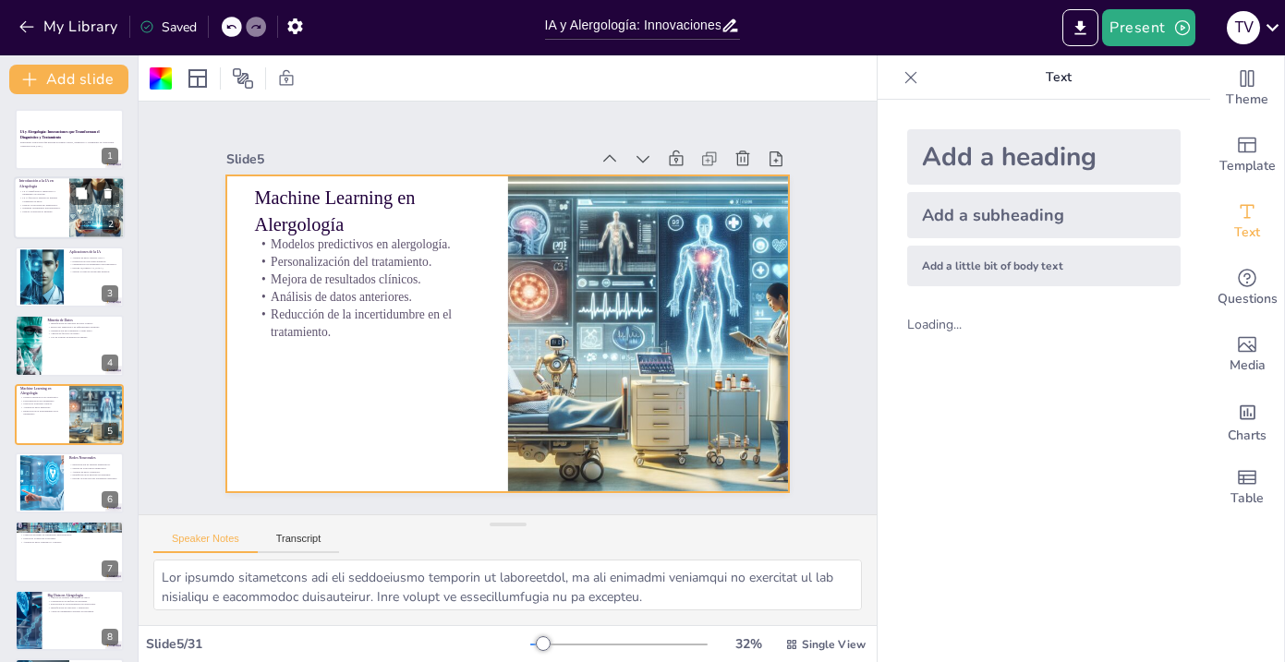
click at [49, 208] on p "Optimiza tratamientos personalizados." at bounding box center [41, 209] width 44 height 4
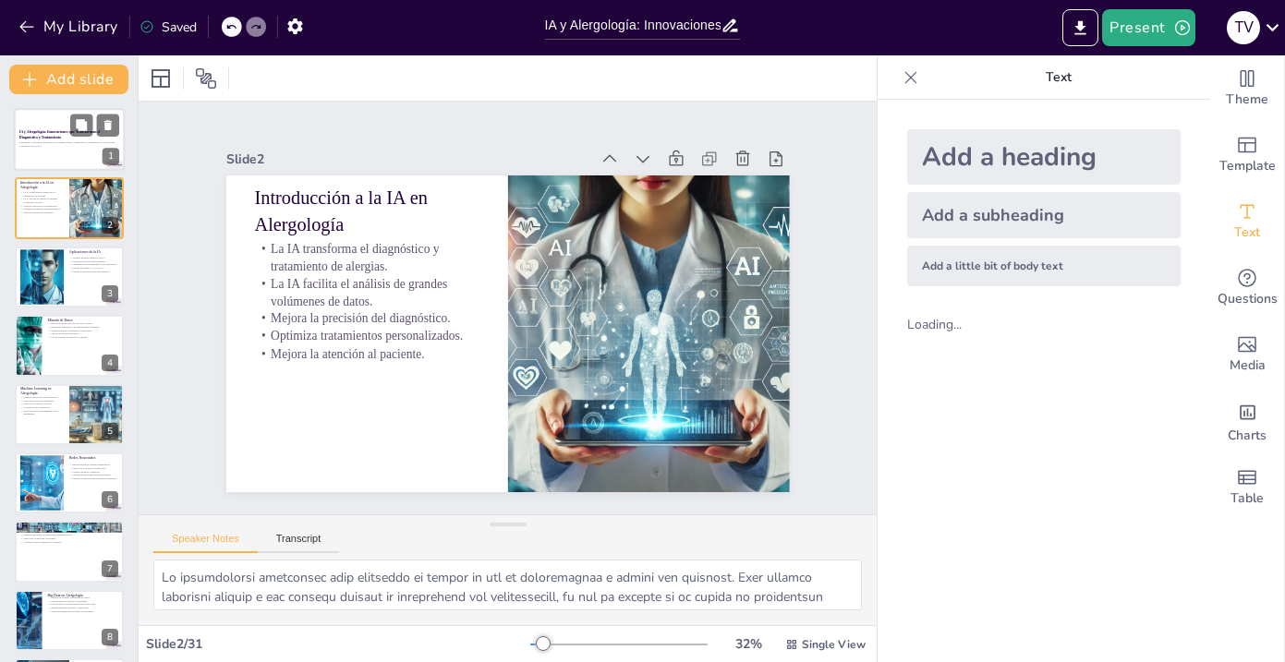
click at [81, 151] on div at bounding box center [69, 139] width 111 height 63
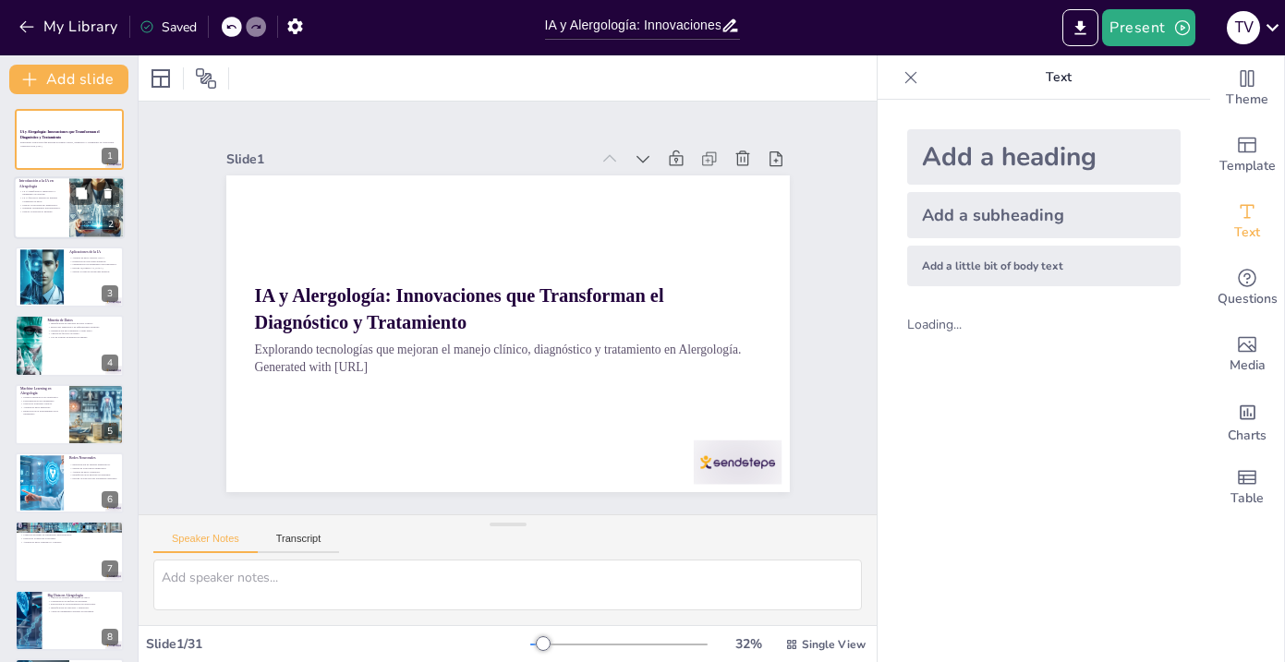
click at [75, 227] on div at bounding box center [97, 208] width 63 height 63
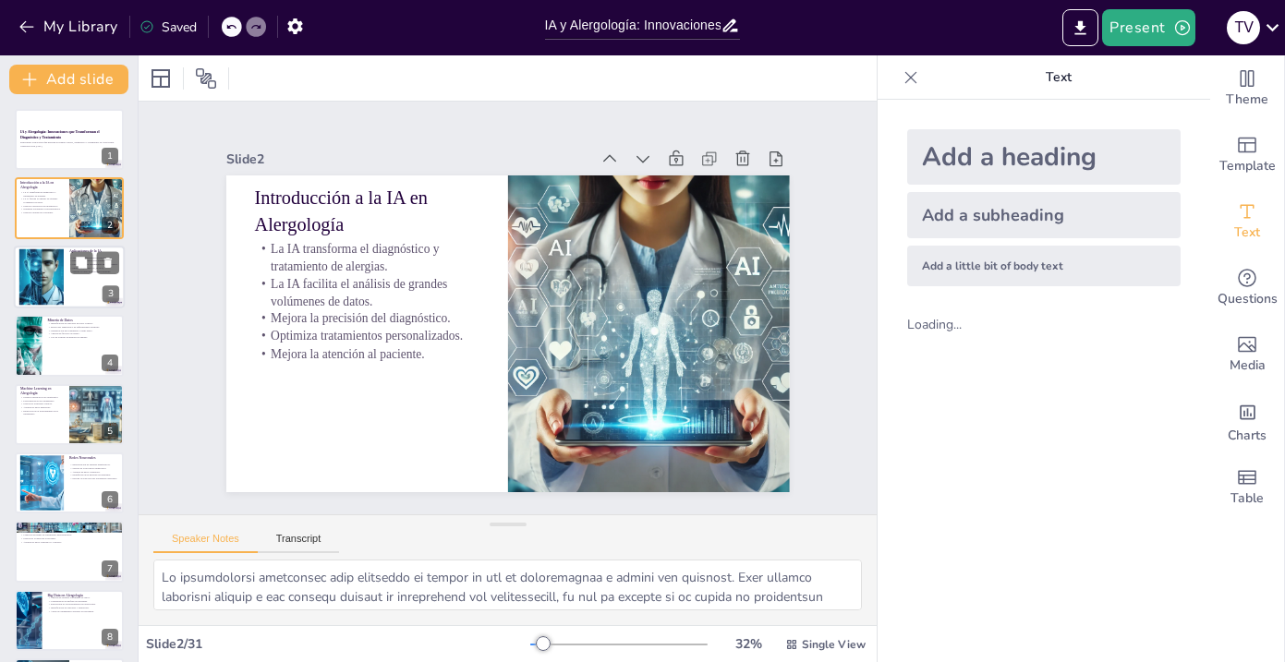
click at [76, 297] on div at bounding box center [69, 277] width 111 height 63
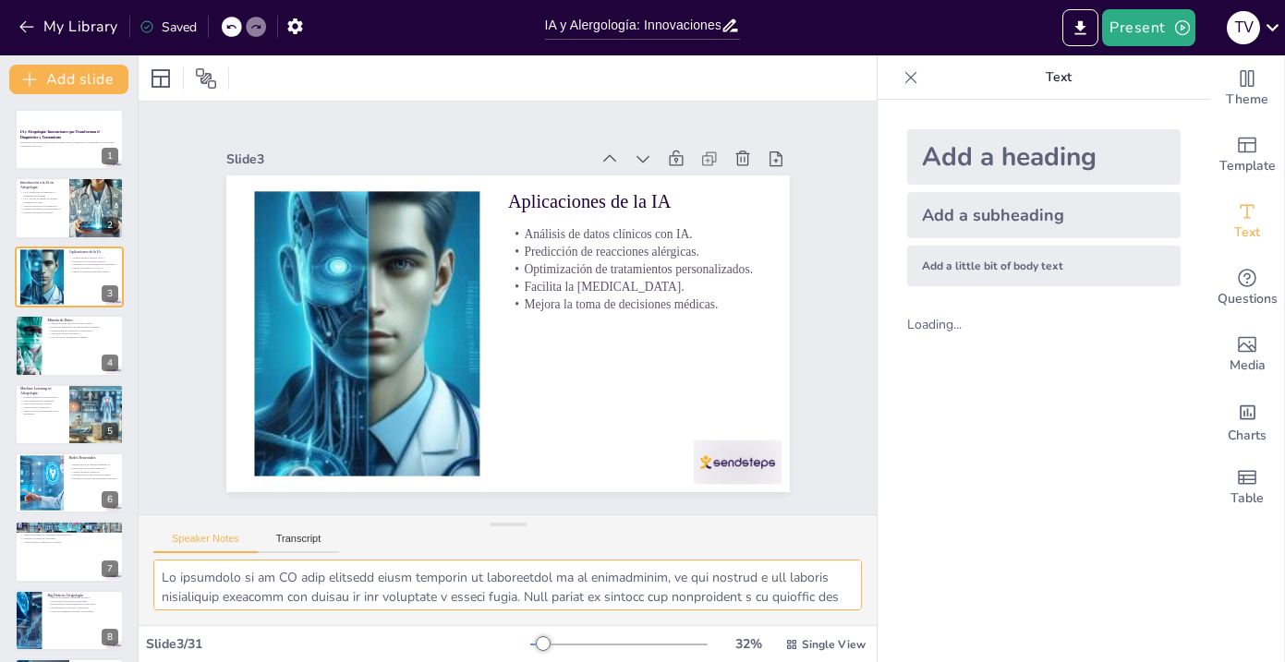
scroll to position [218, 0]
drag, startPoint x: 163, startPoint y: 576, endPoint x: 209, endPoint y: 654, distance: 89.8
click at [209, 654] on div "Slide 1 IA y Alergología: Innovaciones que Transforman el Diagnóstico y Tratami…" at bounding box center [508, 358] width 738 height 607
click at [79, 229] on div at bounding box center [97, 208] width 63 height 63
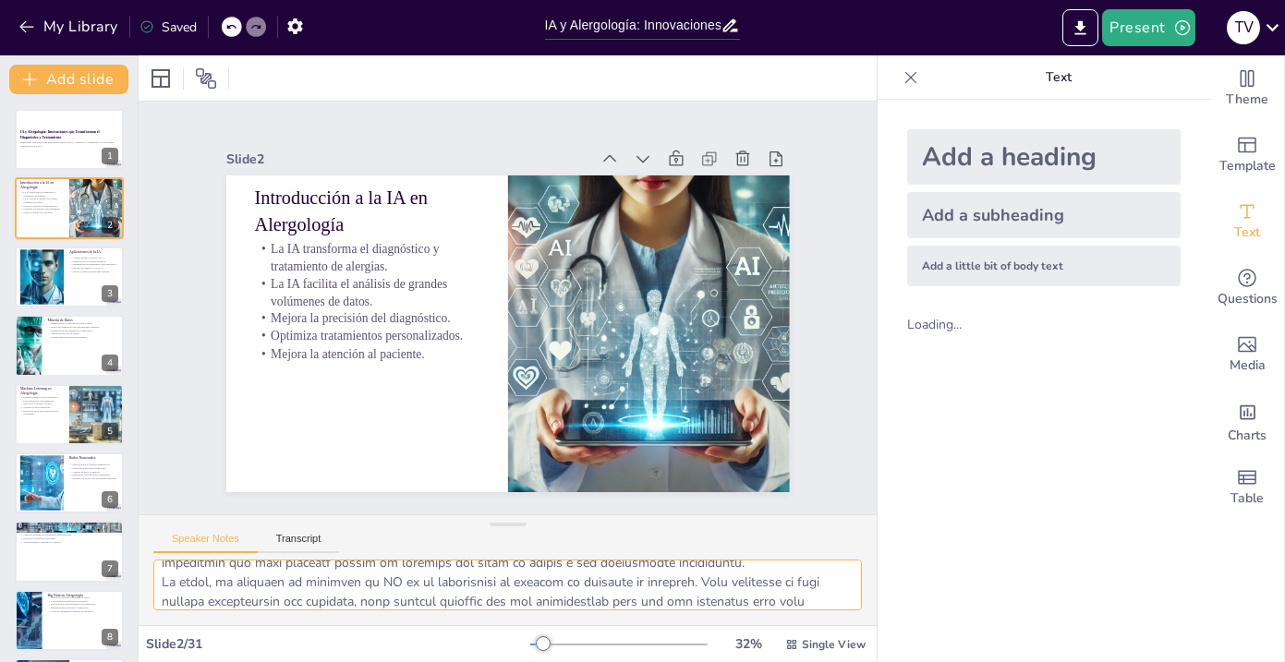
scroll to position [199, 0]
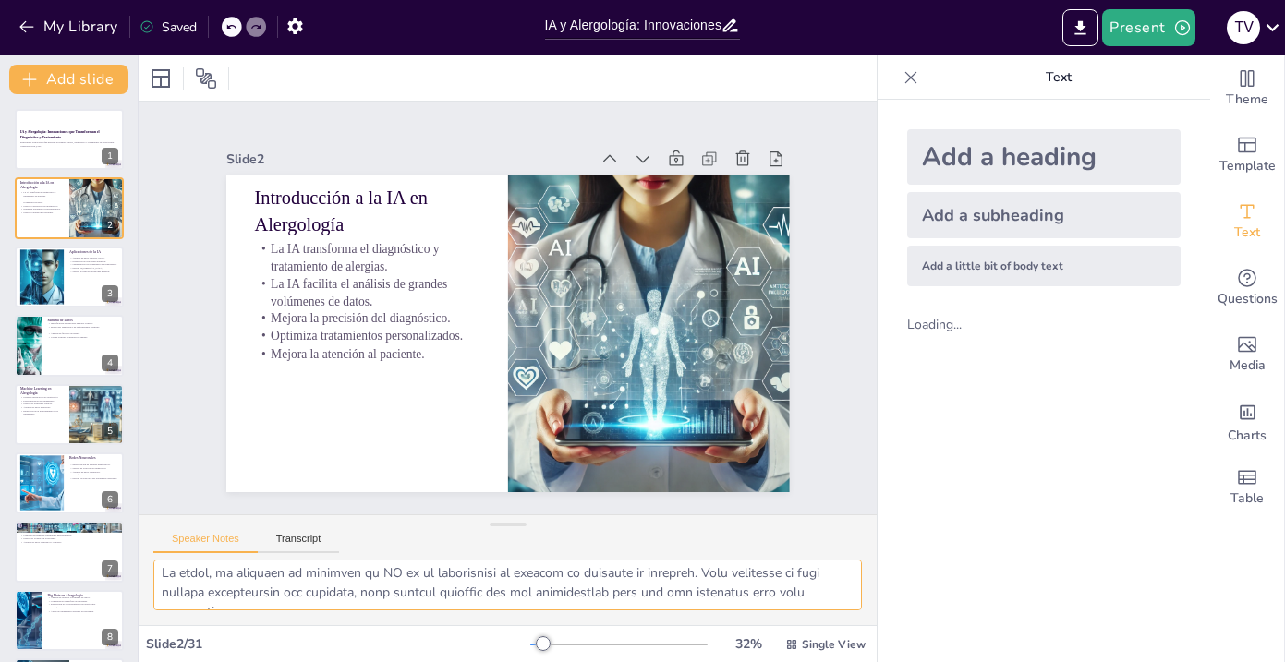
drag, startPoint x: 163, startPoint y: 577, endPoint x: 200, endPoint y: 652, distance: 83.0
click at [200, 652] on div "Slide 1 IA y Alergología: Innovaciones que Transforman el Diagnóstico y Tratami…" at bounding box center [508, 358] width 738 height 607
click at [58, 337] on p "Uso de técnicas avanzadas de análisis." at bounding box center [83, 337] width 72 height 4
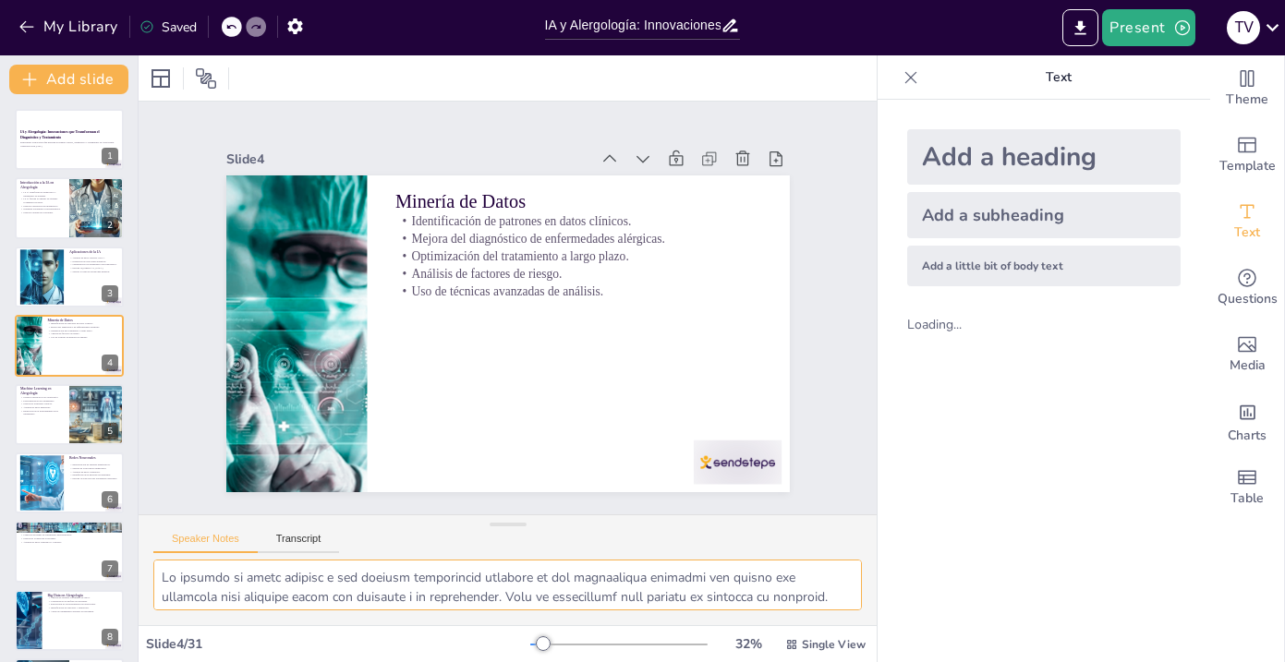
scroll to position [160, 0]
drag, startPoint x: 160, startPoint y: 575, endPoint x: 223, endPoint y: 687, distance: 128.2
click at [223, 661] on html "My Library Saved IA y Alergología: Innovaciones que Transforman el Diagnóstico …" at bounding box center [642, 331] width 1285 height 662
click at [48, 410] on p "Reducción de la incertidumbre en el tratamiento." at bounding box center [41, 412] width 44 height 6
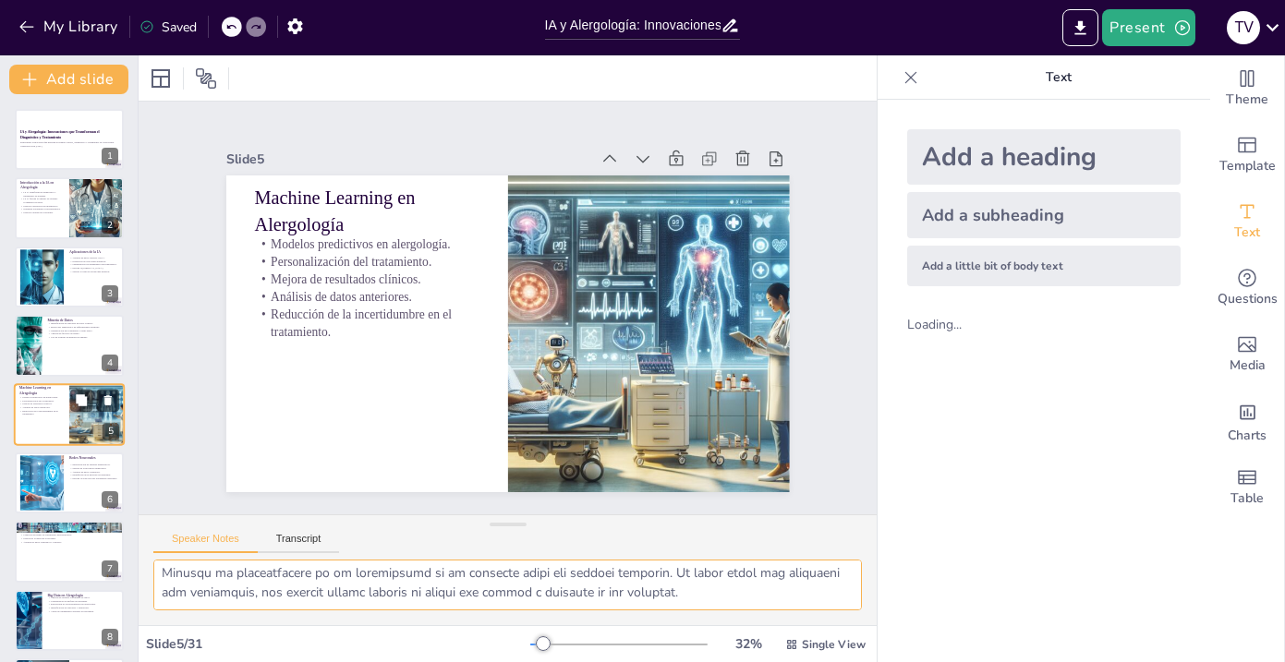
scroll to position [36, 0]
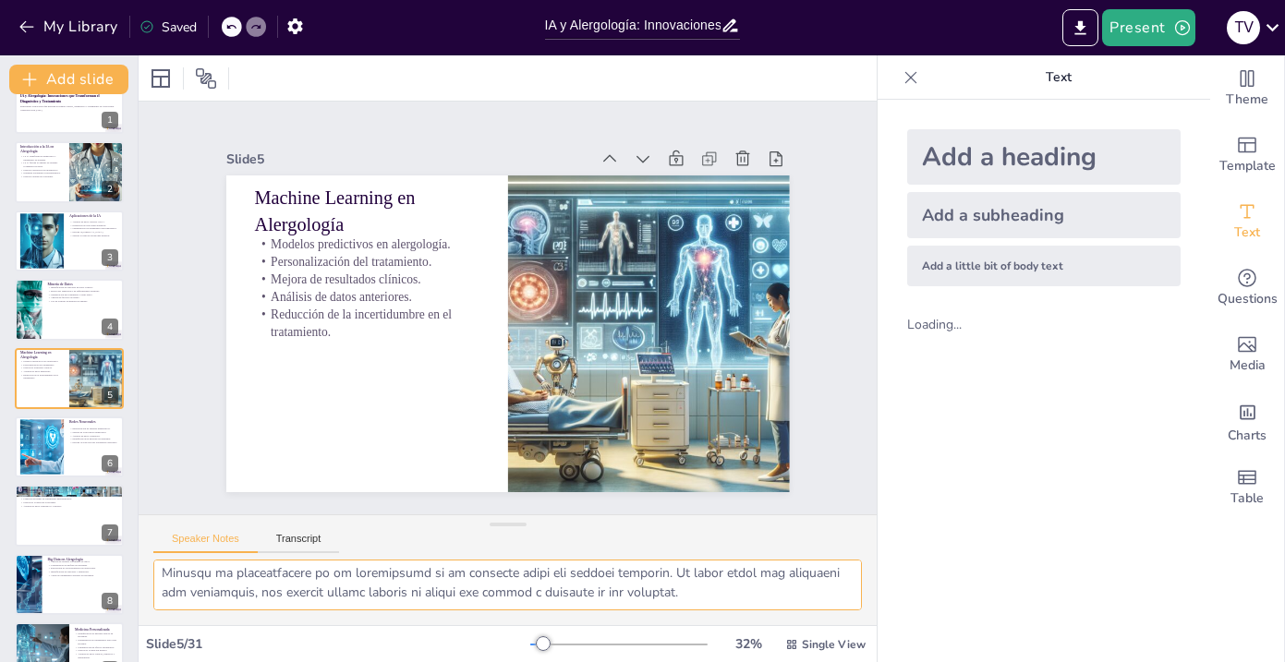
drag, startPoint x: 160, startPoint y: 575, endPoint x: 228, endPoint y: 719, distance: 159.5
click at [228, 661] on html "My Library Saved IA y Alergología: Innovaciones que Transforman el Diagnóstico …" at bounding box center [642, 331] width 1285 height 662
click at [76, 443] on button at bounding box center [81, 432] width 22 height 22
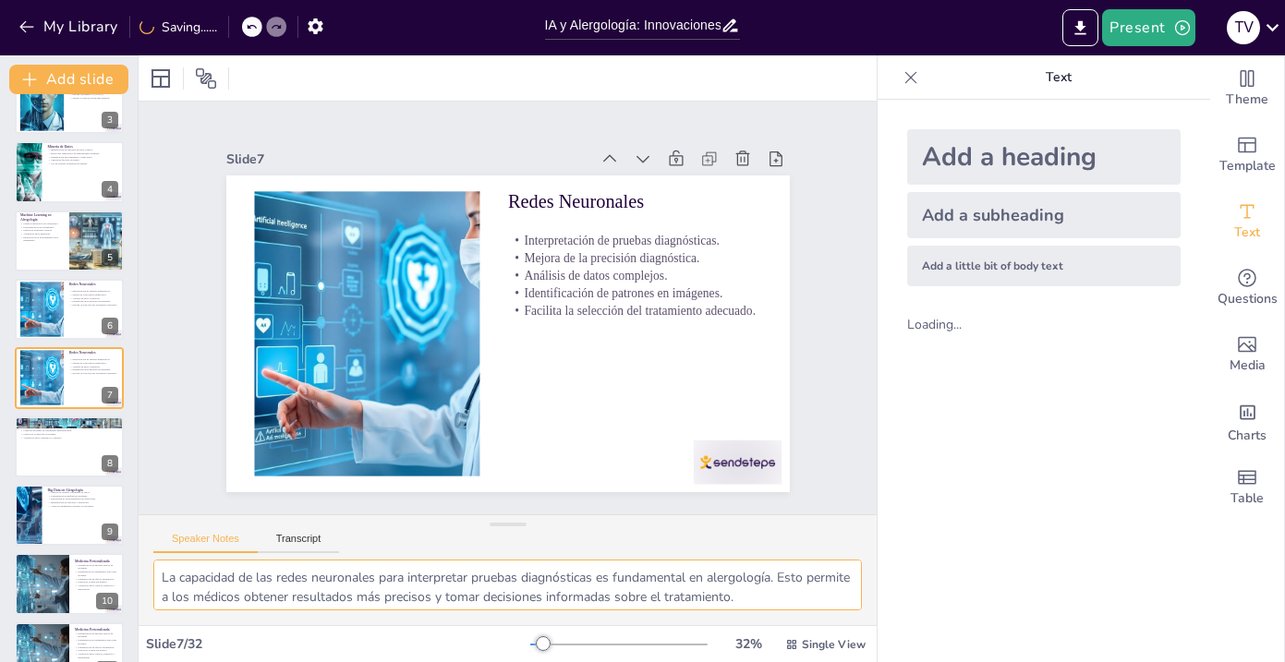
scroll to position [160, 0]
drag, startPoint x: 160, startPoint y: 578, endPoint x: 210, endPoint y: 654, distance: 90.7
click at [210, 654] on div "Slide 1 IA y Alergología: Innovaciones que Transforman el Diagnóstico y Tratami…" at bounding box center [508, 358] width 738 height 607
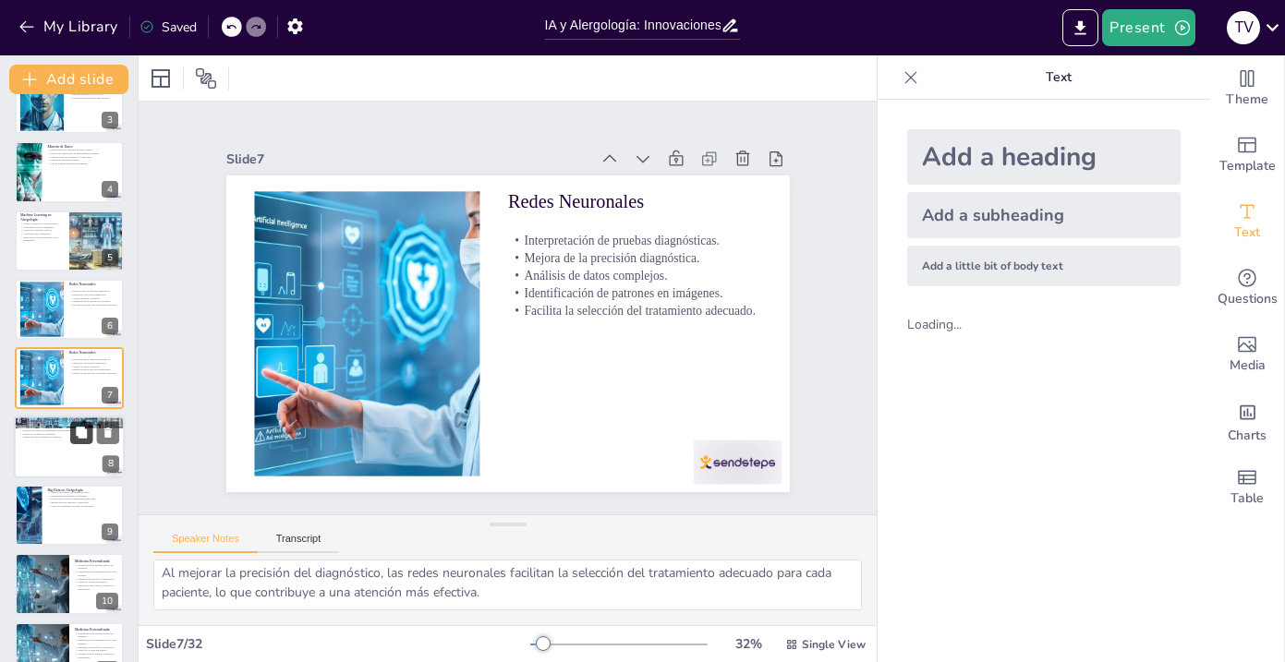
click at [70, 431] on button at bounding box center [81, 432] width 22 height 22
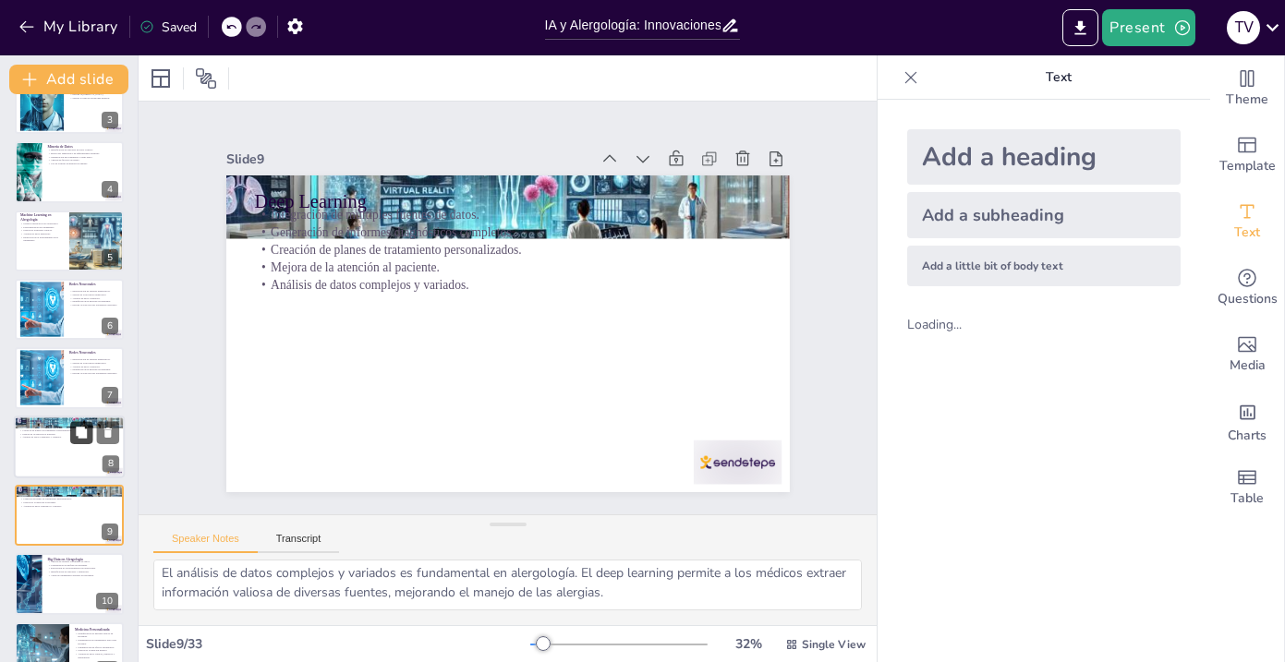
scroll to position [310, 0]
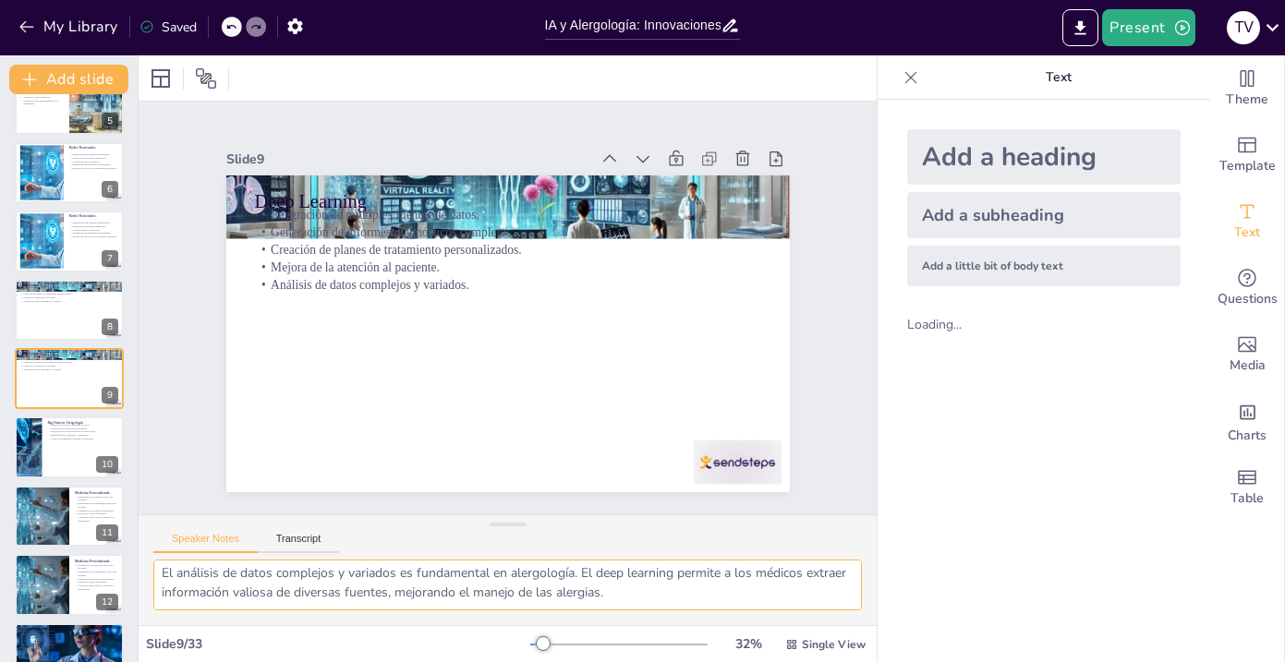
drag, startPoint x: 163, startPoint y: 574, endPoint x: 213, endPoint y: 670, distance: 108.7
click at [213, 661] on html "My Library Saved IA y Alergología: Innovaciones que Transforman el Diagnóstico …" at bounding box center [642, 331] width 1285 height 662
click at [74, 449] on div at bounding box center [69, 448] width 111 height 63
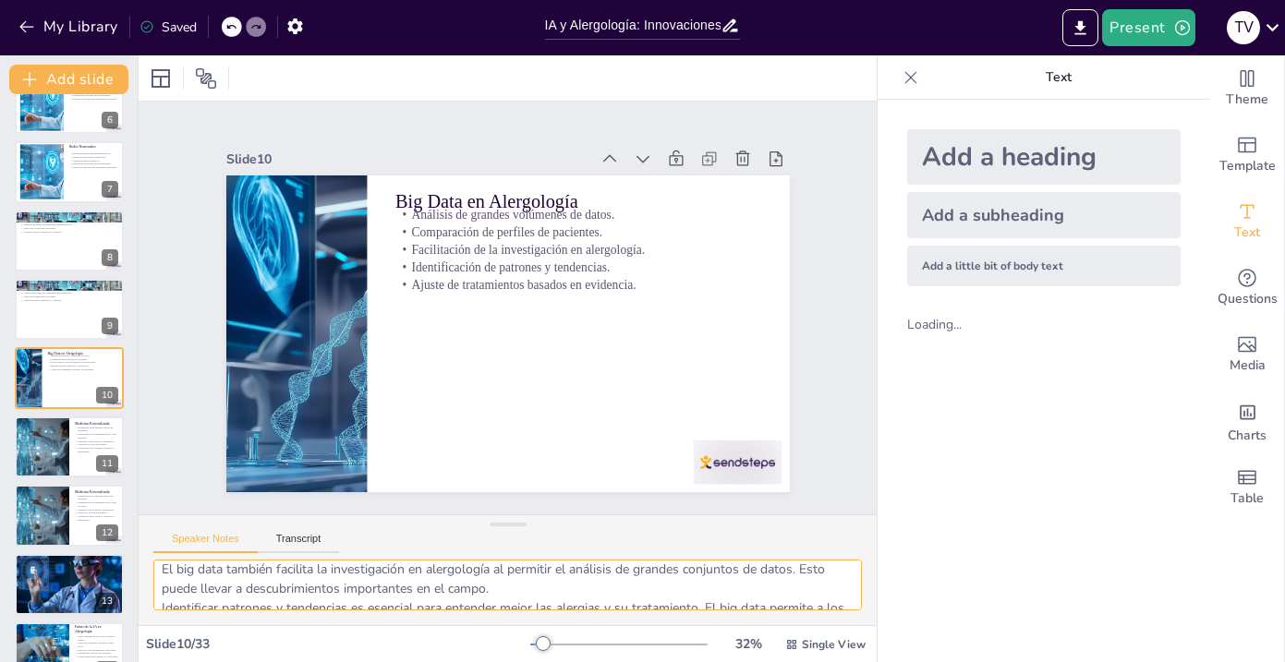
scroll to position [160, 0]
drag, startPoint x: 163, startPoint y: 580, endPoint x: 183, endPoint y: 648, distance: 70.4
click at [183, 648] on div "Slide 1 IA y Alergología: Innovaciones que Transforman el Diagnóstico y Tratami…" at bounding box center [508, 358] width 738 height 607
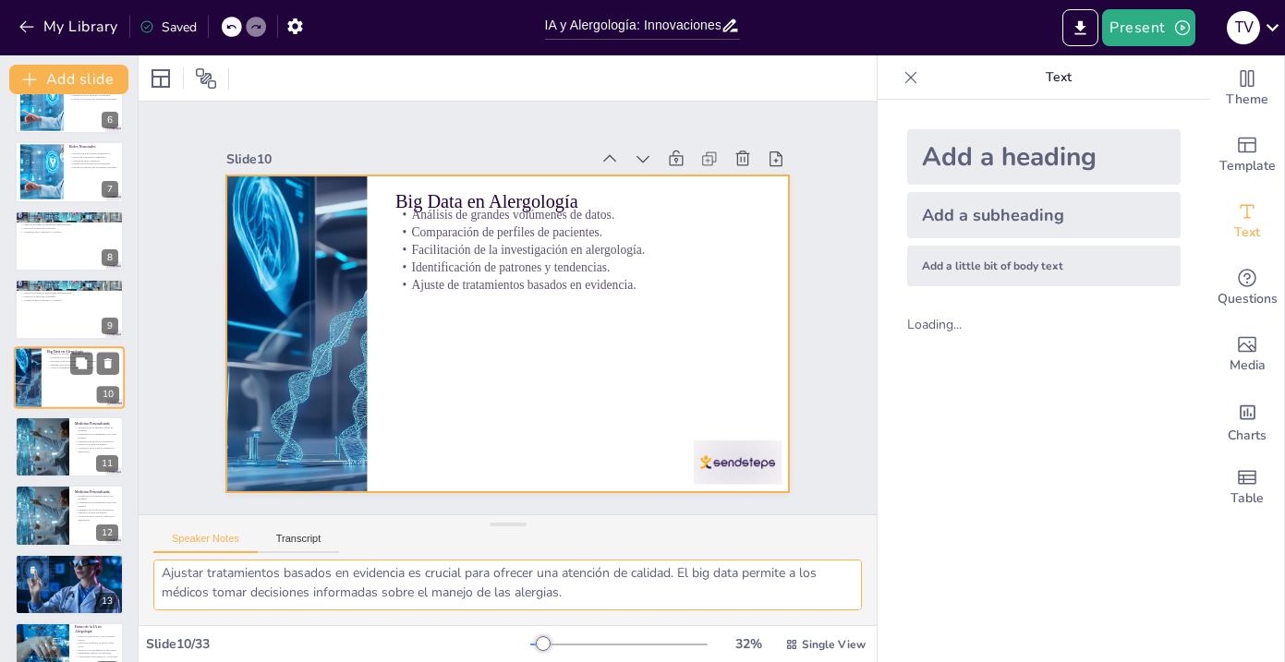
click at [65, 383] on div at bounding box center [69, 378] width 111 height 63
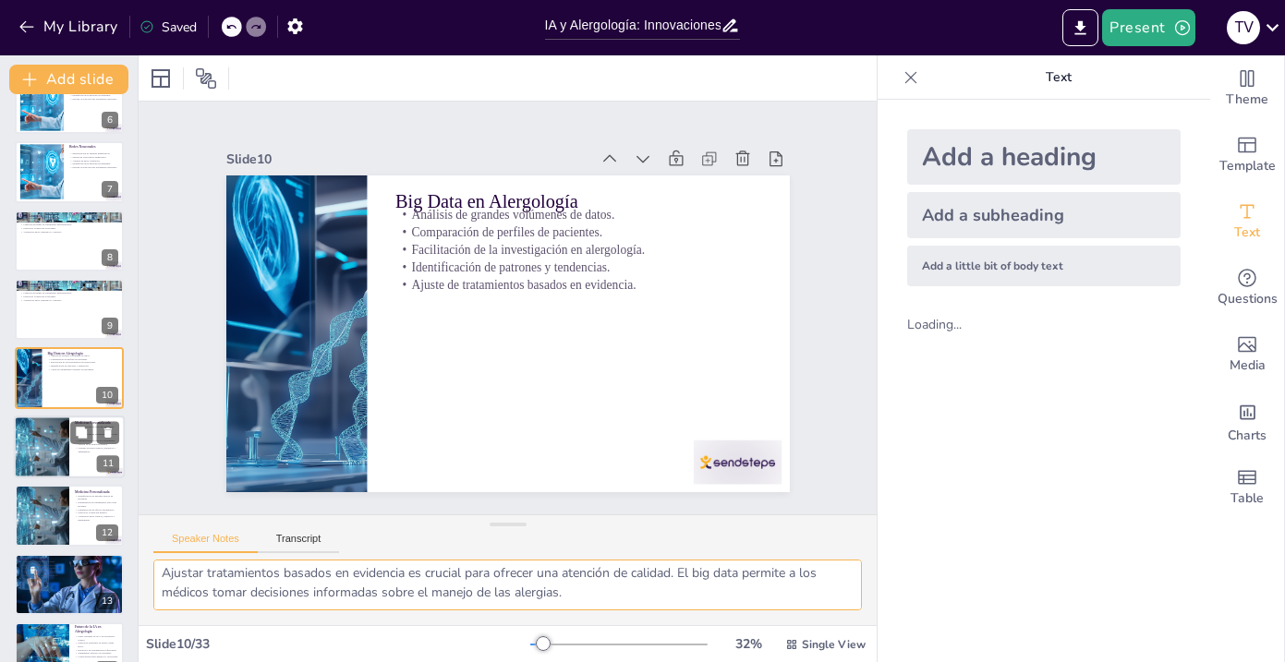
click at [61, 427] on div at bounding box center [42, 447] width 112 height 63
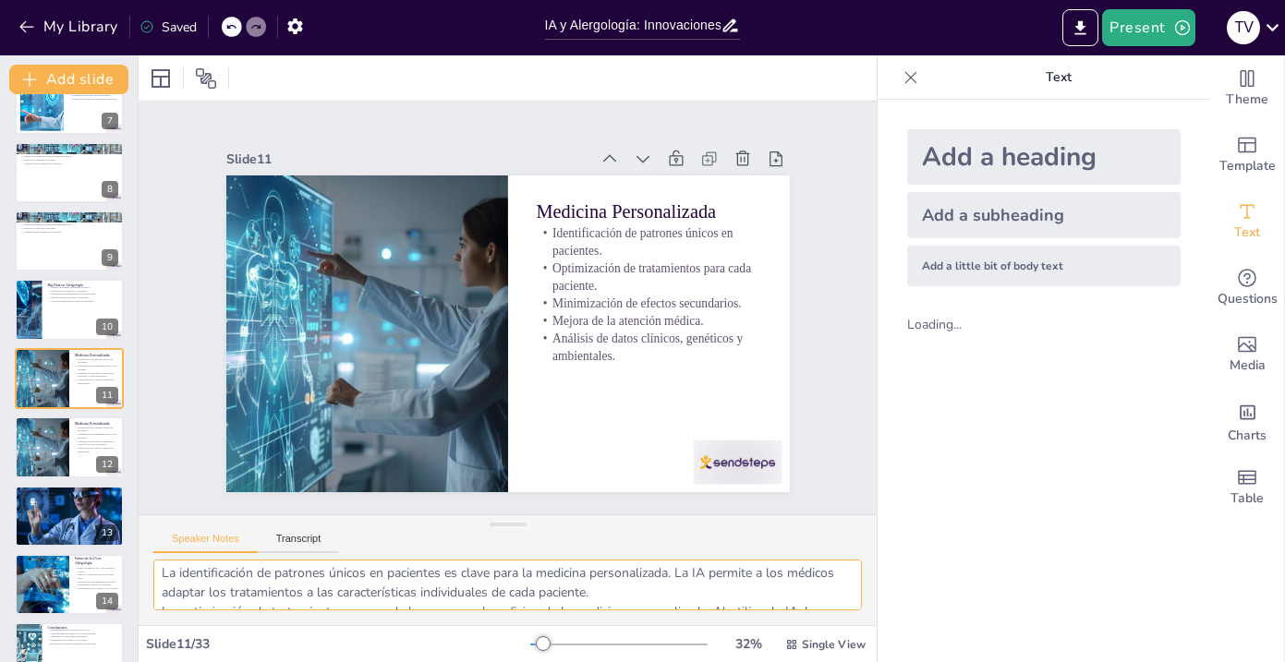
scroll to position [0, 0]
click at [93, 512] on div at bounding box center [94, 501] width 49 height 22
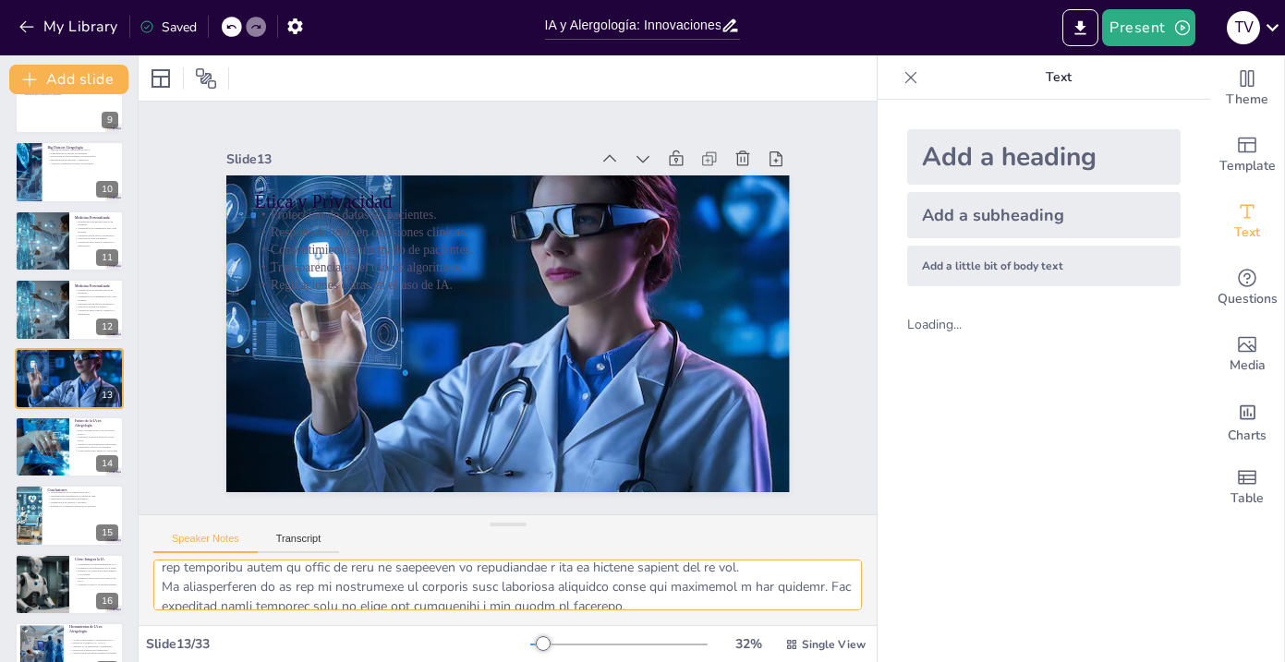
scroll to position [160, 0]
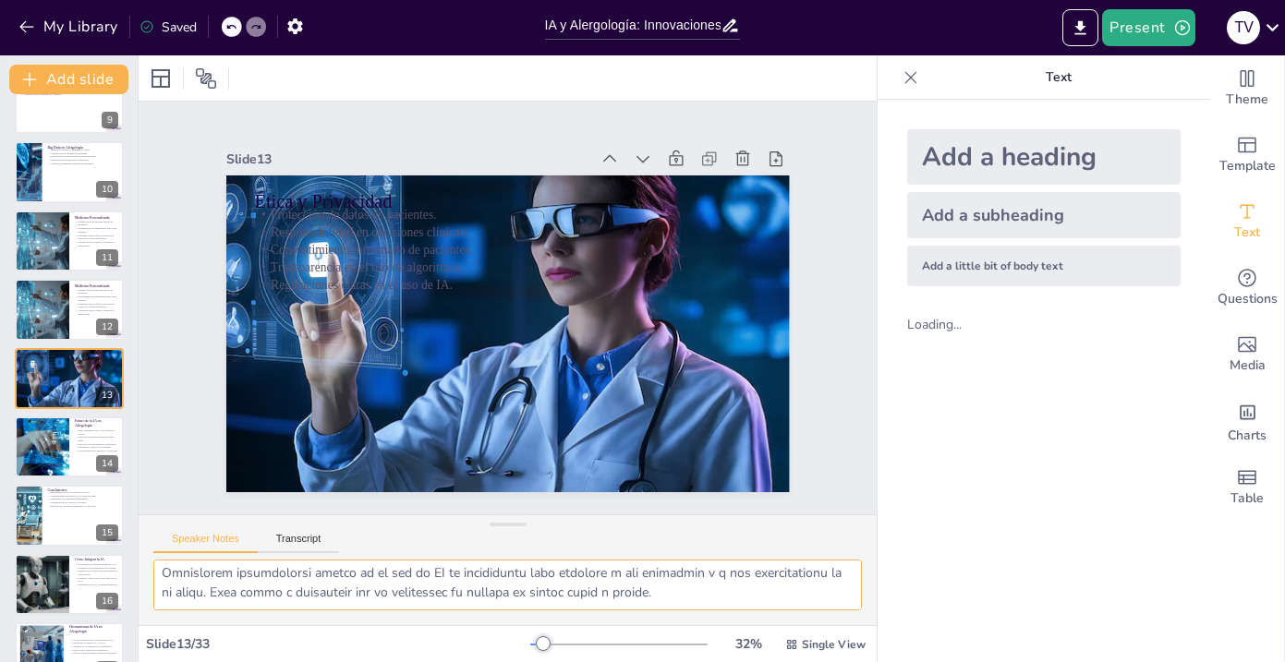
drag, startPoint x: 161, startPoint y: 573, endPoint x: 205, endPoint y: 649, distance: 88.6
click at [205, 649] on div "Slide 1 IA y Alergología: Innovaciones que Transforman el Diagnóstico y Tratami…" at bounding box center [508, 358] width 738 height 607
click at [55, 462] on div at bounding box center [41, 447] width 166 height 63
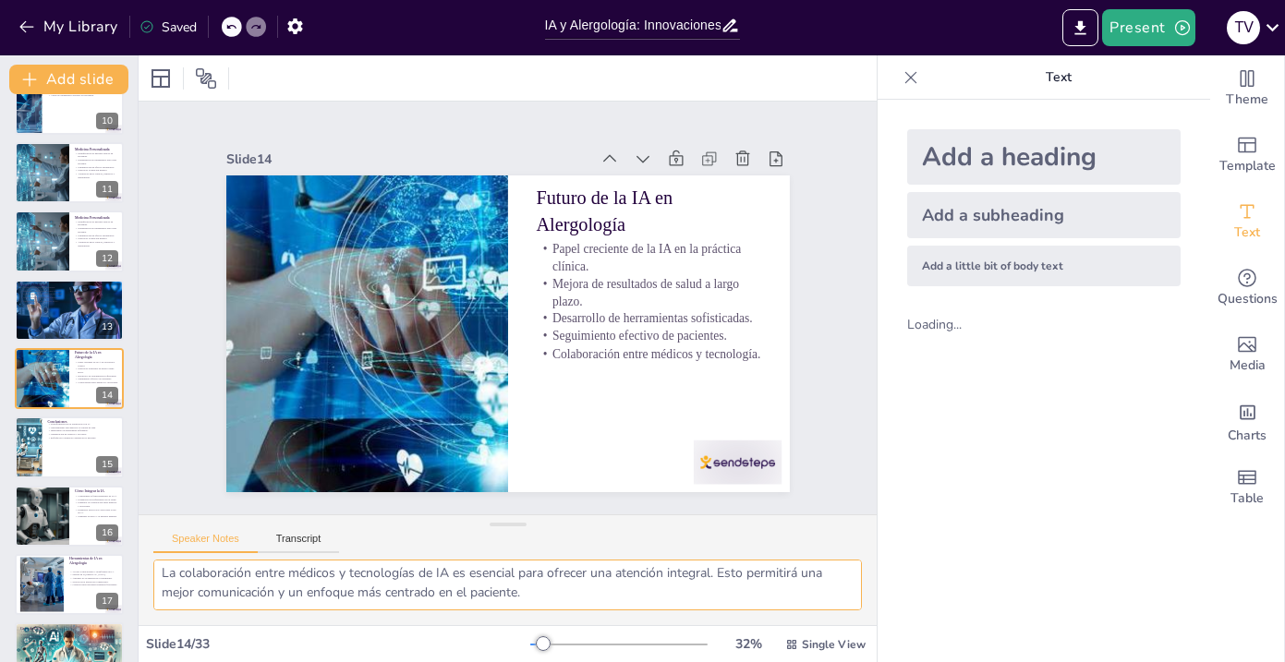
drag, startPoint x: 163, startPoint y: 576, endPoint x: 230, endPoint y: 657, distance: 104.9
click at [230, 657] on div "Slide 1 IA y Alergología: Innovaciones que Transforman el Diagnóstico y Tratami…" at bounding box center [508, 358] width 738 height 607
click at [72, 454] on div at bounding box center [69, 448] width 111 height 63
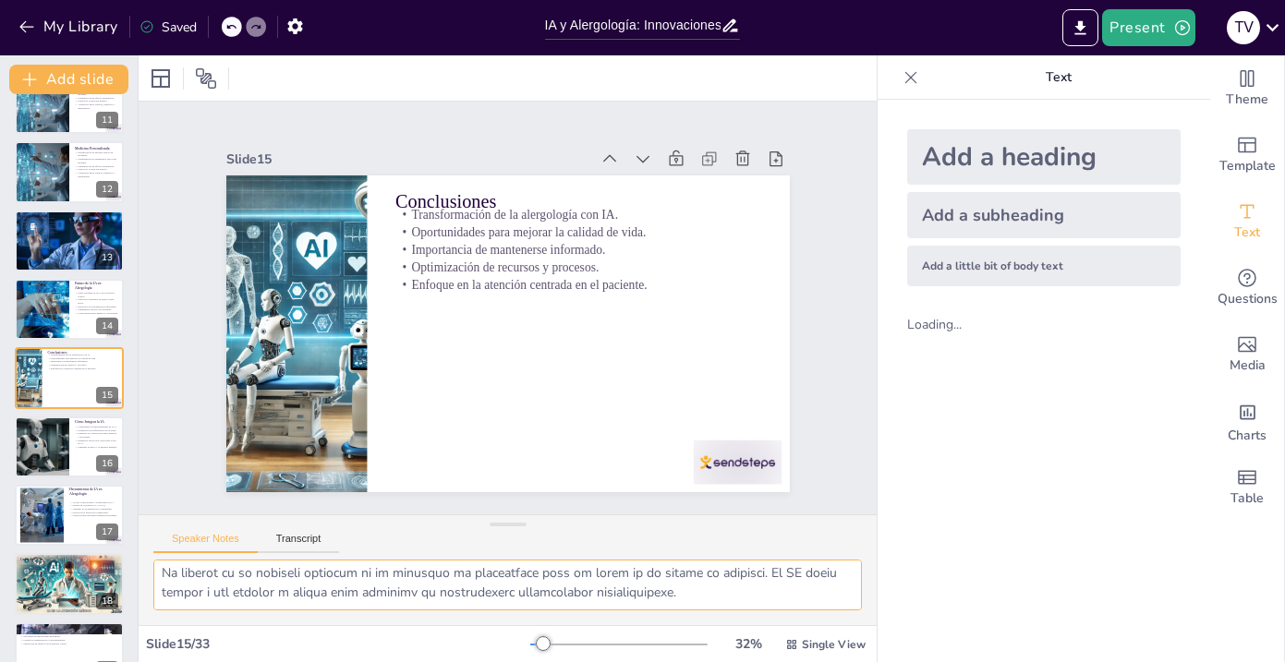
drag, startPoint x: 163, startPoint y: 580, endPoint x: 191, endPoint y: 630, distance: 57.5
click at [191, 630] on div "Slide 1 IA y Alergología: Innovaciones que Transforman el Diagnóstico y Tratami…" at bounding box center [508, 358] width 738 height 607
click at [63, 443] on div at bounding box center [41, 447] width 111 height 63
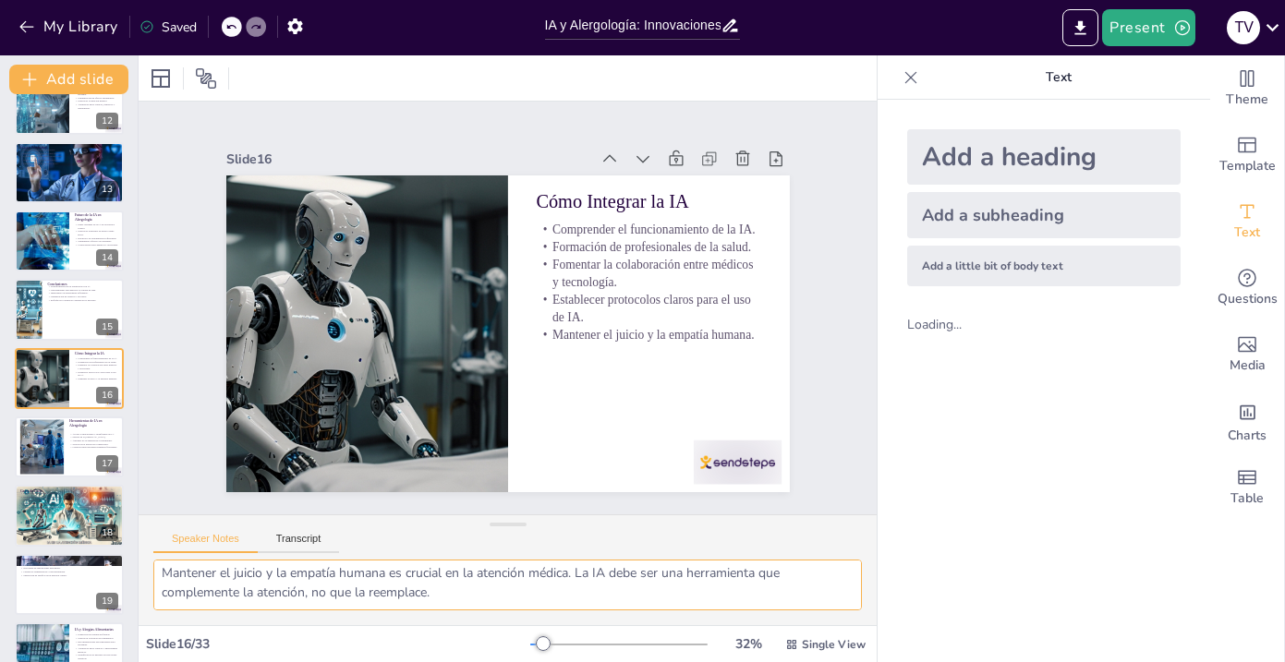
drag, startPoint x: 162, startPoint y: 574, endPoint x: 196, endPoint y: 634, distance: 69.1
click at [197, 635] on div "Slide 1 IA y Alergología: Innovaciones que Transforman el Diagnóstico y Tratami…" at bounding box center [508, 358] width 738 height 607
click at [74, 462] on div at bounding box center [69, 447] width 111 height 63
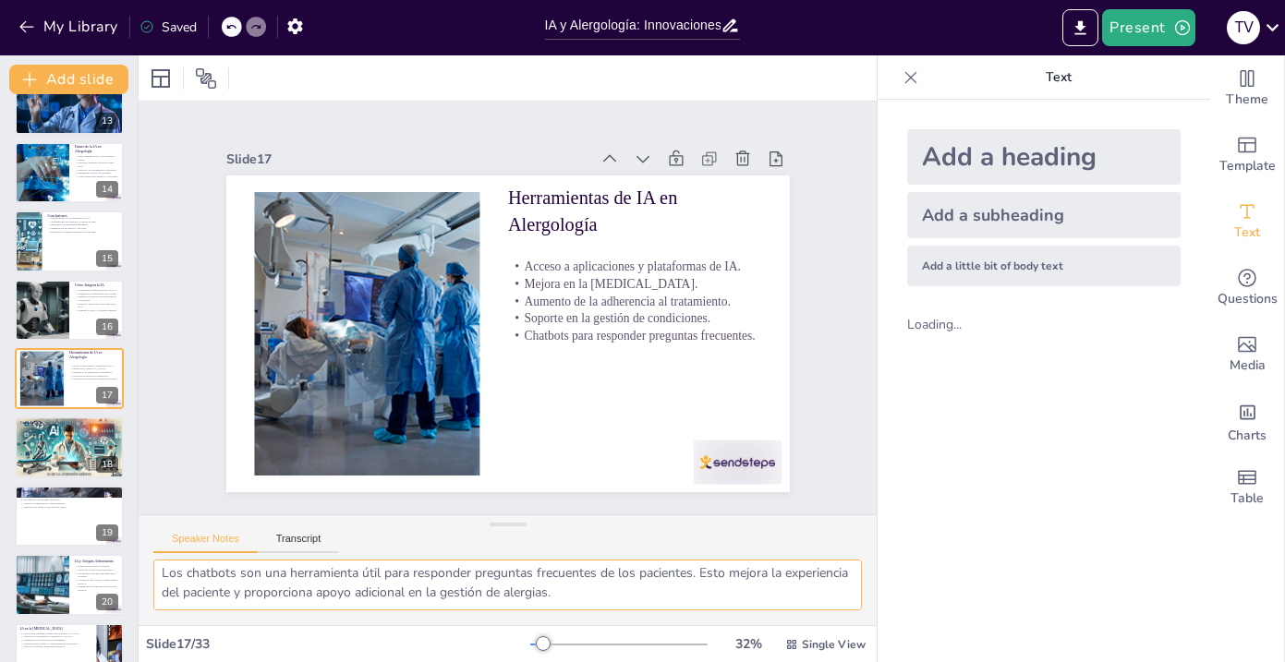
drag, startPoint x: 163, startPoint y: 572, endPoint x: 198, endPoint y: 624, distance: 63.3
click at [198, 624] on div "El acceso a aplicaciones y plataformas de IA es fundamental para mejorar la ate…" at bounding box center [508, 593] width 738 height 66
click at [66, 433] on p "Predicción de reacciones alérgicas." at bounding box center [69, 434] width 100 height 4
click at [66, 502] on p "Cultura de transparencia y responsabilidad." at bounding box center [69, 504] width 98 height 4
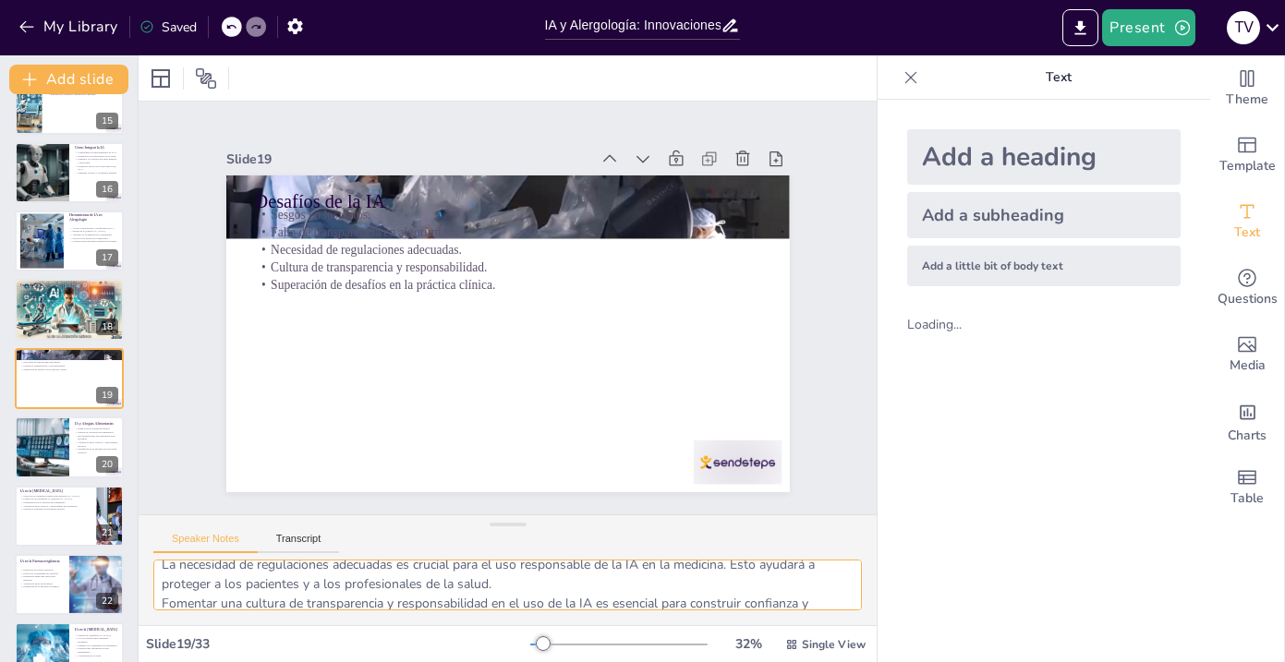
scroll to position [160, 0]
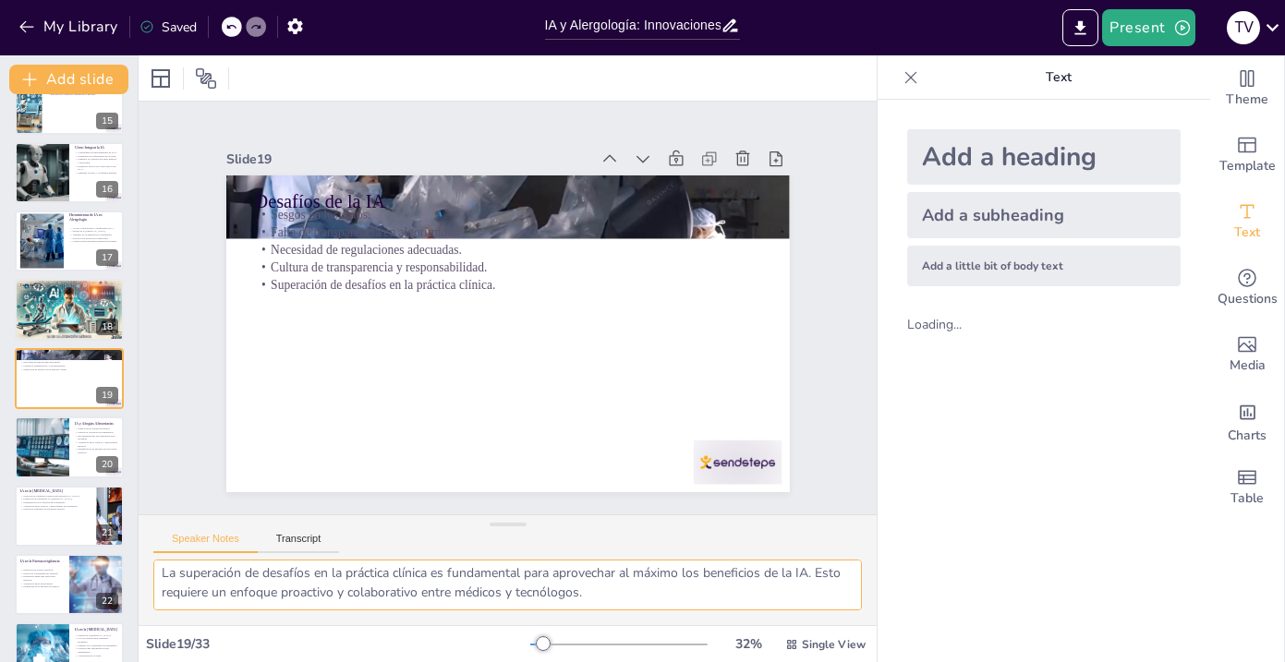
drag, startPoint x: 163, startPoint y: 577, endPoint x: 223, endPoint y: 707, distance: 142.6
click at [223, 661] on html "My Library Saved IA y Alergología: Innovaciones que Transforman el Diagnóstico …" at bounding box center [642, 331] width 1285 height 662
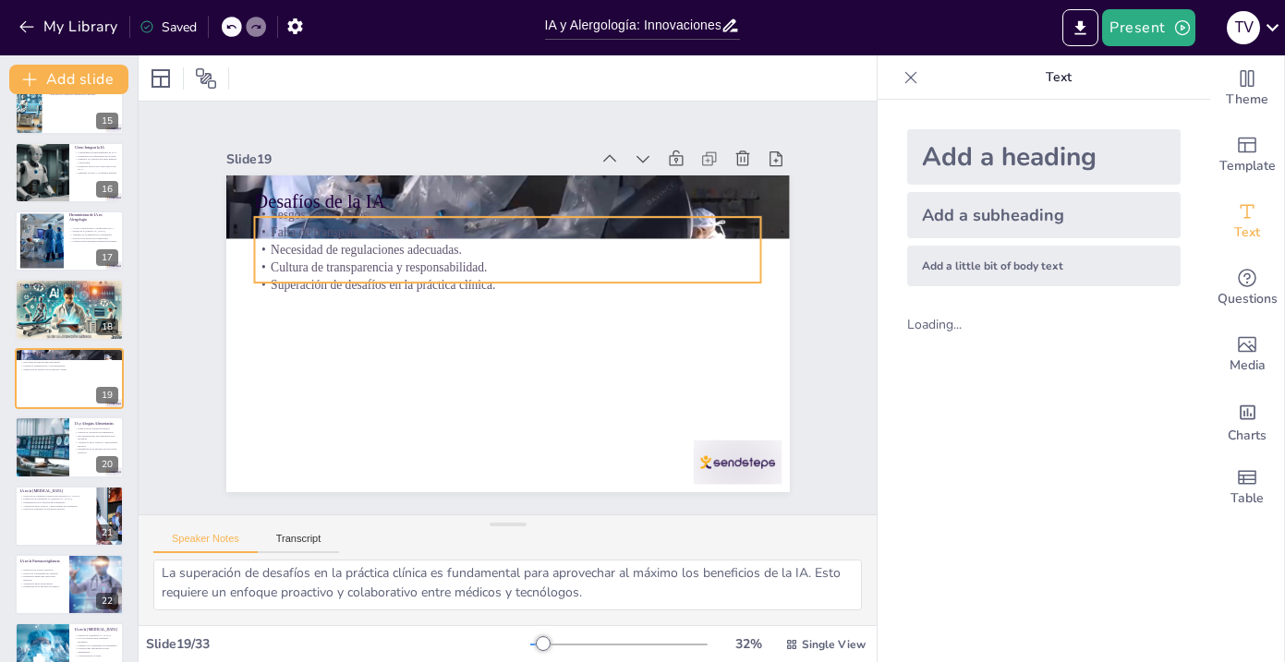
click at [365, 226] on p "Falta de transparencia en algoritmos." at bounding box center [531, 236] width 488 height 173
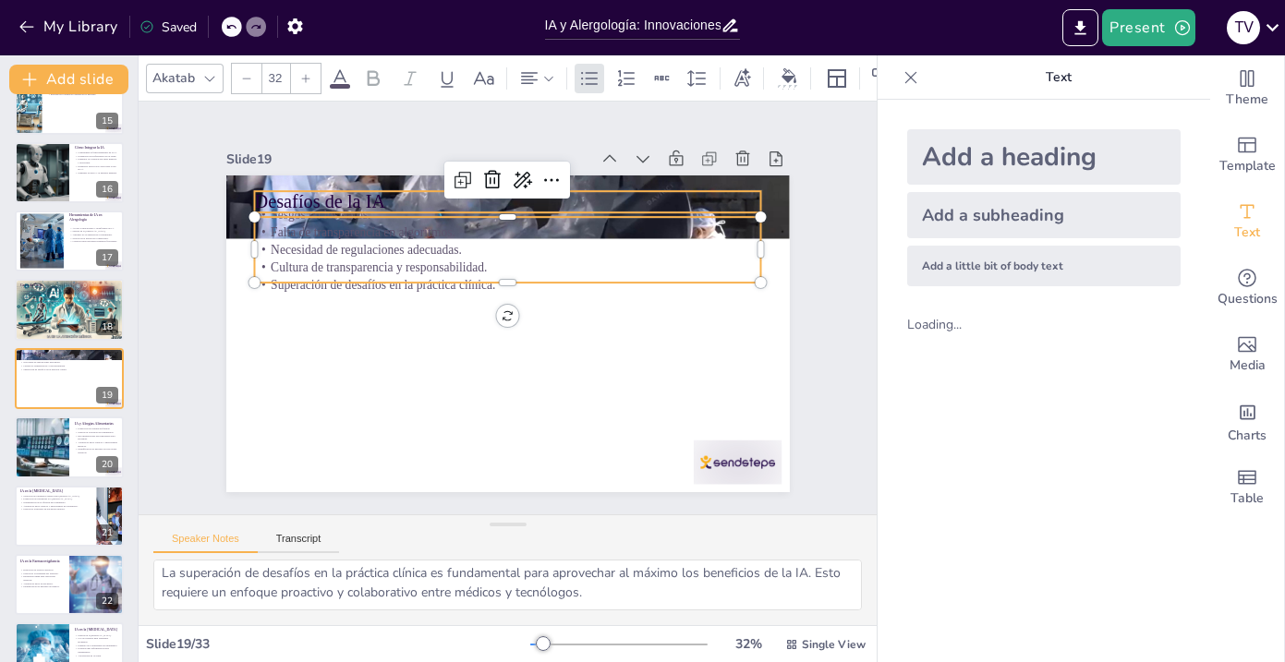
click at [600, 200] on p "Desafíos de la IA" at bounding box center [613, 307] width 27 height 507
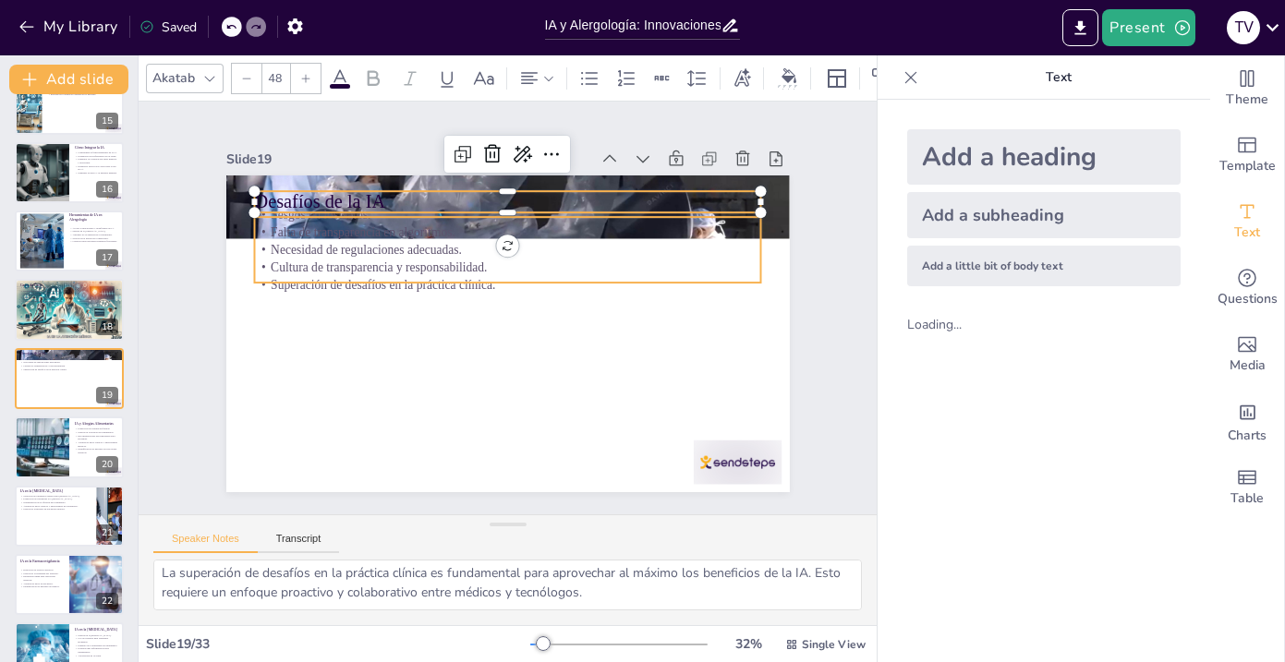
click at [383, 255] on p "Necesidad de regulaciones adecuadas." at bounding box center [551, 346] width 353 height 388
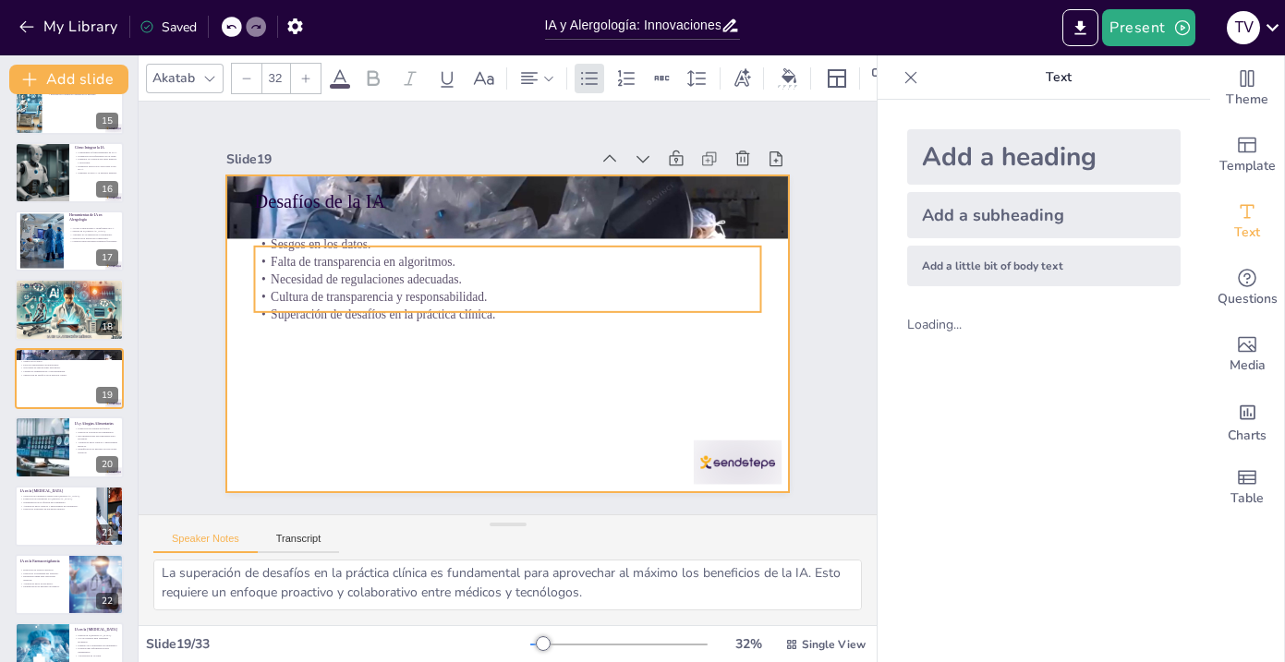
click at [394, 336] on div at bounding box center [488, 325] width 612 height 631
click at [492, 313] on p "Superación de desafíos en la práctica clínica." at bounding box center [510, 302] width 470 height 222
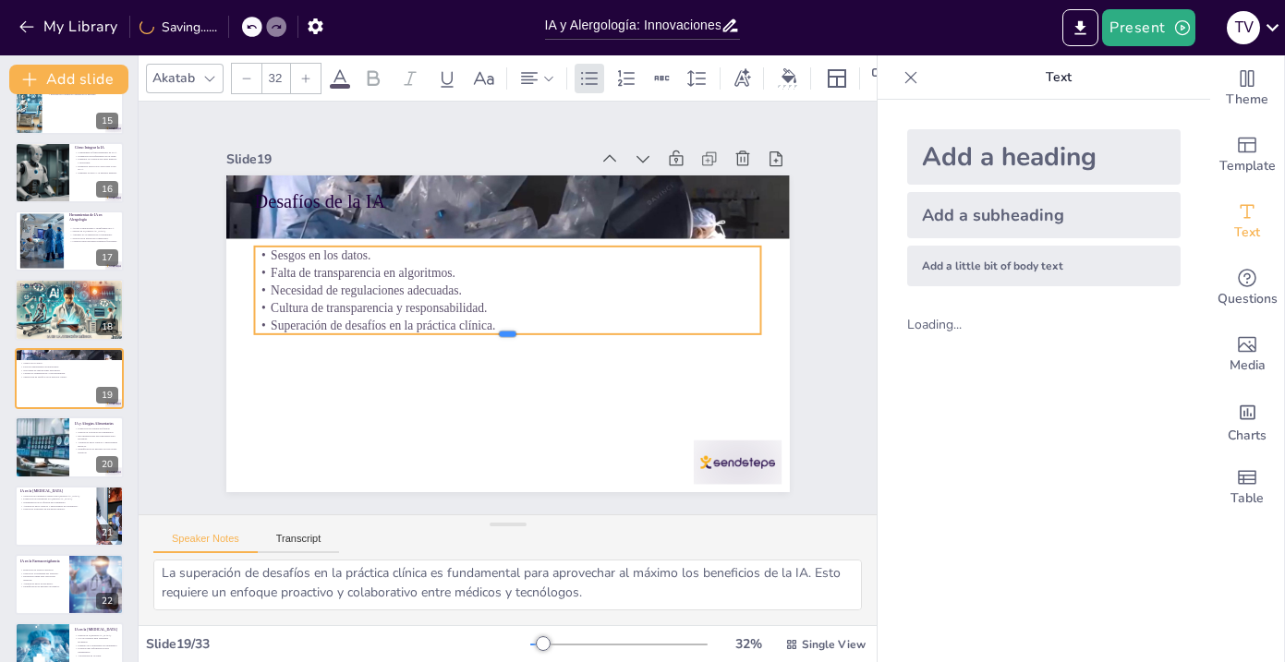
drag, startPoint x: 494, startPoint y: 319, endPoint x: 296, endPoint y: 256, distance: 208.3
click at [296, 256] on div "Desafíos de la IA Sesgos en los datos. Falta de transparencia en algoritmos. Ne…" at bounding box center [483, 316] width 476 height 634
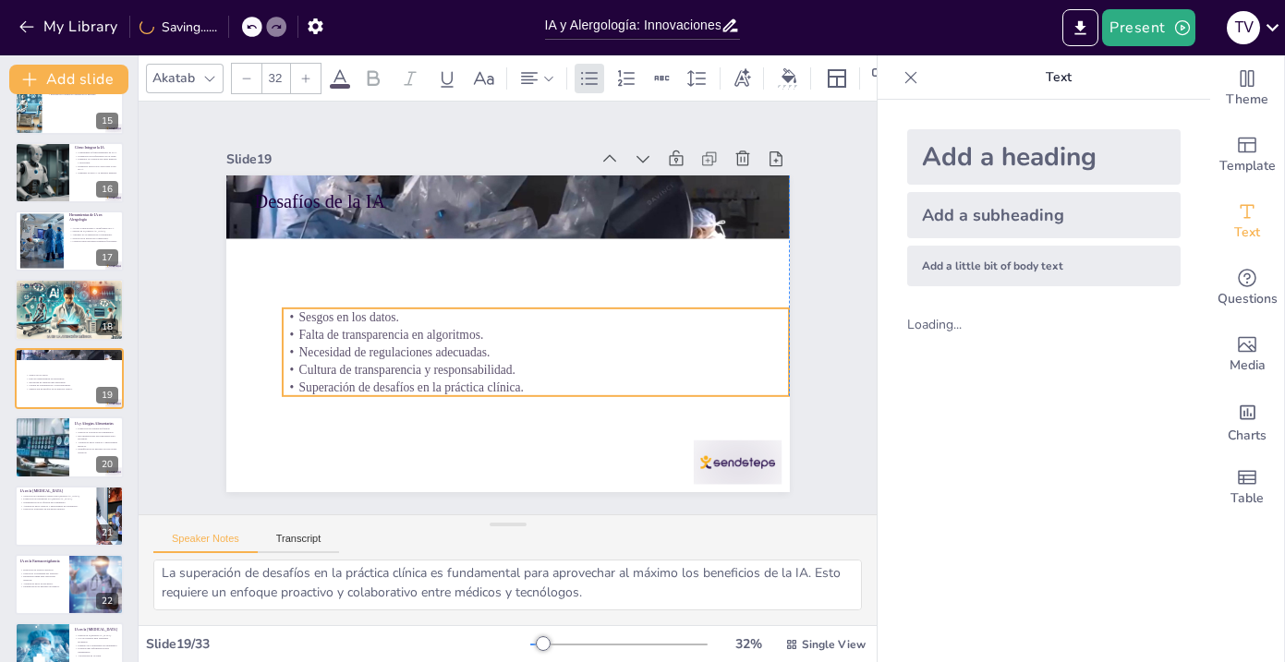
drag, startPoint x: 273, startPoint y: 253, endPoint x: 301, endPoint y: 315, distance: 67.8
click at [301, 315] on p "Sesgos en los datos." at bounding box center [479, 317] width 420 height 312
